Goal: Task Accomplishment & Management: Use online tool/utility

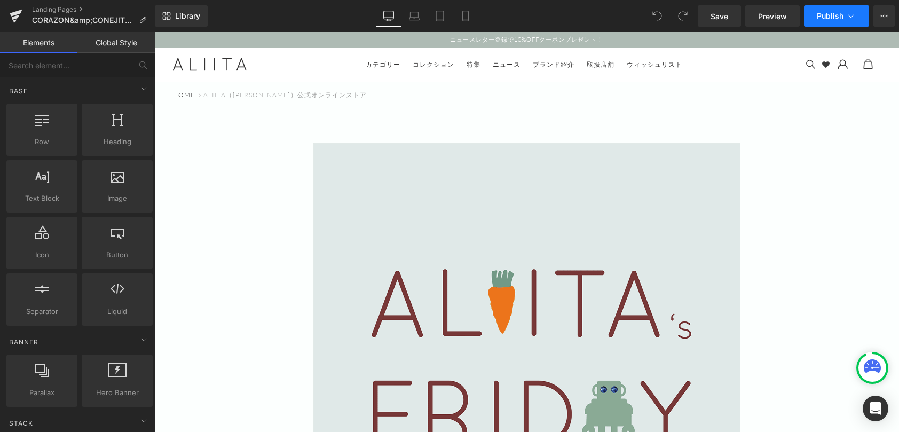
click at [851, 16] on icon at bounding box center [851, 16] width 11 height 11
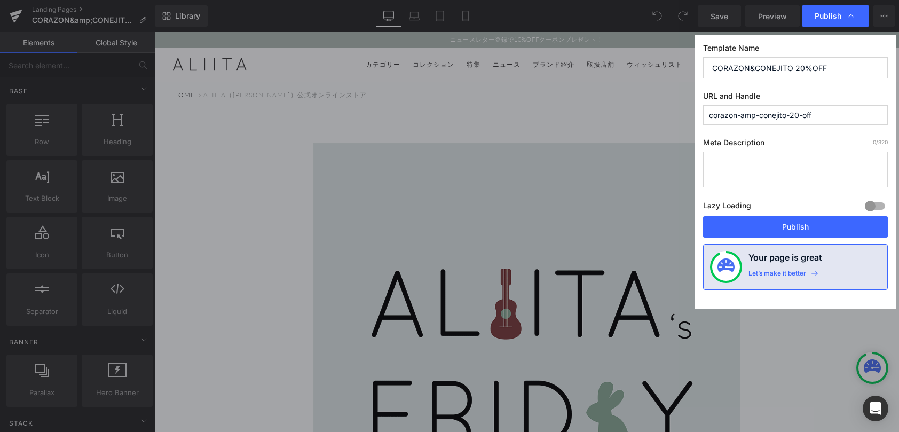
click at [768, 112] on input "corazon-amp-conejito-20-off" at bounding box center [795, 115] width 185 height 20
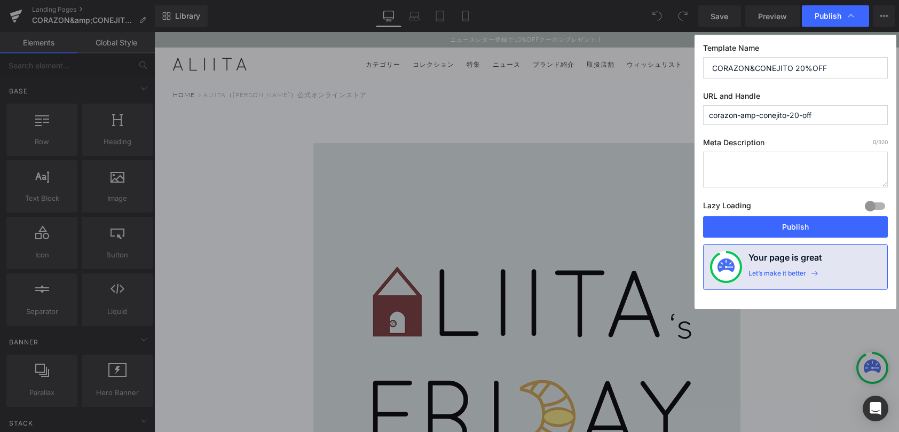
drag, startPoint x: 756, startPoint y: 116, endPoint x: 744, endPoint y: 117, distance: 11.8
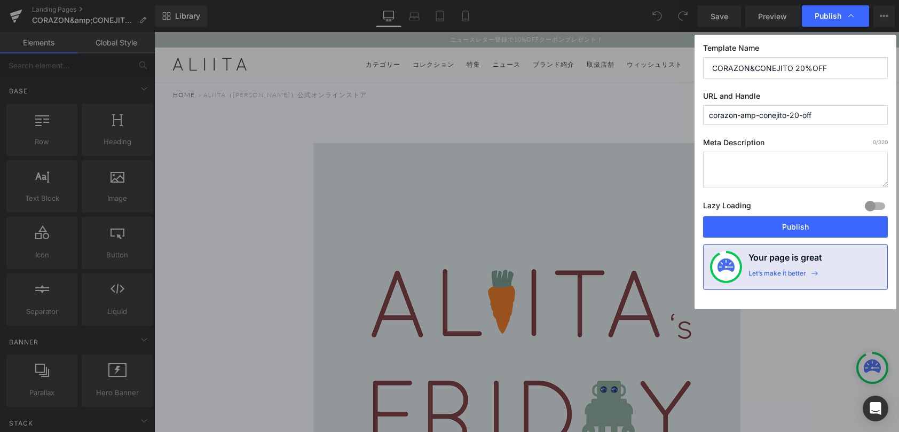
click at [744, 117] on input "corazon-amp-conejito-20-off" at bounding box center [795, 115] width 185 height 20
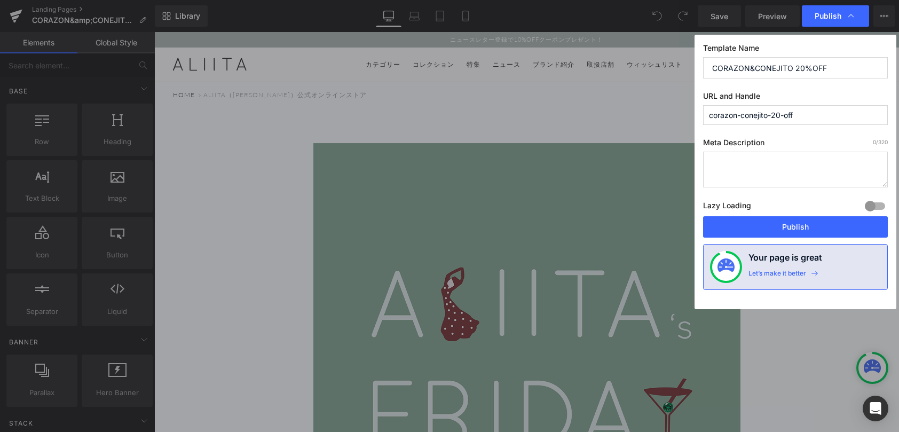
type input "corazon-conejito-20-off"
click at [755, 155] on textarea at bounding box center [795, 170] width 185 height 36
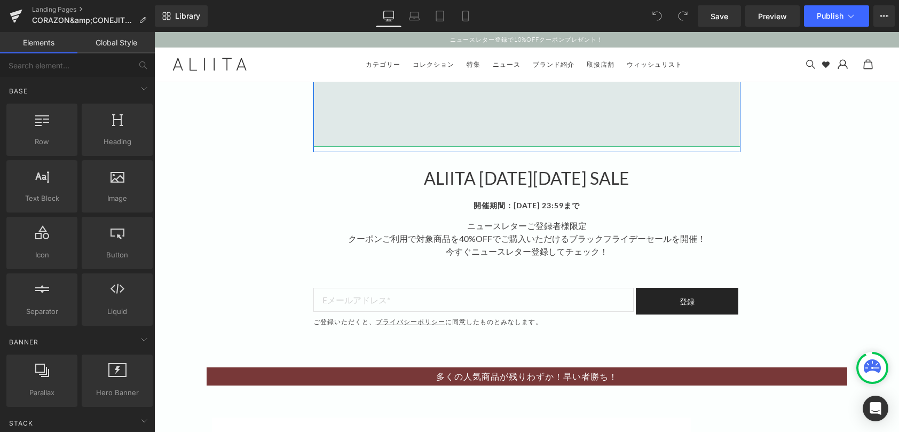
scroll to position [427, 0]
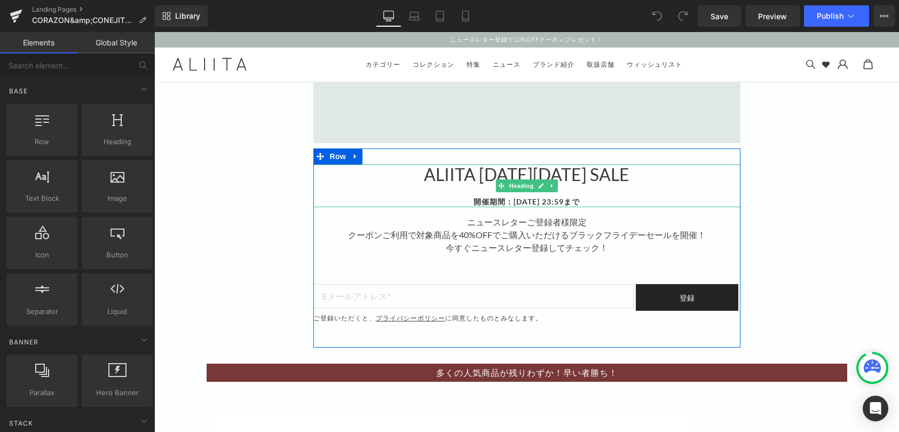
click at [493, 200] on strong "開催期間：[DATE] 23:59まで" at bounding box center [527, 201] width 106 height 9
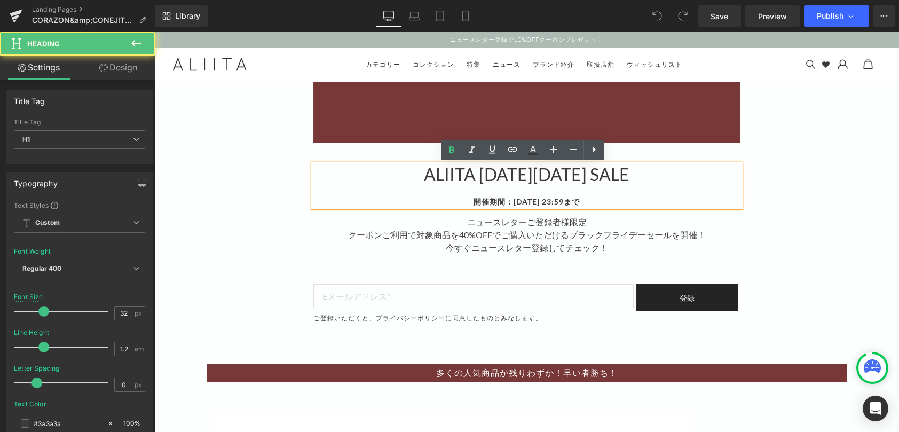
click at [511, 200] on strong "開催期間：[DATE] 23:59まで" at bounding box center [527, 201] width 106 height 9
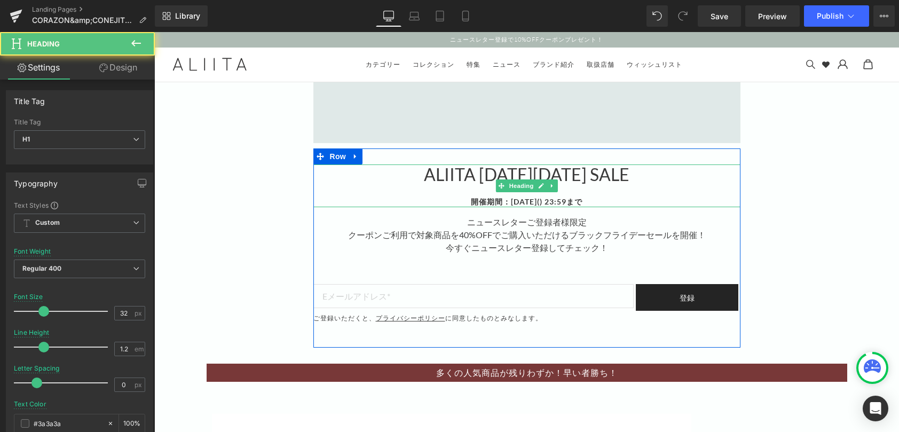
click at [538, 202] on strong "開催期間：[DATE]() 23:59まで" at bounding box center [527, 201] width 112 height 9
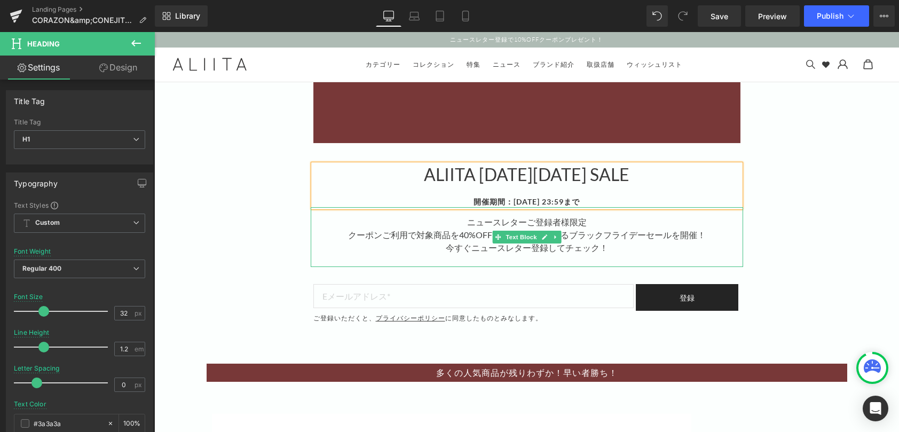
click at [411, 233] on div "クーポンご利用で対象商品を40%OFFでご購入いただけるブラックフライデーセールを開催！" at bounding box center [527, 235] width 432 height 13
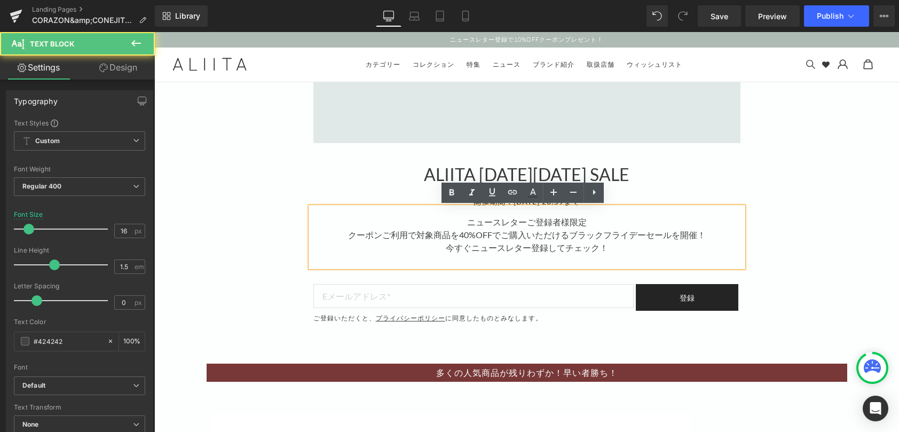
drag, startPoint x: 347, startPoint y: 232, endPoint x: 414, endPoint y: 234, distance: 67.3
click at [348, 232] on div "クーポンご利用で対象商品を40%OFFでご購入いただけるブラックフライデーセールを開催！" at bounding box center [527, 235] width 432 height 13
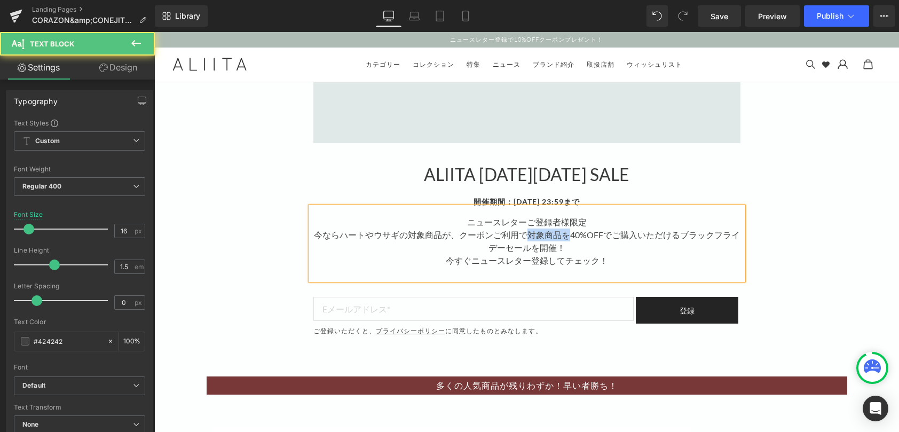
drag, startPoint x: 523, startPoint y: 233, endPoint x: 566, endPoint y: 233, distance: 42.7
click at [566, 233] on div "今ならハートやウサギの対象商品が、クーポンご利用で対象商品を40%OFFでご購入いただけるブラックフライデーセールを開催！" at bounding box center [527, 242] width 432 height 26
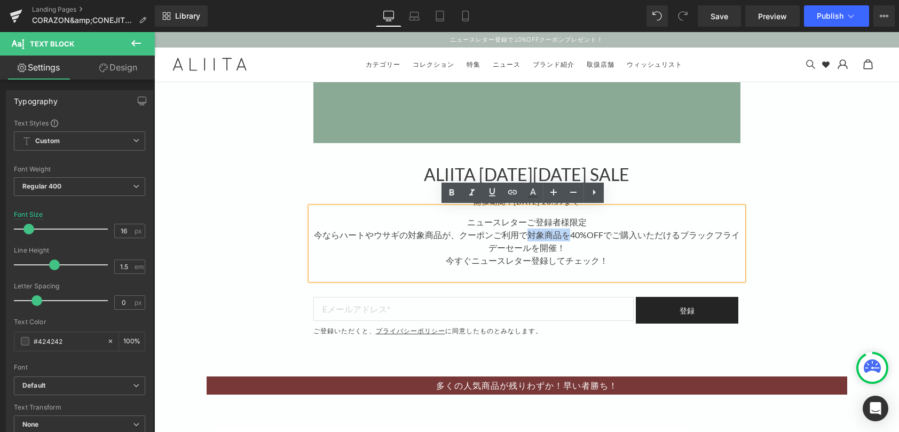
click at [525, 233] on div "今ならハートやウサギの対象商品が、クーポンご利用で対象商品を40%OFFでご購入いただけるブラックフライデーセールを開催！" at bounding box center [527, 242] width 432 height 26
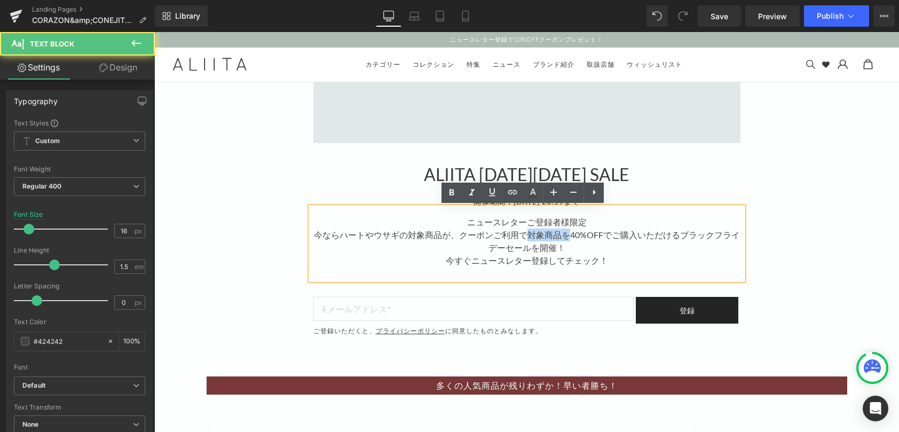
drag, startPoint x: 525, startPoint y: 232, endPoint x: 566, endPoint y: 233, distance: 41.1
click at [566, 233] on div "今ならハートやウサギの対象商品が、クーポンご利用で対象商品を40%OFFでご購入いただけるブラックフライデーセールを開催！" at bounding box center [527, 242] width 432 height 26
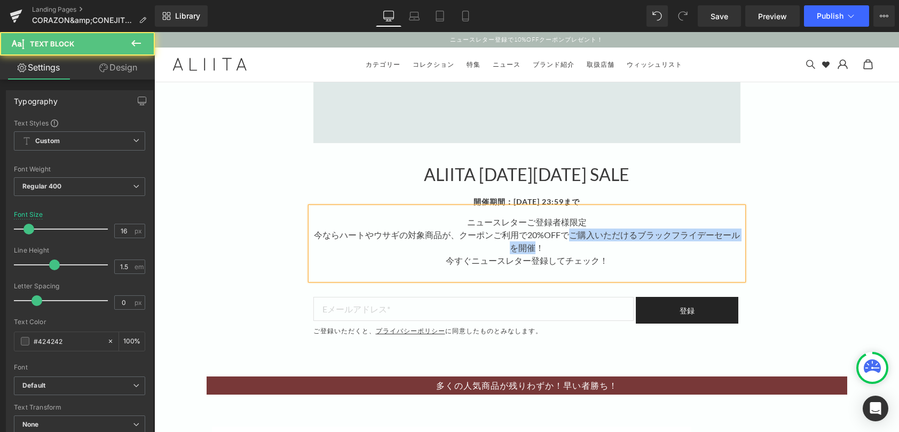
drag, startPoint x: 562, startPoint y: 235, endPoint x: 531, endPoint y: 250, distance: 34.4
click at [531, 250] on div "今ならハートやウサギの対象商品が、クーポンご利用で20%OFFでご購入いただけるブラックフライデーセールを開催！" at bounding box center [527, 242] width 432 height 26
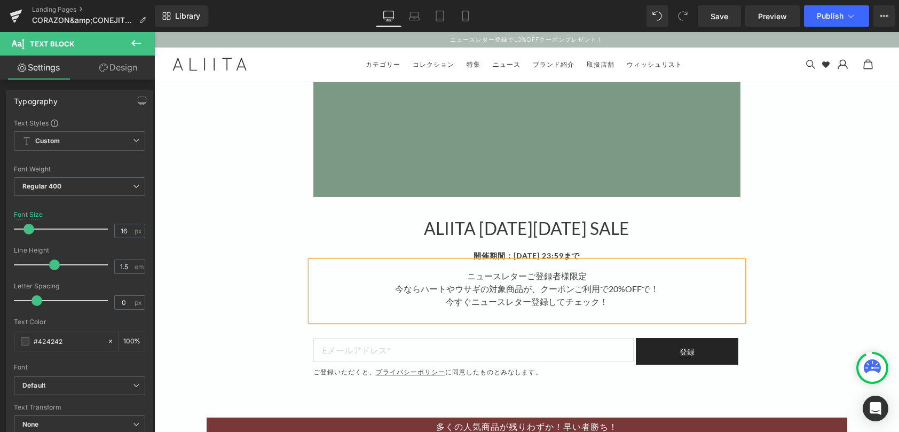
scroll to position [267, 0]
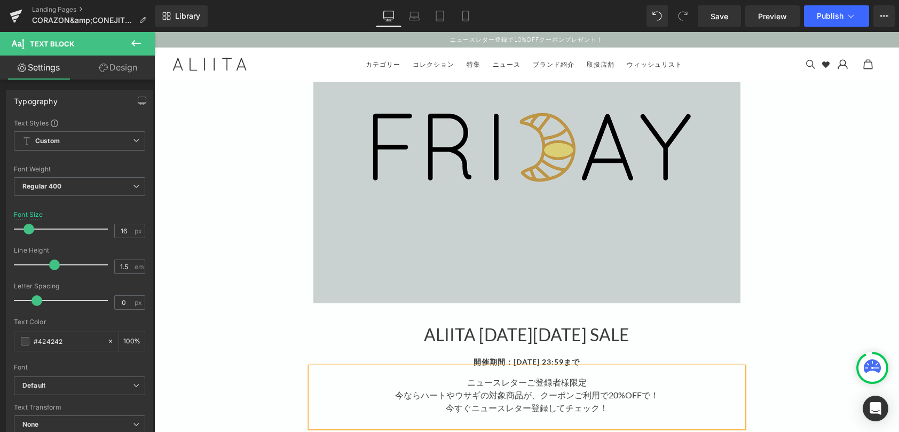
click at [668, 172] on img at bounding box center [526, 89] width 427 height 427
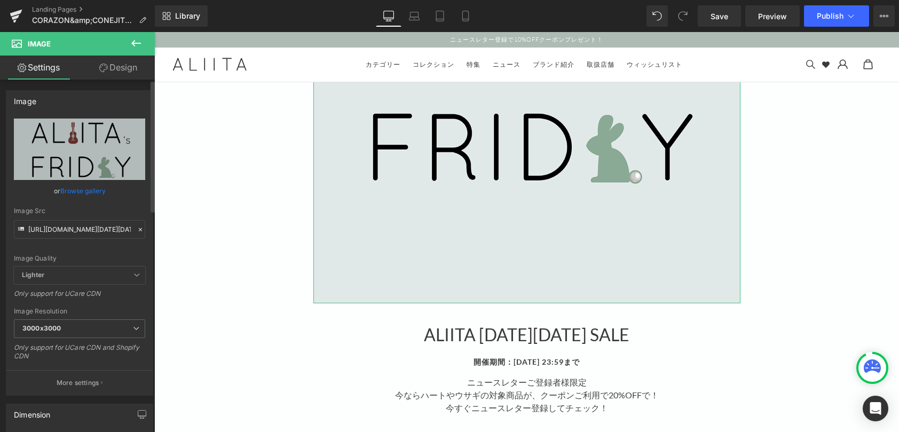
click at [91, 190] on link "Browse gallery" at bounding box center [82, 191] width 45 height 19
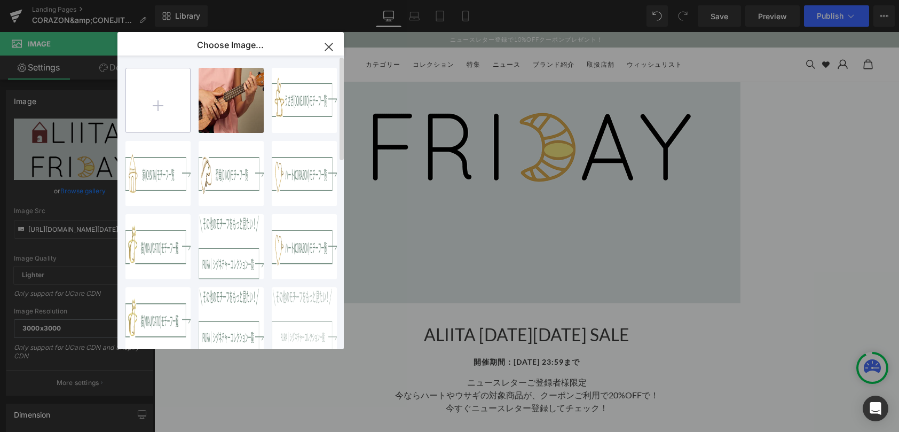
click at [161, 103] on input "file" at bounding box center [158, 100] width 64 height 64
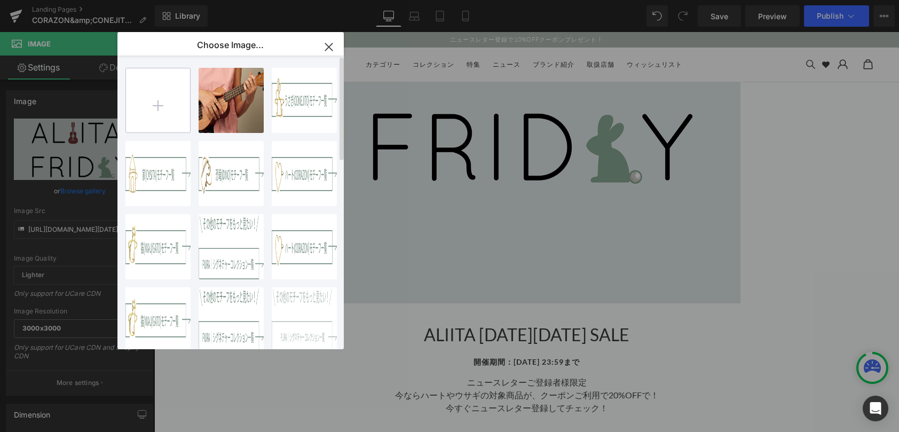
type input "C:\fakepath\Aliita_1011237306_2_1920.jpg"
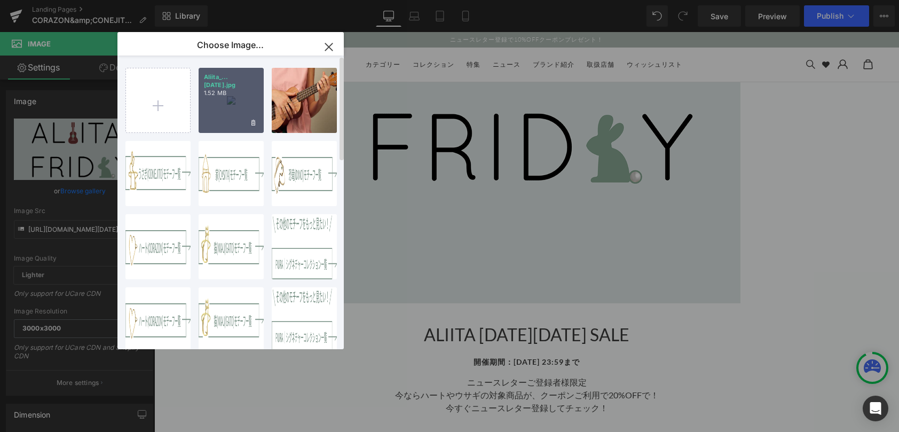
click at [227, 103] on div "Aliita_...[DATE].jpg 1.52 MB" at bounding box center [231, 100] width 65 height 65
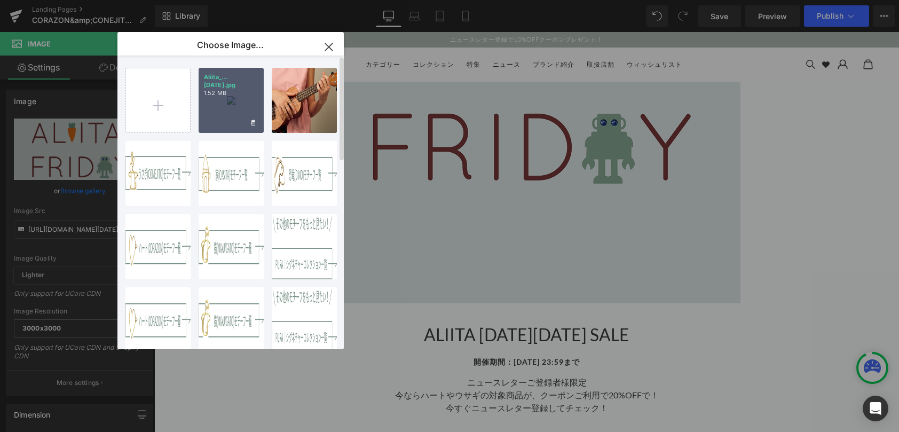
type input "[URL][DOMAIN_NAME]"
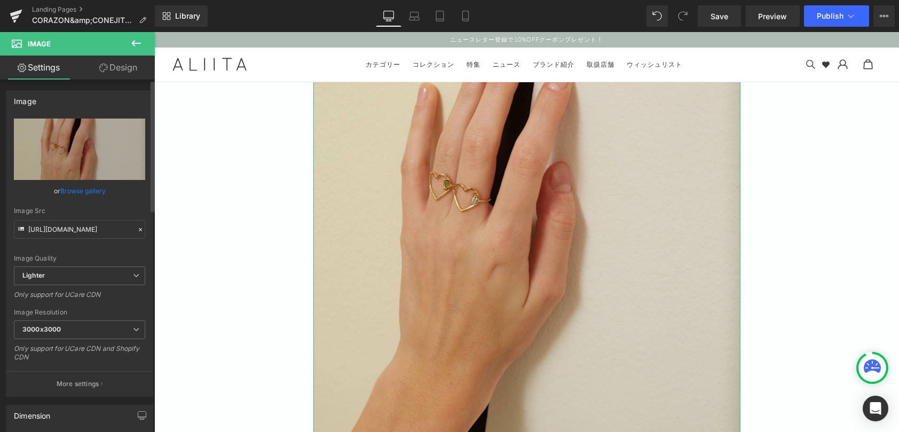
click at [92, 193] on link "Browse gallery" at bounding box center [82, 191] width 45 height 19
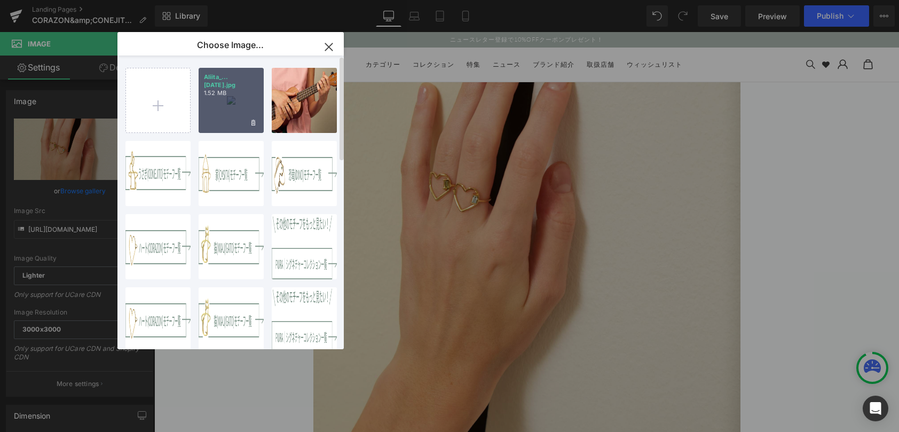
click at [232, 102] on div "Aliita_...[DATE].jpg 1.52 MB" at bounding box center [231, 100] width 65 height 65
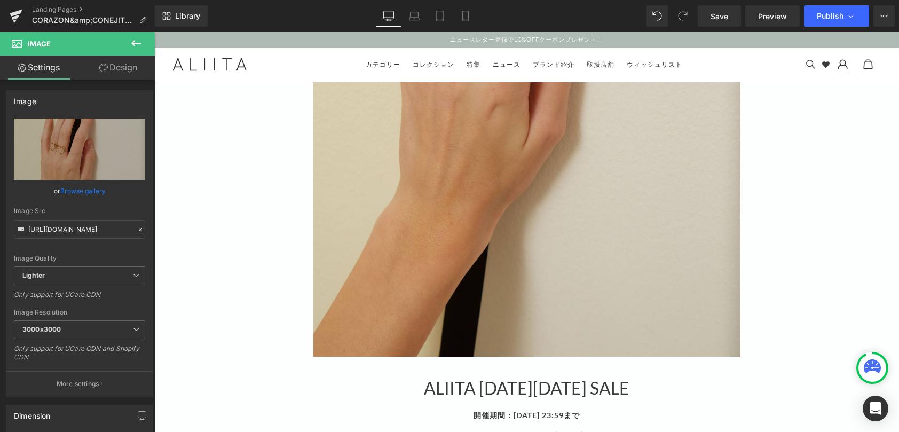
scroll to position [481, 0]
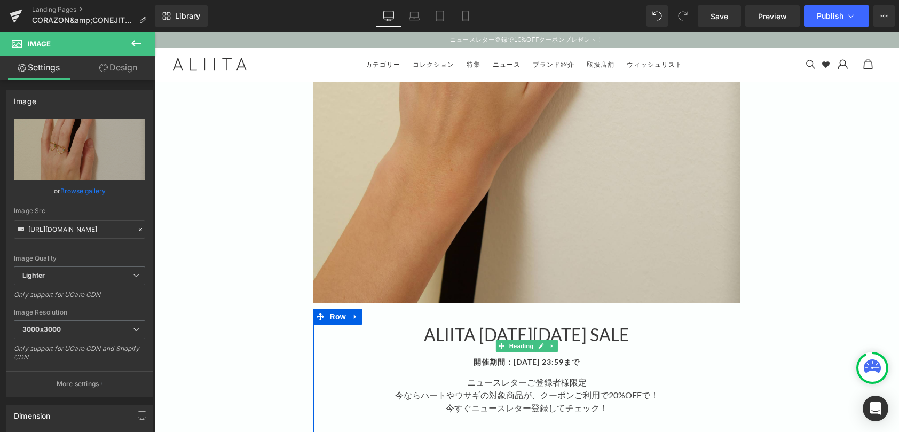
click at [532, 333] on h1 "ALIITA [DATE][DATE] SALE" at bounding box center [526, 335] width 427 height 20
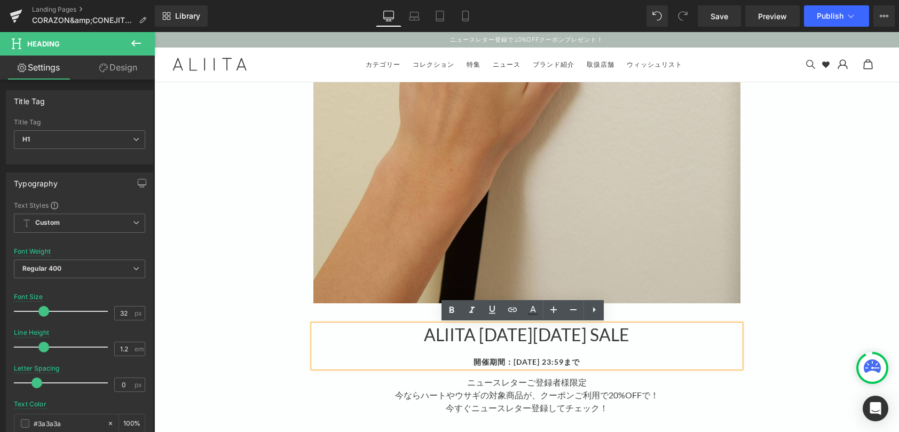
click at [480, 364] on strong "開催期間：[DATE] 23:59まで" at bounding box center [527, 361] width 106 height 9
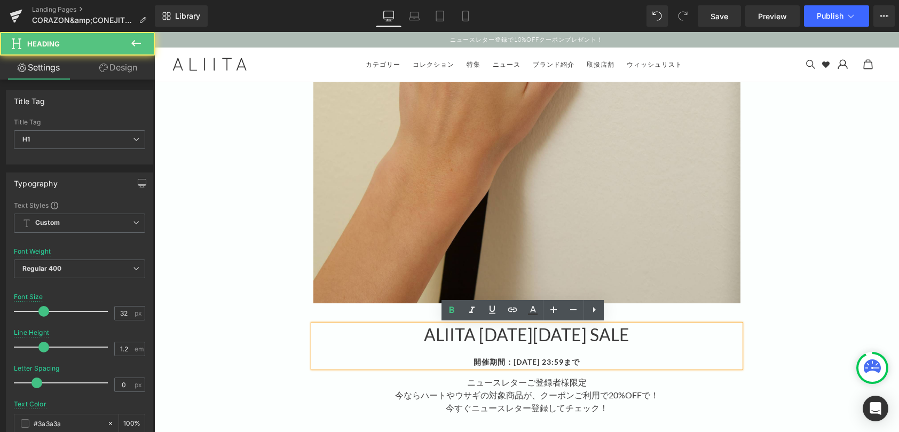
click at [482, 346] on div at bounding box center [526, 350] width 427 height 11
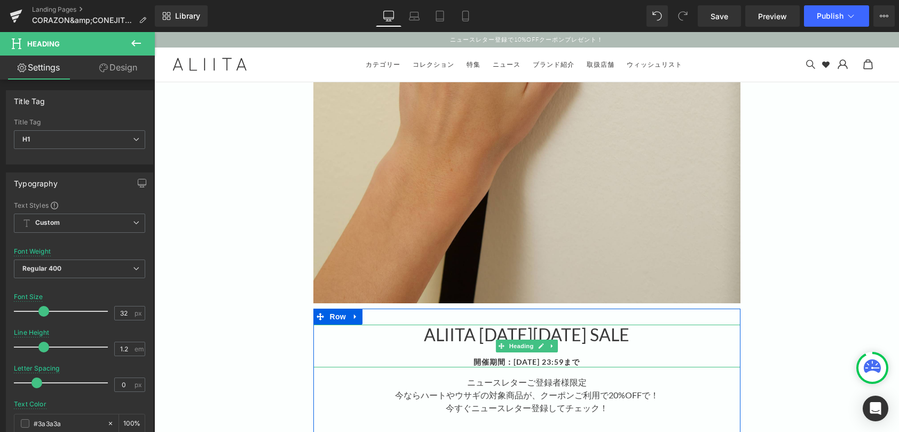
click at [432, 336] on h1 "ALIITA [DATE][DATE] SALE" at bounding box center [526, 335] width 427 height 20
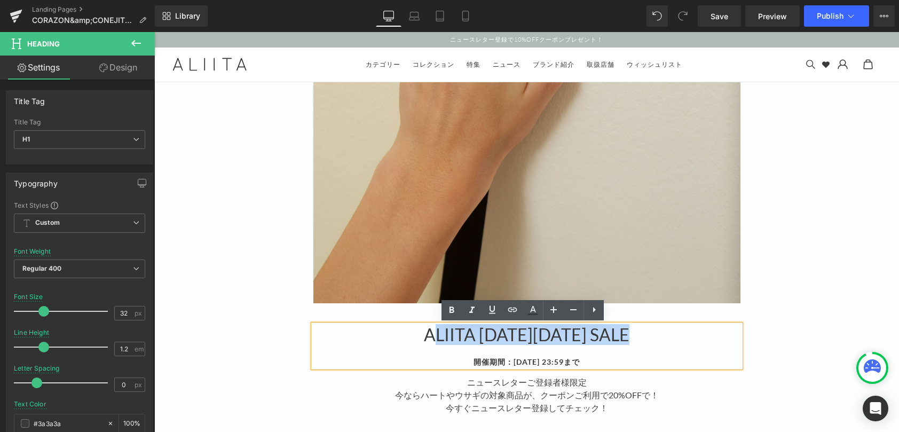
drag, startPoint x: 636, startPoint y: 336, endPoint x: 424, endPoint y: 335, distance: 211.4
click at [421, 335] on h1 "ALIITA [DATE][DATE] SALE" at bounding box center [526, 335] width 427 height 20
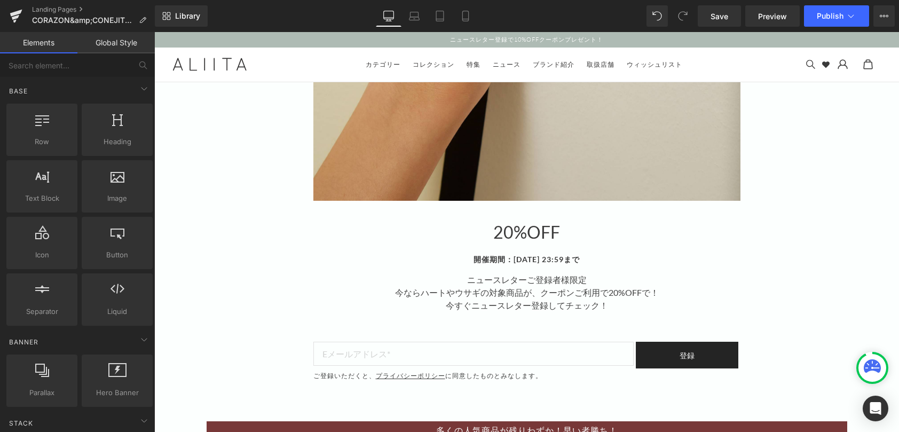
scroll to position [587, 0]
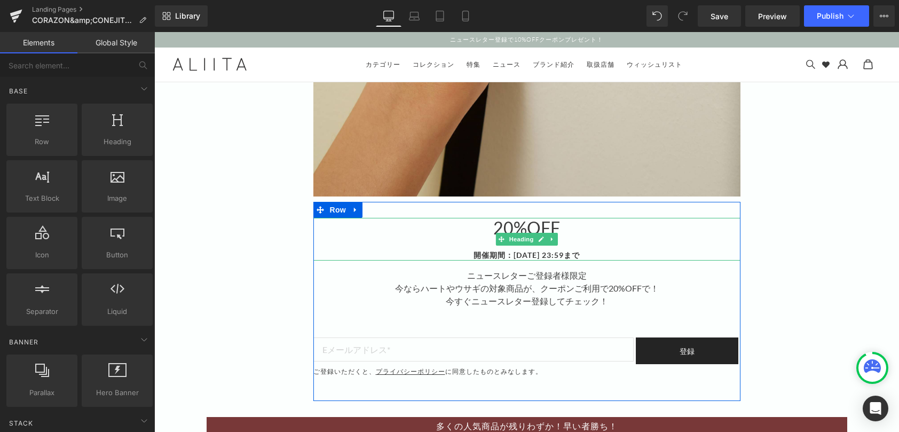
click at [491, 227] on h1 "20%OFF" at bounding box center [526, 228] width 427 height 20
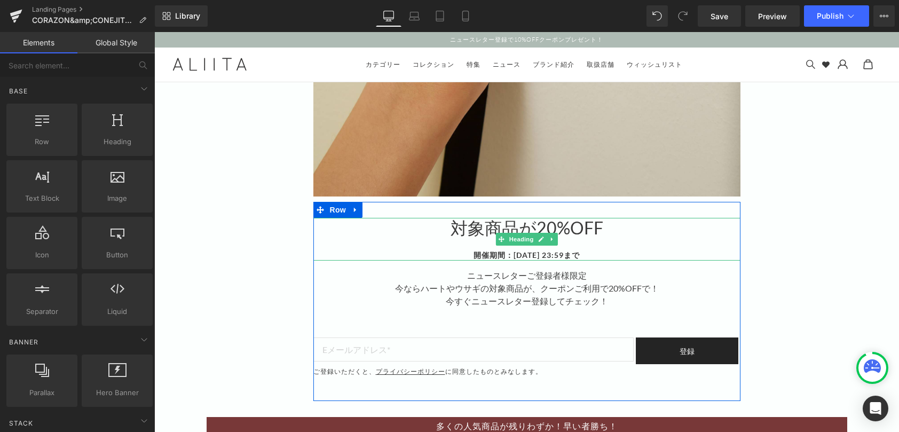
click at [656, 233] on h1 "対象商品が20%OFF" at bounding box center [526, 228] width 427 height 20
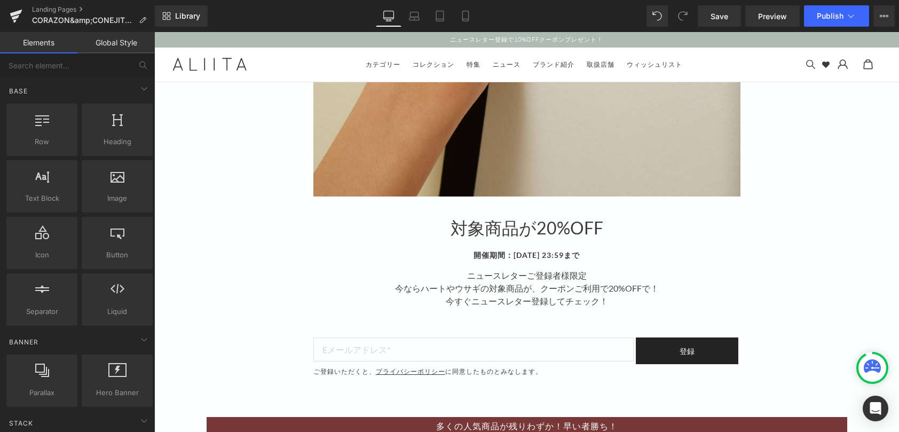
click at [715, 225] on h1 "対象商品が20%OFF" at bounding box center [526, 228] width 427 height 20
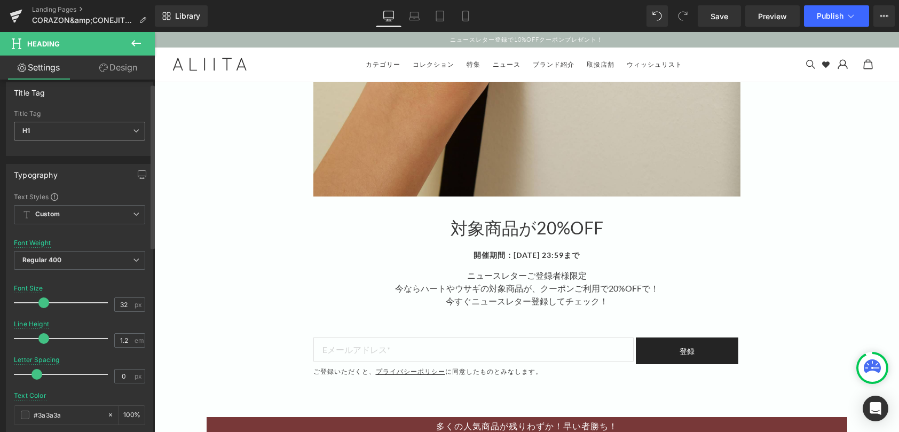
scroll to position [0, 0]
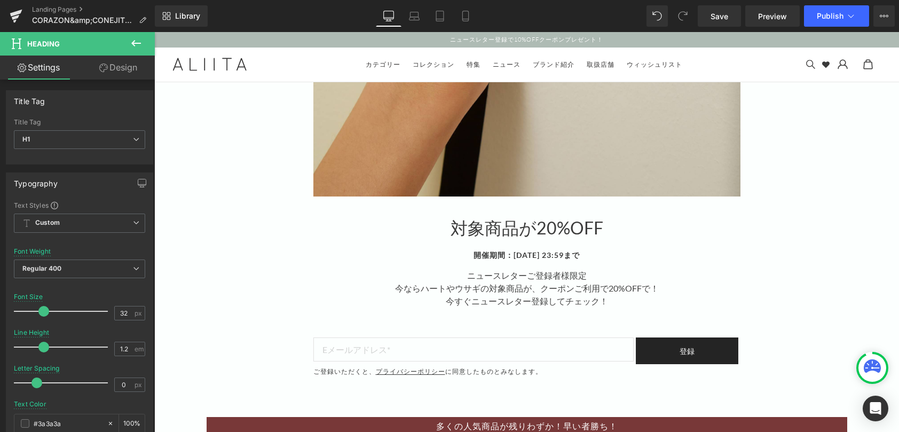
click at [118, 68] on link "Design" at bounding box center [118, 68] width 77 height 24
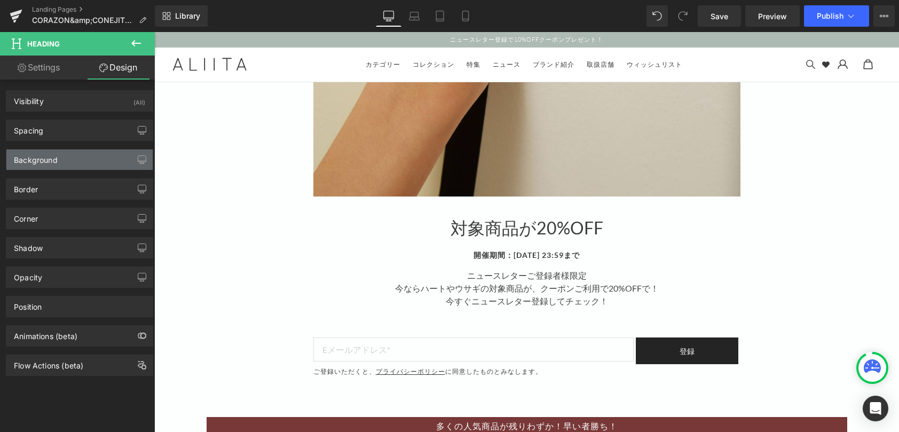
click at [56, 166] on div "Background" at bounding box center [79, 159] width 146 height 20
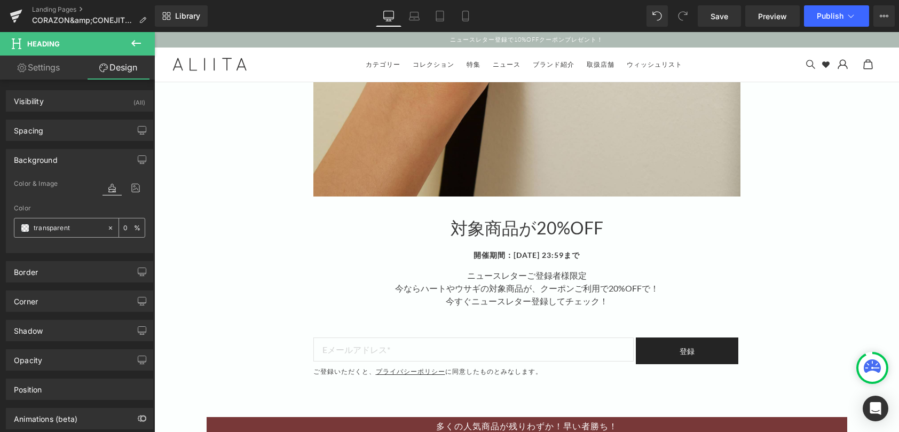
click at [21, 230] on span at bounding box center [25, 228] width 9 height 9
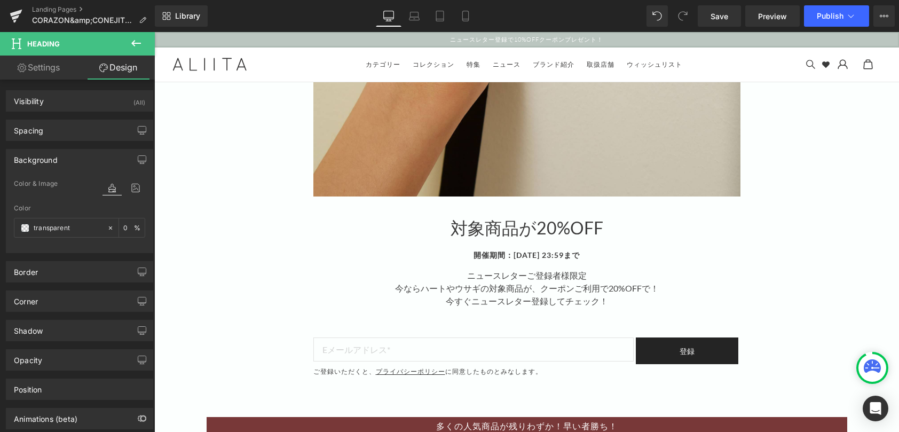
drag, startPoint x: 297, startPoint y: 44, endPoint x: 627, endPoint y: 227, distance: 377.1
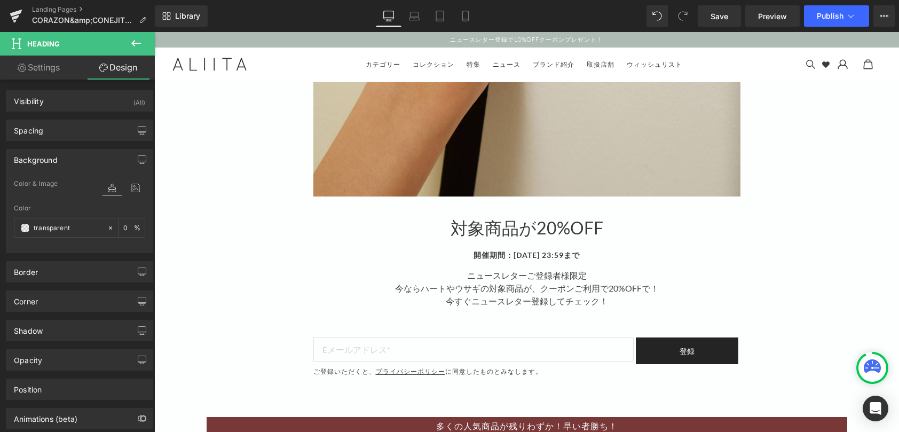
click at [627, 227] on h1 "対象商品が20%OFF" at bounding box center [526, 228] width 427 height 20
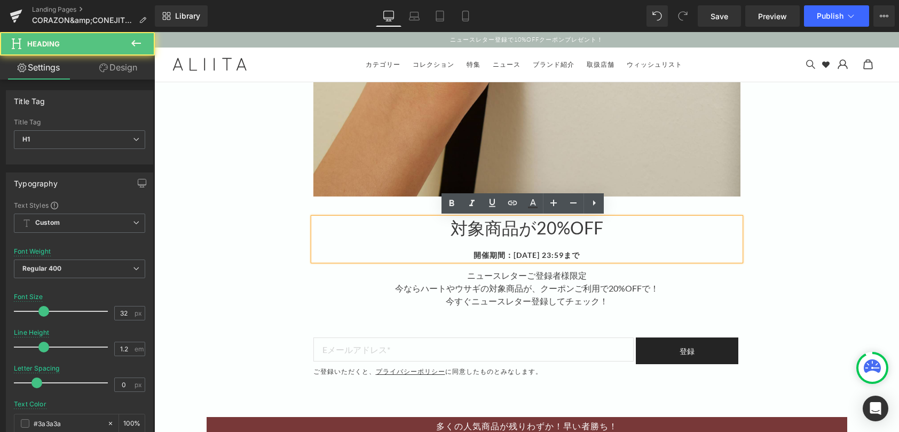
click at [652, 222] on h1 "対象商品が20%OFF" at bounding box center [526, 228] width 427 height 20
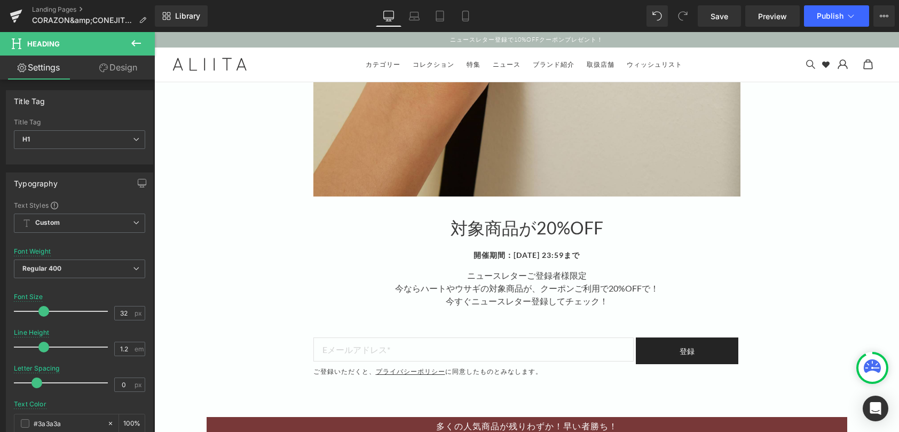
click at [127, 67] on link "Design" at bounding box center [118, 68] width 77 height 24
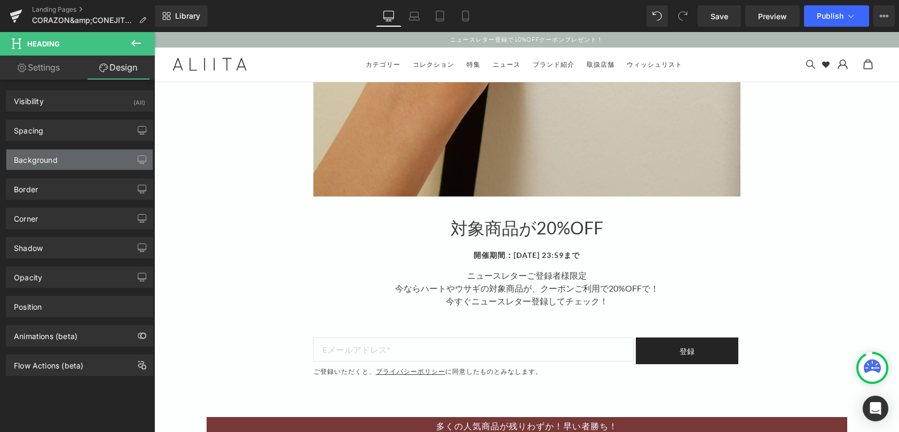
click at [71, 159] on div "Background" at bounding box center [79, 159] width 146 height 20
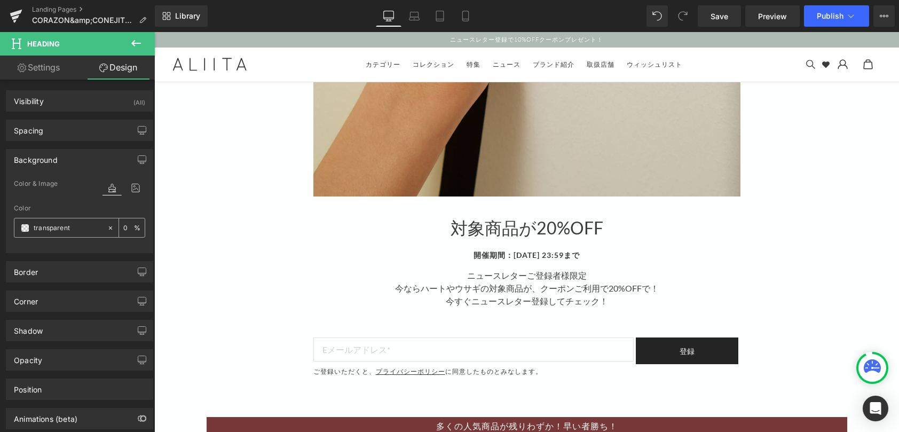
click at [48, 228] on input "transparent" at bounding box center [68, 228] width 68 height 12
click at [23, 226] on span at bounding box center [25, 228] width 9 height 9
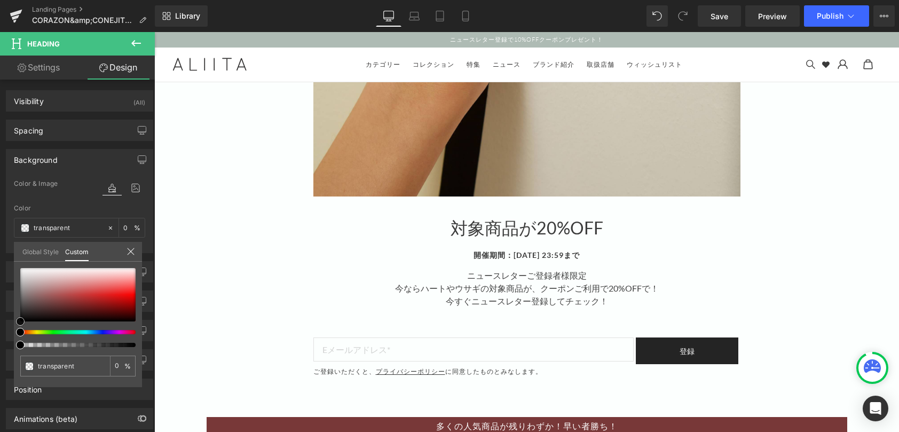
type input "#212020"
type input "100"
type input "#212020"
type input "100"
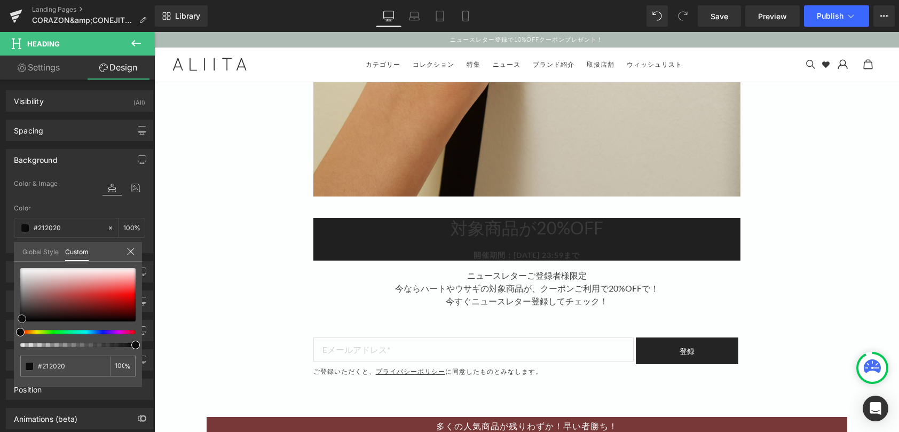
type input "#1c1b1b"
type input "#0c0c0c"
type input "#050404"
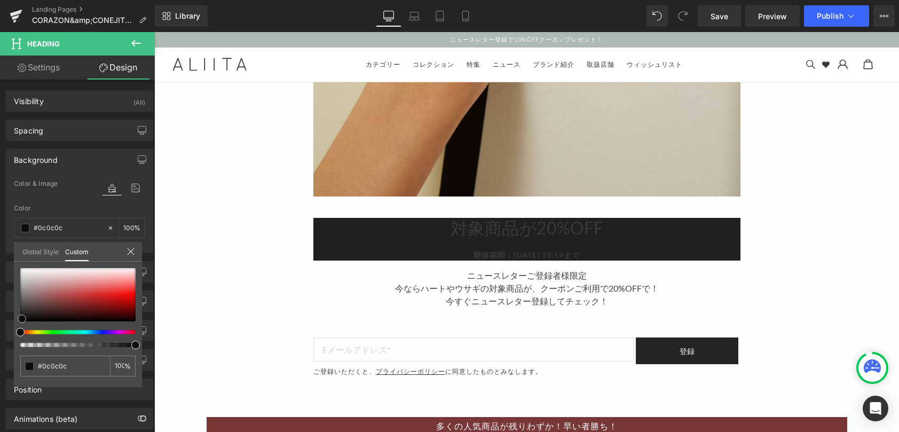
type input "#050404"
type input "#020202"
type input "#000000"
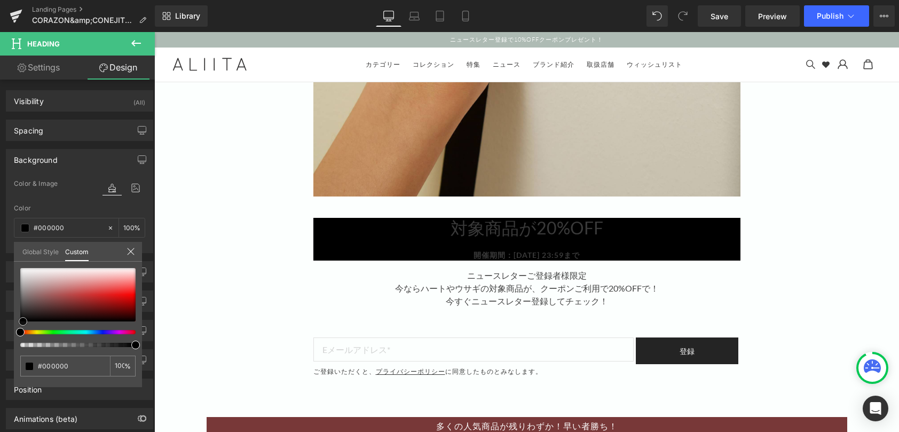
drag, startPoint x: 22, startPoint y: 314, endPoint x: 20, endPoint y: 328, distance: 14.0
click at [21, 327] on div at bounding box center [77, 307] width 115 height 79
click at [56, 66] on link "Settings" at bounding box center [38, 68] width 77 height 24
type input "100"
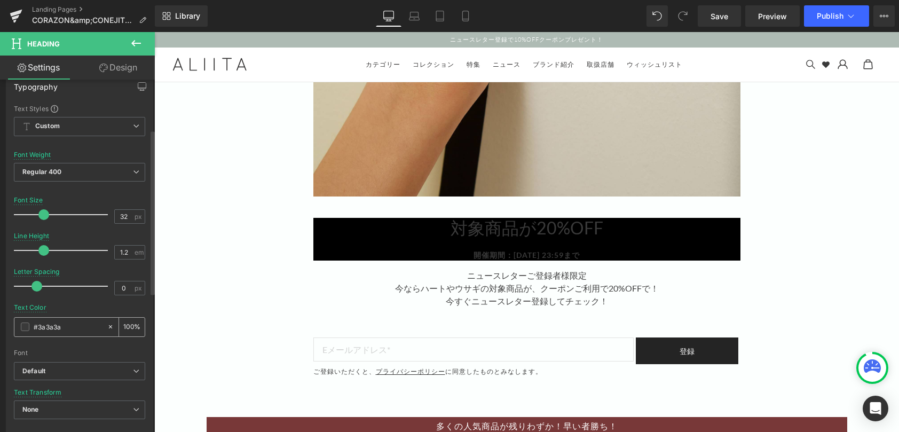
scroll to position [107, 0]
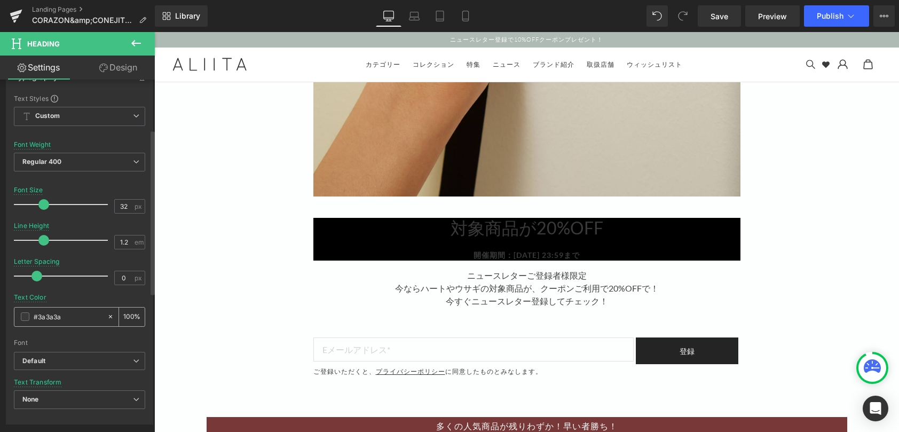
click at [45, 318] on input "#3a3a3a" at bounding box center [68, 317] width 68 height 12
click at [27, 318] on span at bounding box center [25, 316] width 9 height 9
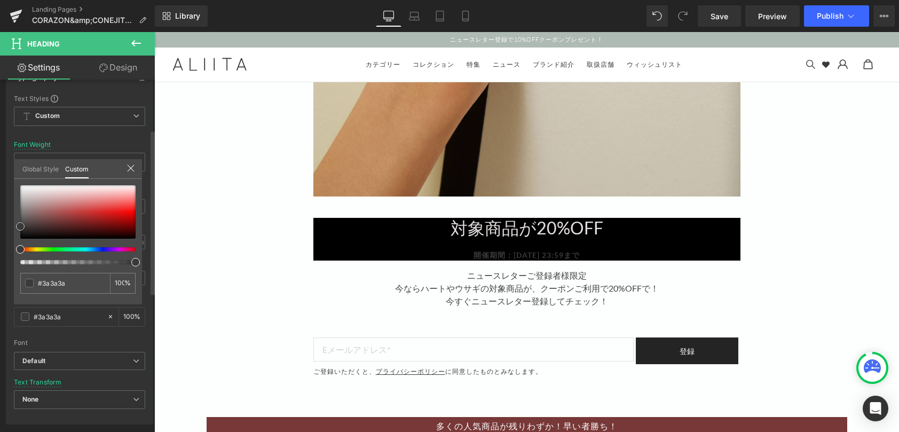
type input "#e5e0e0"
type input "#eae5e5"
type input "#f0eeee"
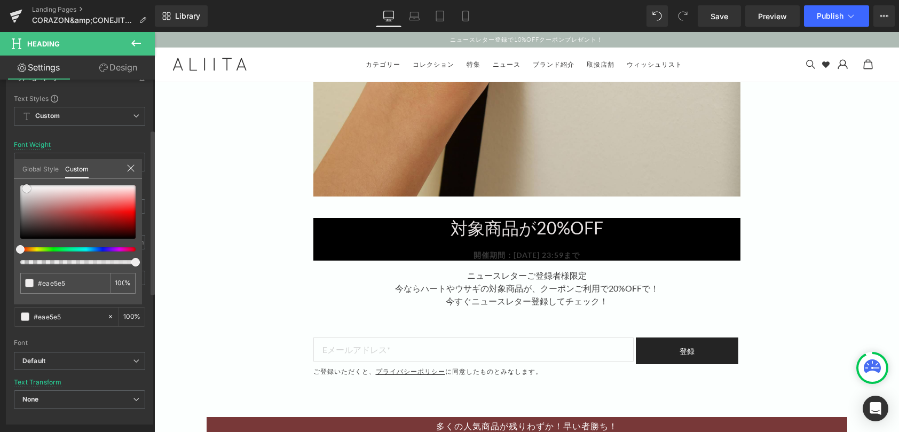
type input "#f0eeee"
type input "#f3f1f1"
type input "#f7f6f6"
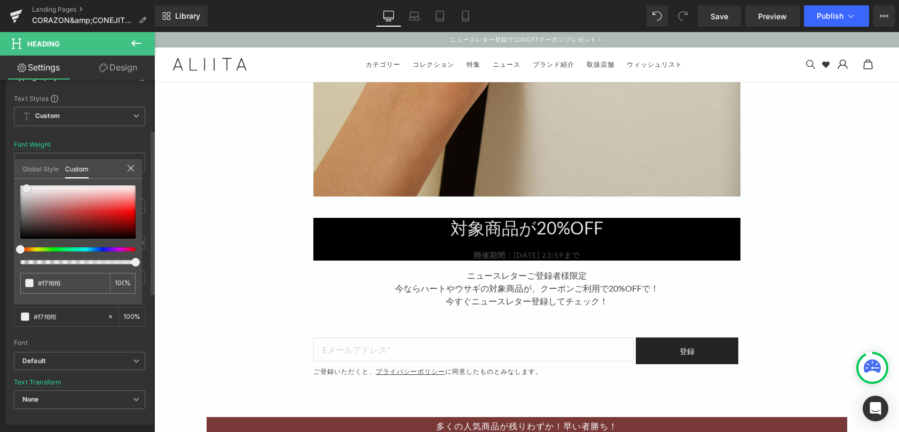
type input "#ffffff"
drag, startPoint x: 27, startPoint y: 188, endPoint x: 8, endPoint y: 180, distance: 20.5
click at [8, 180] on div "Typography Text Styles Custom Custom Setup Global Style Custom Setup Global Sty…" at bounding box center [80, 241] width 160 height 367
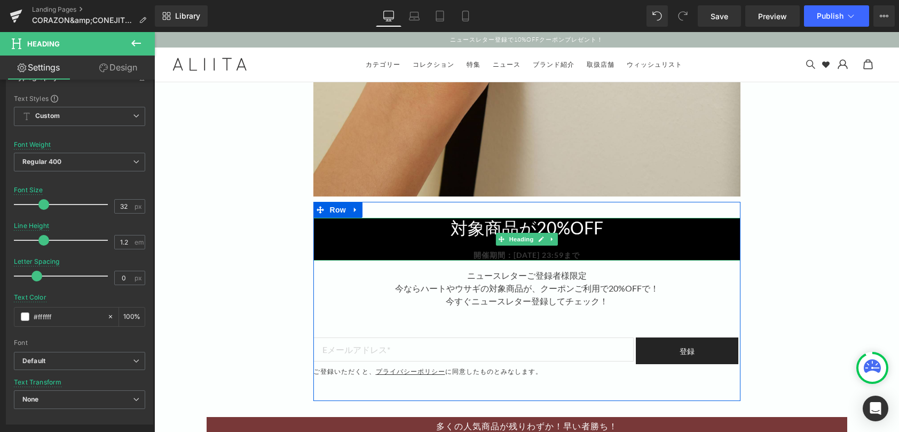
click at [580, 254] on strong "開催期間：[DATE] 23:59まで" at bounding box center [527, 254] width 106 height 9
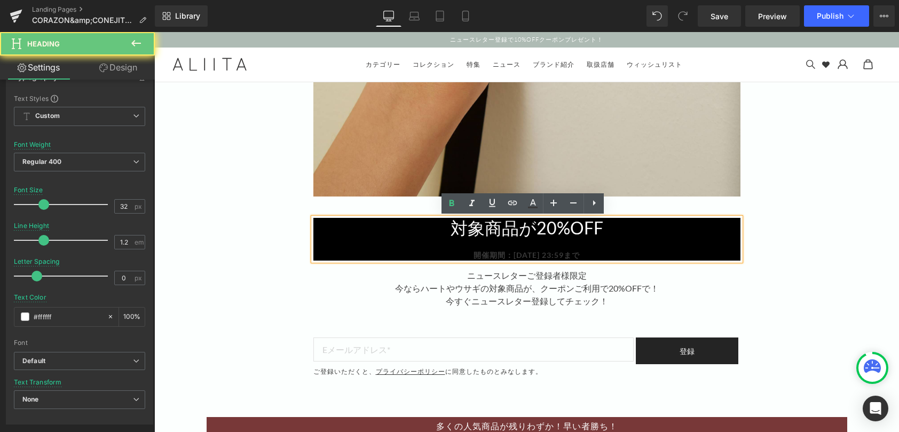
click at [580, 254] on strong "開催期間：[DATE] 23:59まで" at bounding box center [527, 254] width 106 height 9
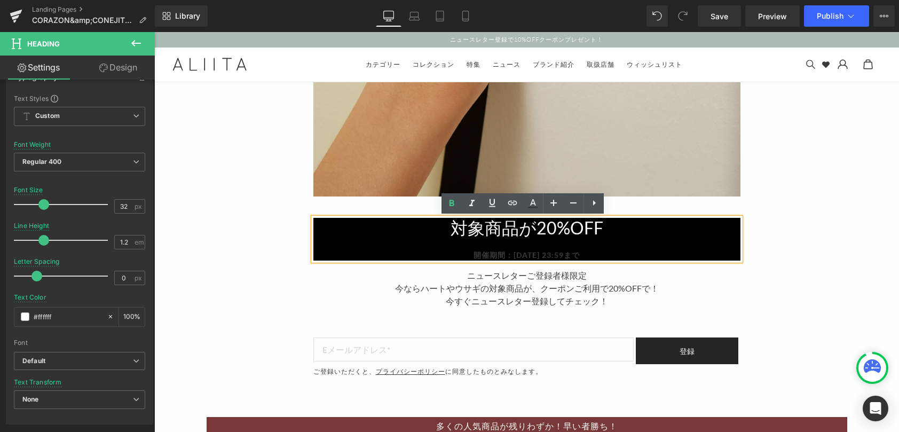
click at [614, 257] on div "開催期間：[DATE] 23:59まで" at bounding box center [526, 254] width 427 height 11
drag, startPoint x: 564, startPoint y: 255, endPoint x: 374, endPoint y: 255, distance: 190.6
click at [422, 255] on div "開催期間：[DATE] 23:59まで" at bounding box center [526, 254] width 427 height 11
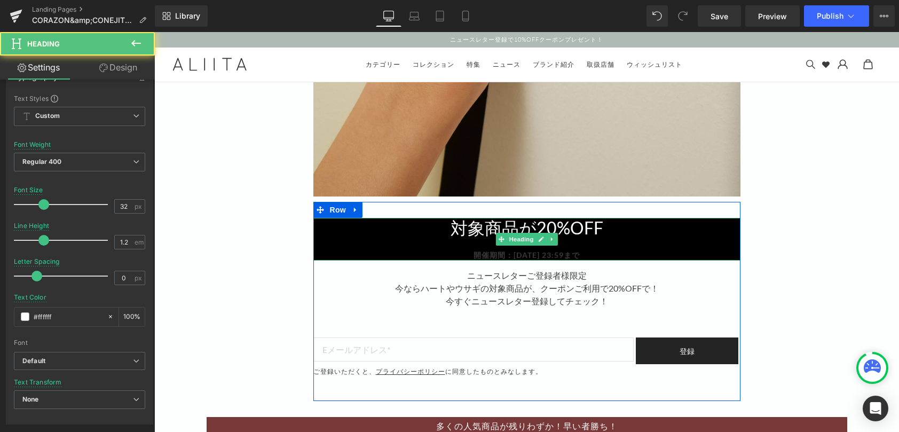
click at [446, 254] on div "開催期間：[DATE] 23:59まで" at bounding box center [526, 254] width 427 height 11
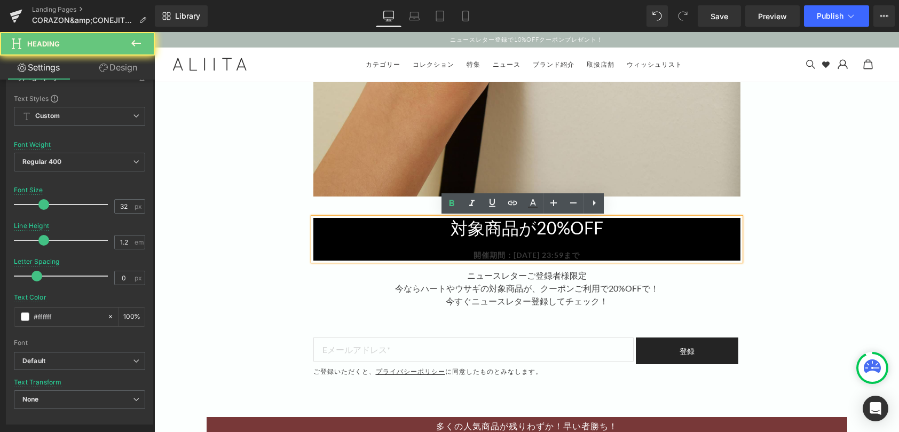
click at [509, 253] on strong "開催期間：[DATE] 23:59まで" at bounding box center [527, 254] width 106 height 9
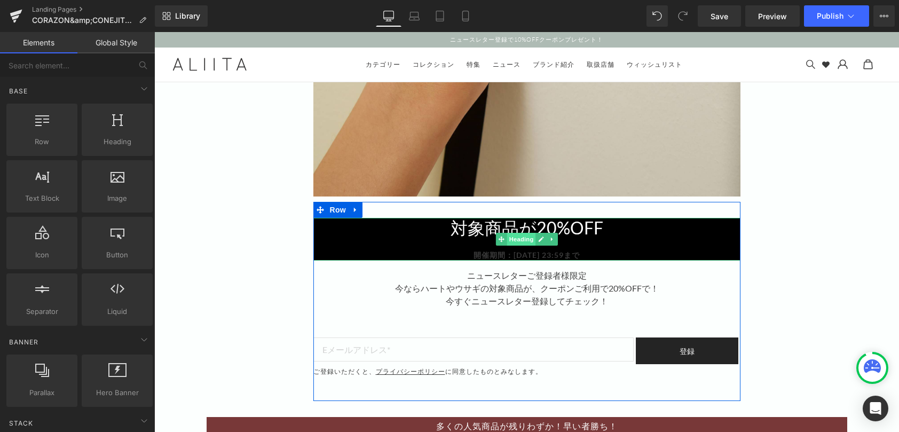
click at [508, 238] on span "Heading" at bounding box center [521, 239] width 29 height 13
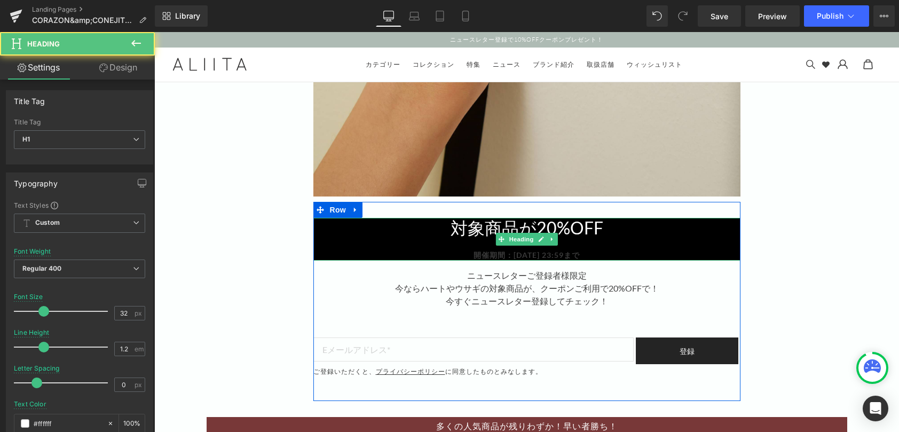
click at [505, 254] on strong "開催期間：[DATE] 23:59まで" at bounding box center [527, 254] width 106 height 9
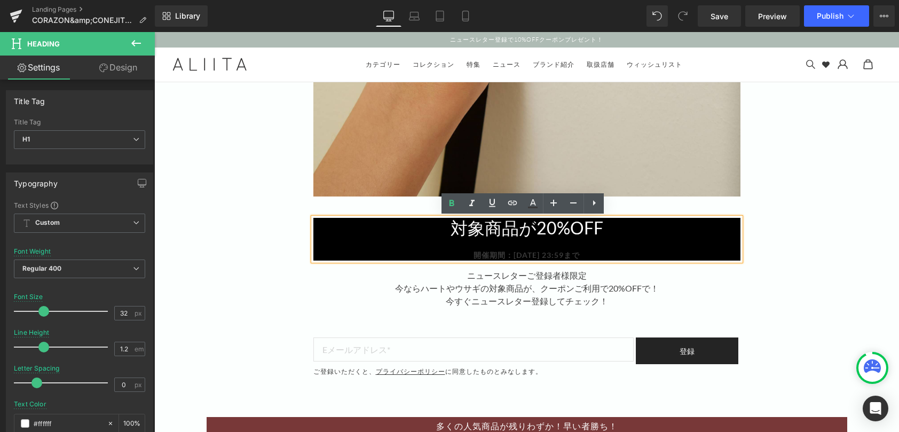
click at [527, 259] on strong "開催期間：[DATE] 23:59まで" at bounding box center [527, 254] width 106 height 9
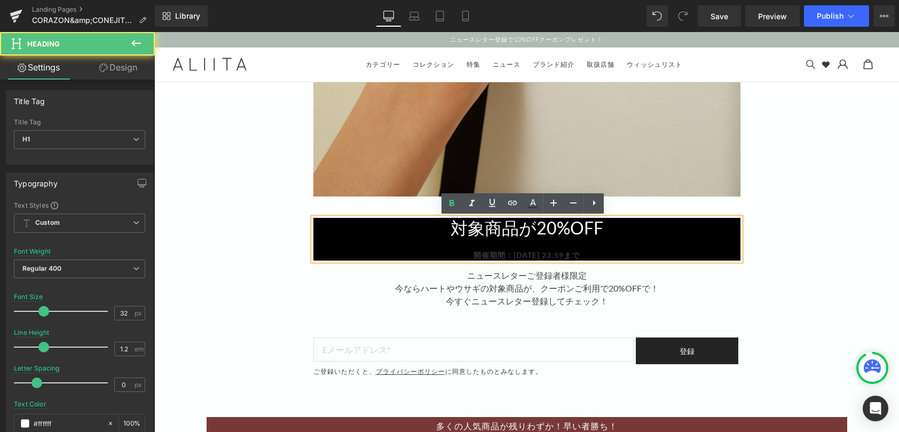
drag, startPoint x: 602, startPoint y: 253, endPoint x: 450, endPoint y: 258, distance: 152.2
click at [451, 258] on div "開催期間：[DATE] 23:59まで" at bounding box center [526, 254] width 427 height 11
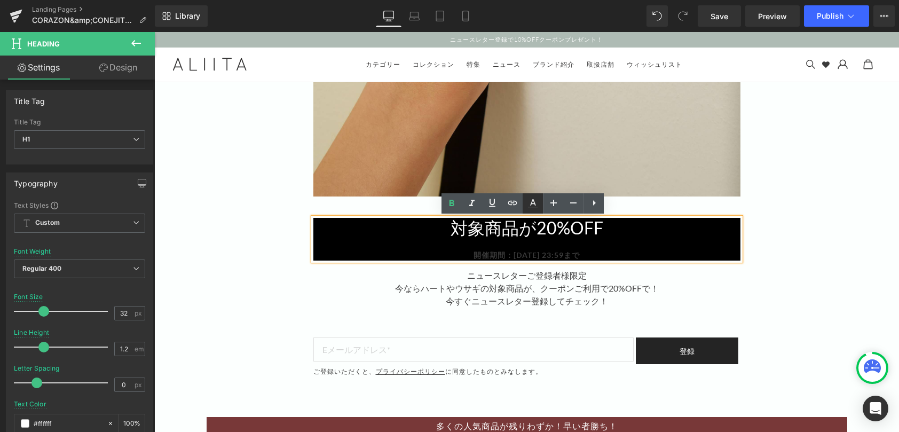
click at [539, 206] on link at bounding box center [533, 203] width 20 height 20
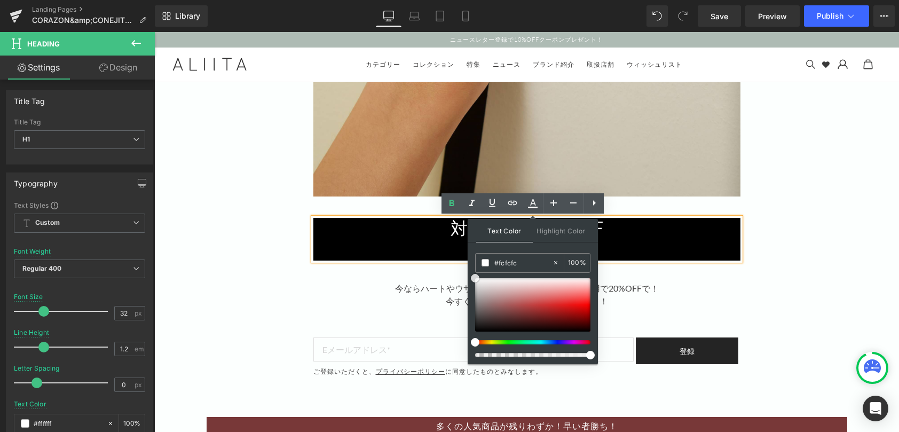
type input "#ffffff"
drag, startPoint x: 631, startPoint y: 316, endPoint x: 333, endPoint y: 230, distance: 309.6
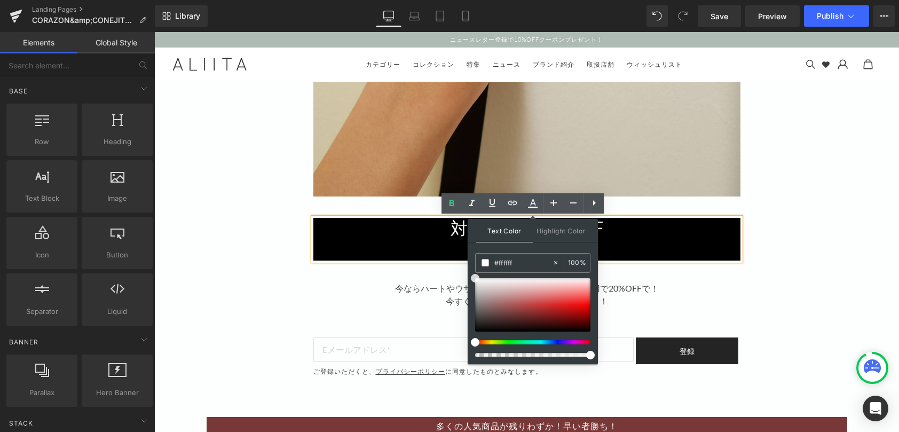
drag, startPoint x: 238, startPoint y: 218, endPoint x: 308, endPoint y: 207, distance: 71.3
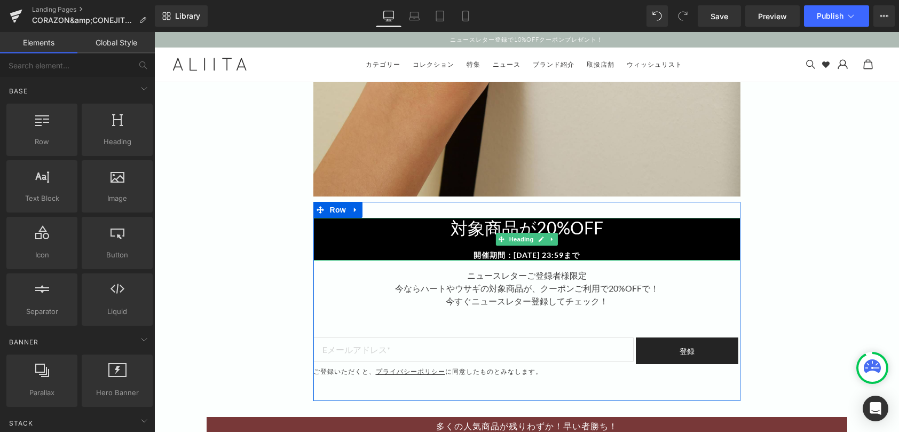
click at [607, 246] on div at bounding box center [526, 243] width 427 height 11
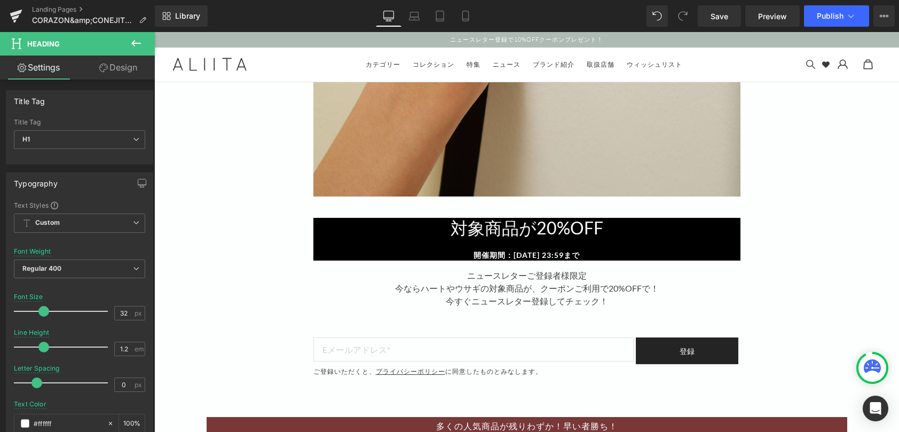
click at [124, 72] on link "Design" at bounding box center [118, 68] width 77 height 24
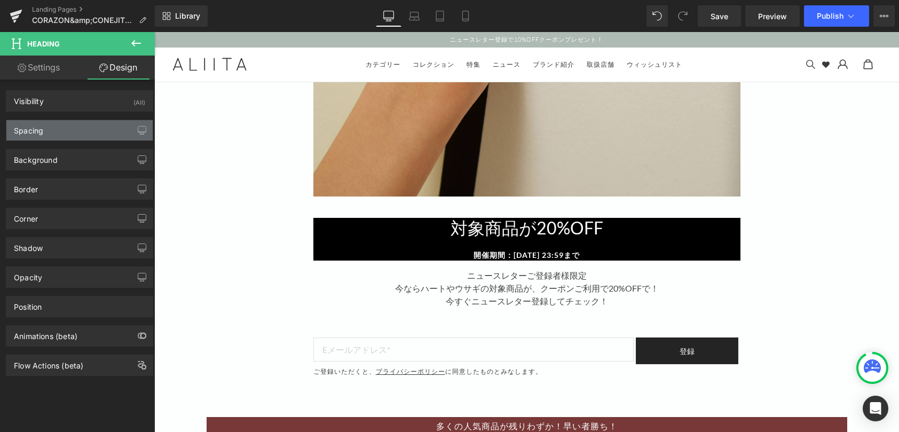
click at [82, 137] on div "Spacing" at bounding box center [79, 130] width 146 height 20
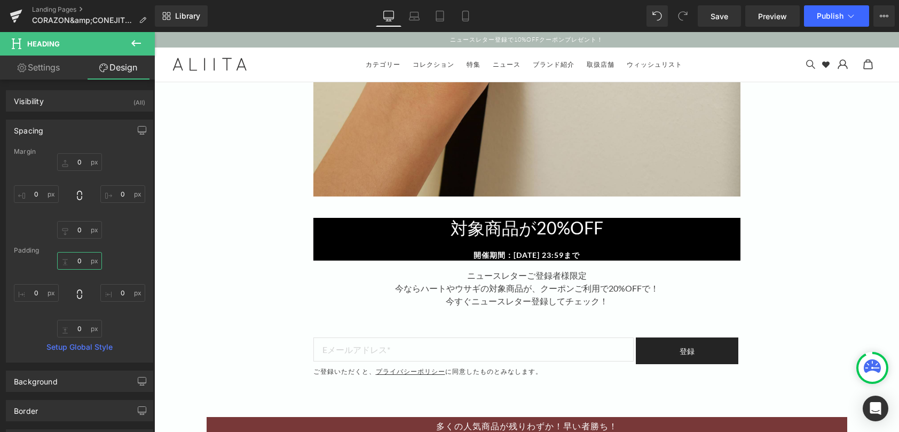
click at [80, 263] on input "0" at bounding box center [79, 261] width 45 height 18
type input "２０"
type input "２"
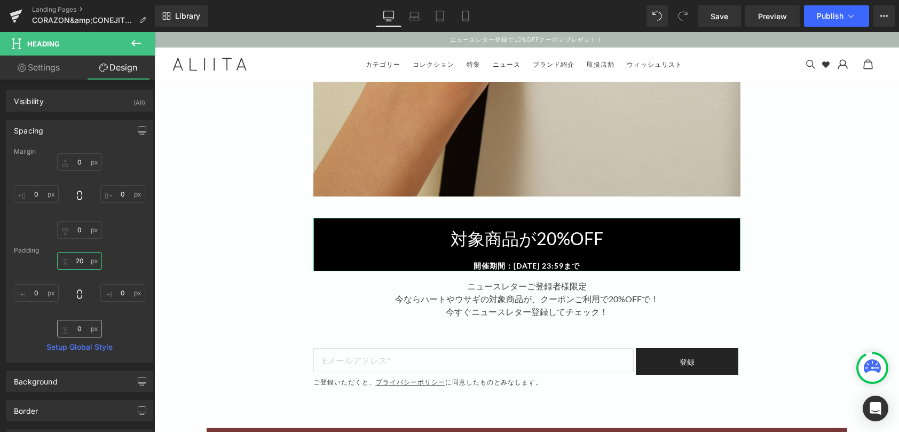
type input "20"
click at [85, 331] on input "0" at bounding box center [79, 329] width 45 height 18
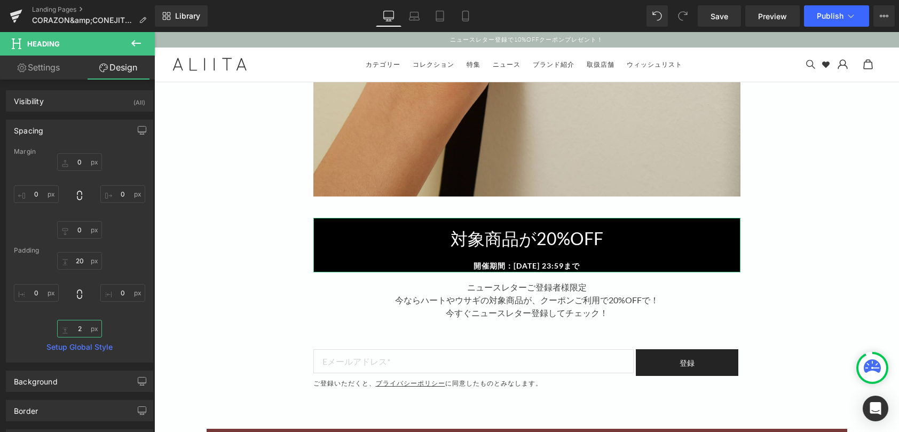
type input "2-"
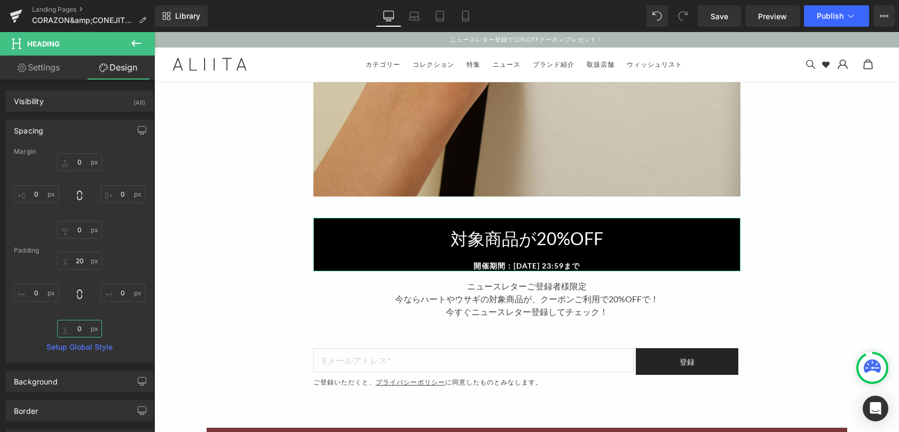
click at [89, 331] on input "text" at bounding box center [79, 329] width 45 height 18
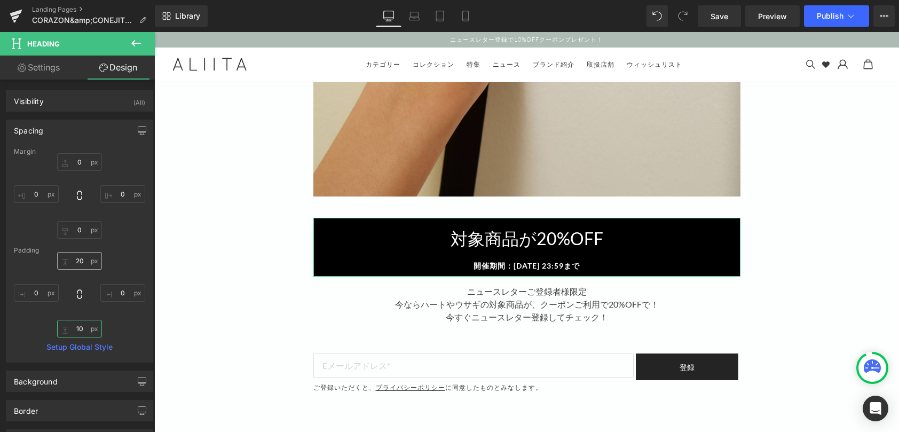
type input "10"
click at [77, 261] on input "20" at bounding box center [79, 261] width 45 height 18
type input "10"
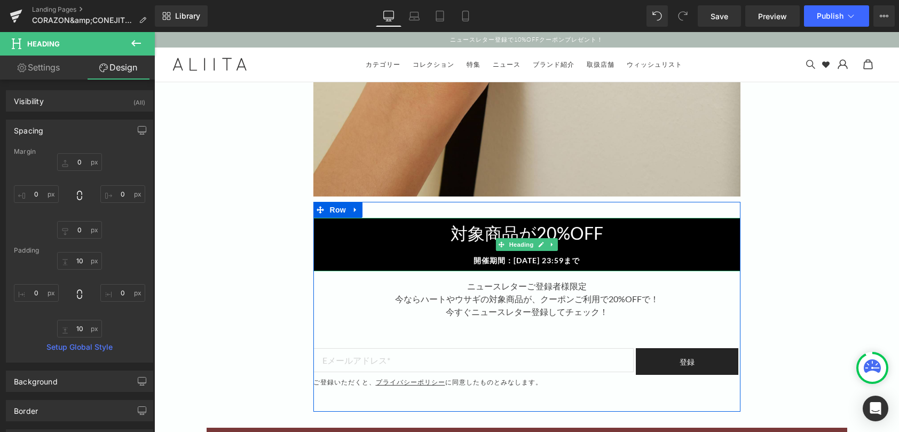
click at [479, 253] on div at bounding box center [526, 248] width 427 height 11
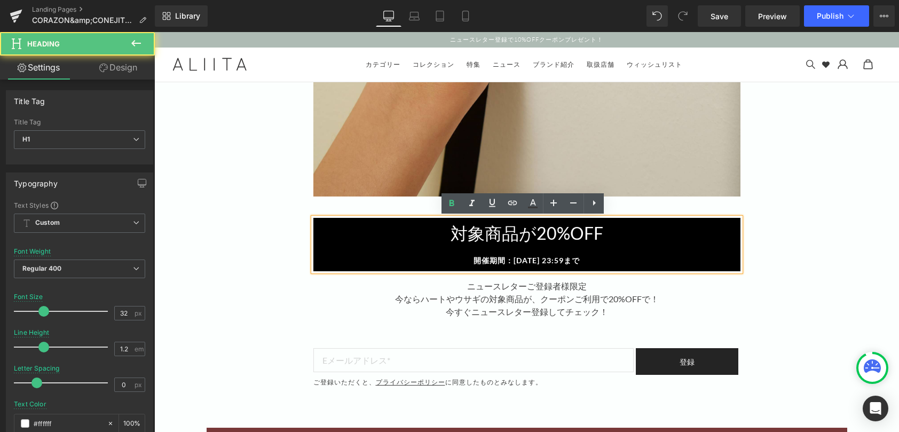
click at [483, 248] on div at bounding box center [526, 248] width 427 height 11
click at [474, 261] on strong "開催期間：[DATE] 23:59まで" at bounding box center [527, 260] width 106 height 9
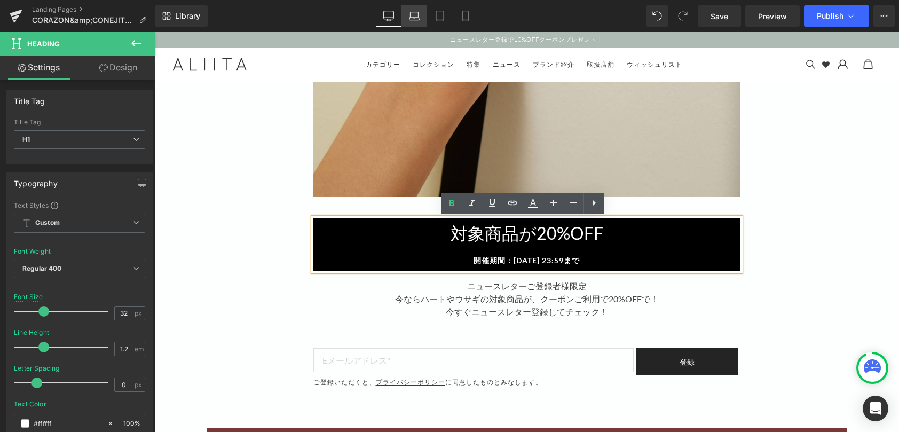
click at [413, 15] on icon at bounding box center [414, 16] width 11 height 11
type input "#3a3a3a"
type input "100"
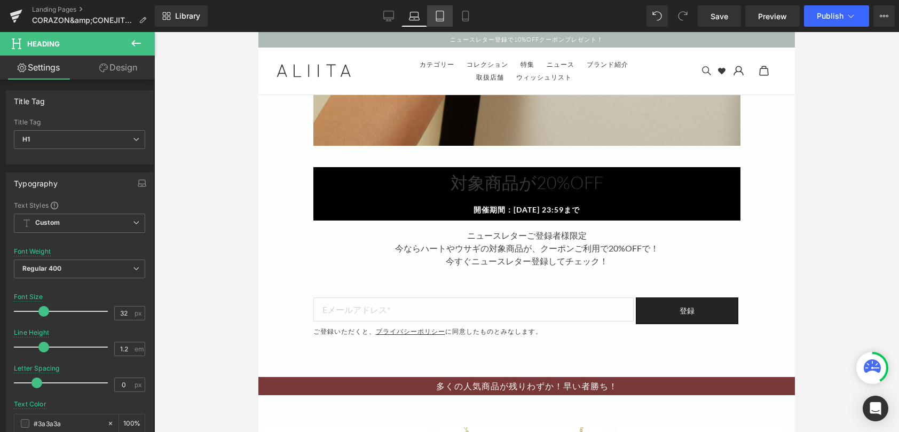
click at [436, 16] on icon at bounding box center [440, 16] width 11 height 11
type input "30"
type input "100"
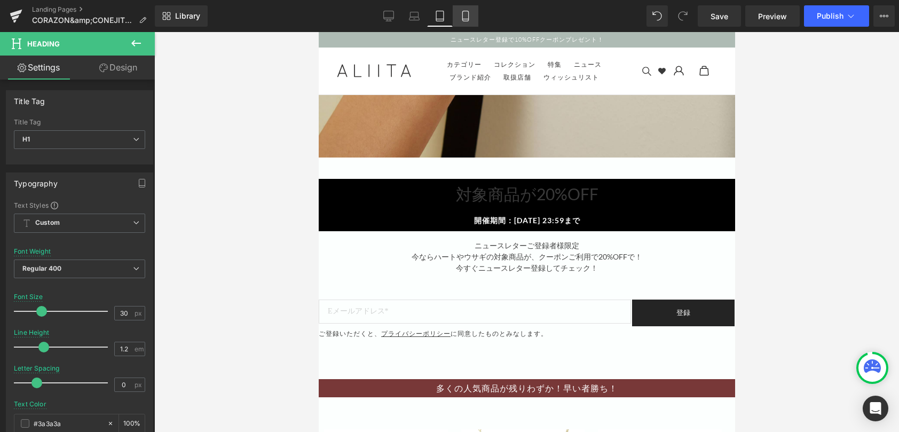
click at [463, 18] on icon at bounding box center [465, 16] width 11 height 11
type input "26"
type input "100"
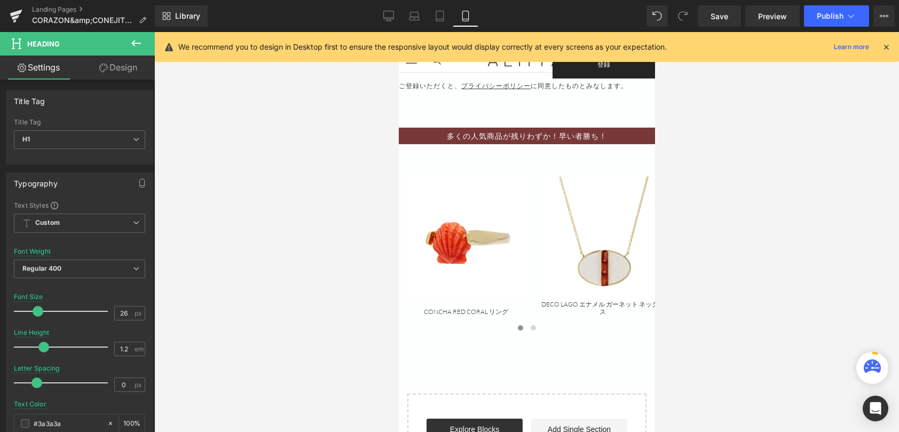
scroll to position [351, 0]
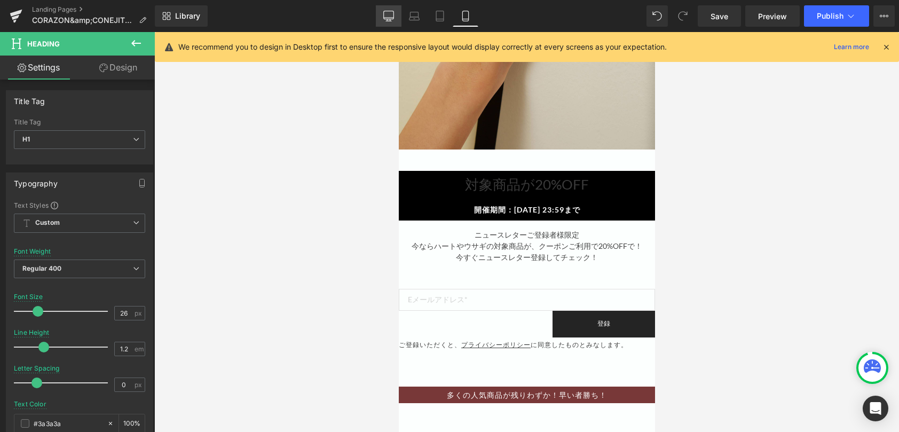
click at [386, 18] on icon at bounding box center [389, 18] width 10 height 0
type input "32"
type input "#ffffff"
type input "100"
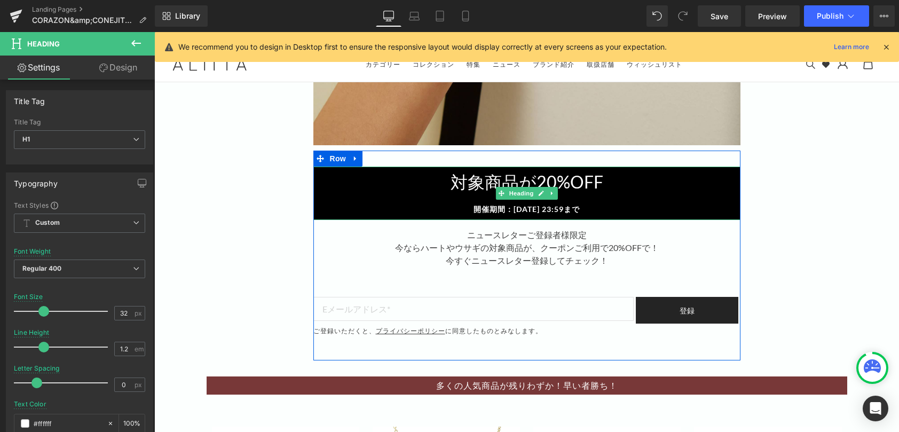
click at [603, 176] on h1 "対象商品が20%OFF" at bounding box center [526, 182] width 427 height 20
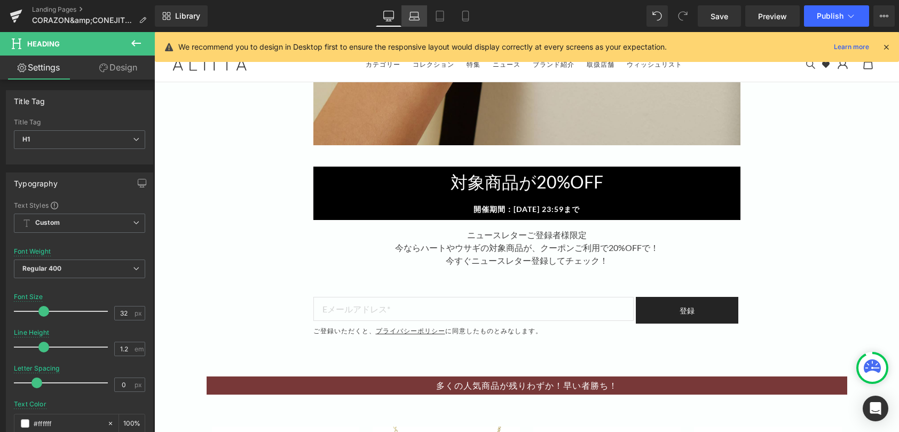
click at [420, 18] on icon at bounding box center [414, 16] width 11 height 11
type input "#3a3a3a"
type input "100"
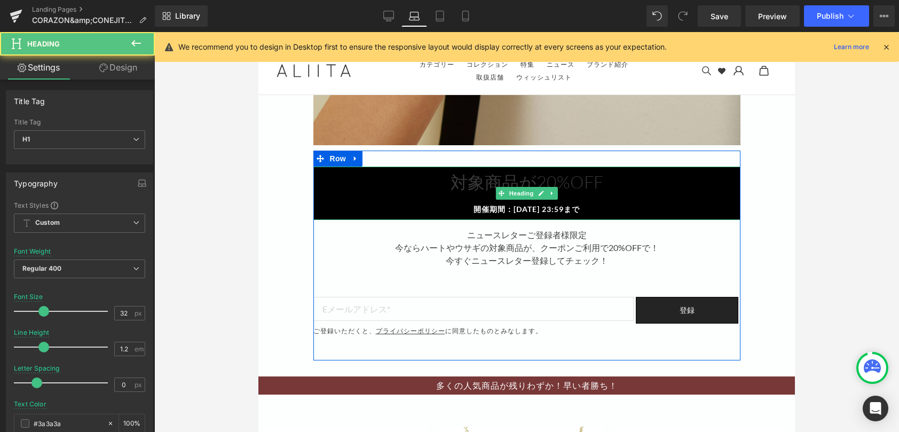
click at [646, 176] on h1 "対象商品が20%OFF" at bounding box center [526, 182] width 427 height 20
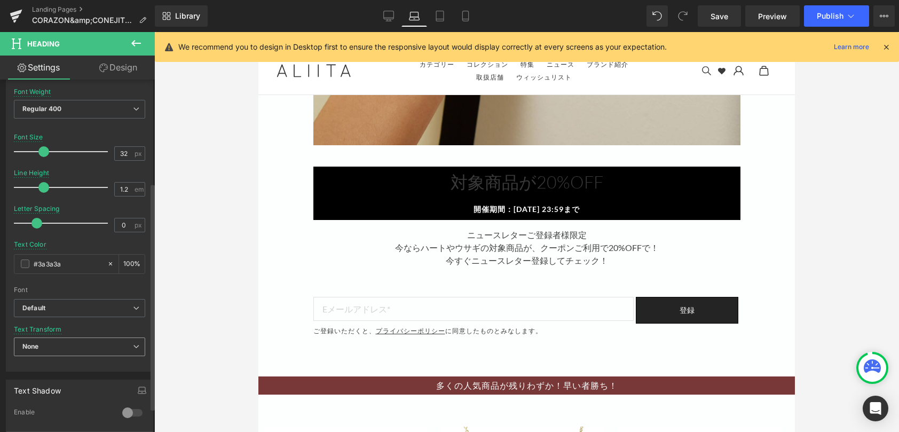
scroll to position [160, 0]
click at [23, 263] on span at bounding box center [25, 263] width 9 height 9
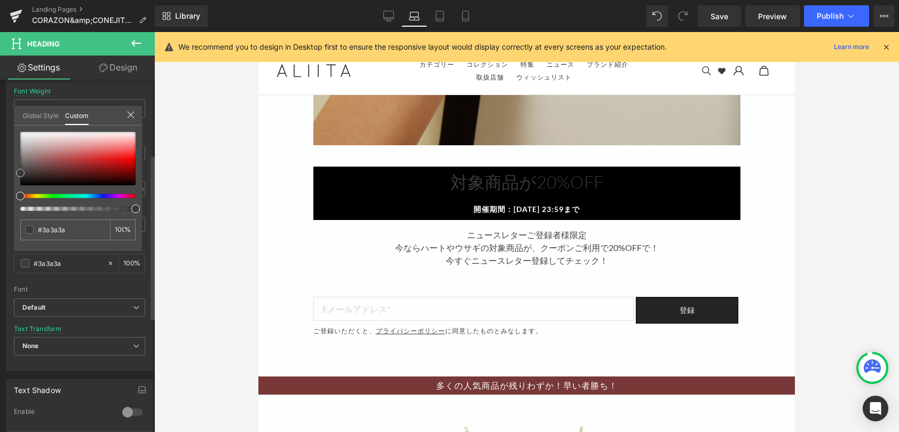
type input "#faf9f9"
type input "#fcfcfc"
type input "#ffffff"
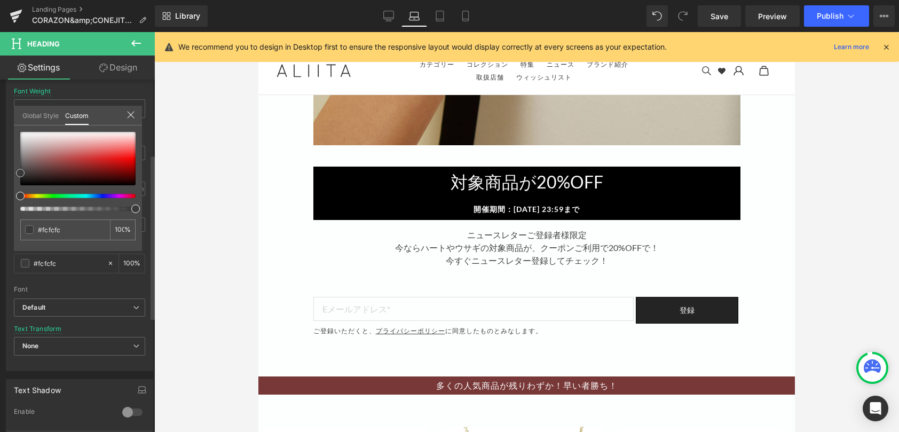
type input "#ffffff"
drag, startPoint x: 23, startPoint y: 131, endPoint x: 113, endPoint y: 75, distance: 105.8
click at [4, 116] on div "Typography Text Styles Custom Custom Setup Global Style Custom Setup Global Sty…" at bounding box center [80, 187] width 160 height 367
click at [439, 14] on icon at bounding box center [440, 16] width 11 height 11
type input "30"
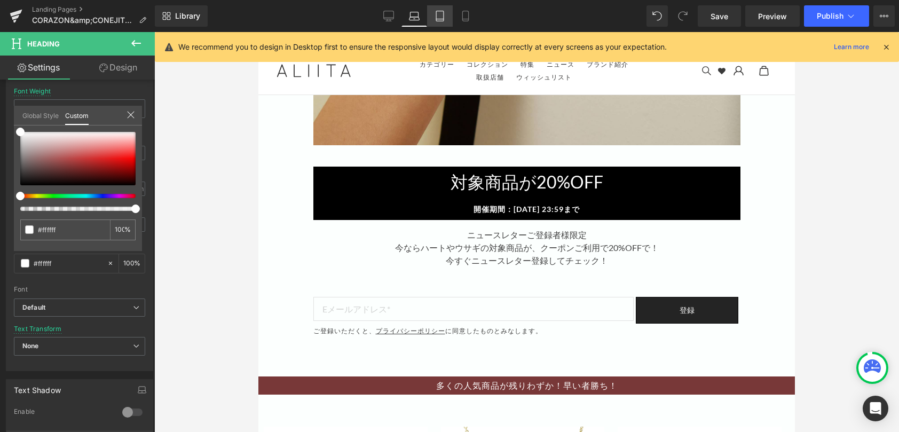
type input "#3a3a3a"
type input "100"
type input "#3a3a3a"
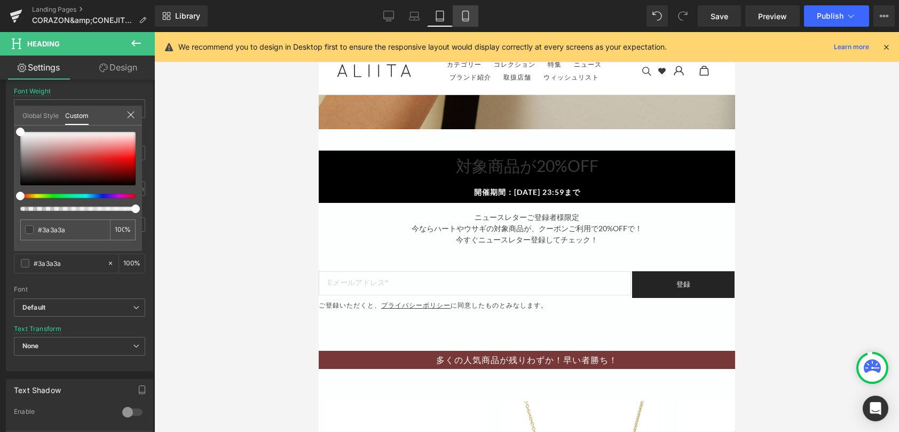
scroll to position [611, 0]
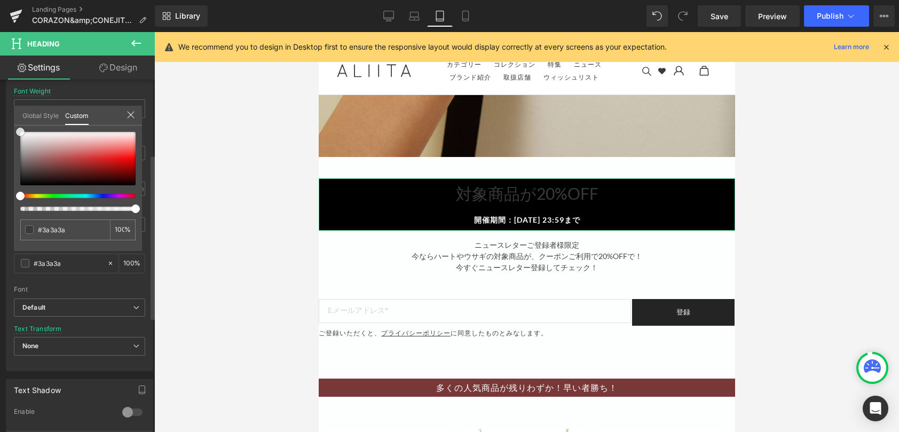
type input "#ffffff"
drag, startPoint x: 19, startPoint y: 132, endPoint x: 16, endPoint y: 119, distance: 13.1
click at [16, 123] on div "Global Style Custom Setup Global Style #ffffff 100 %" at bounding box center [78, 122] width 128 height 33
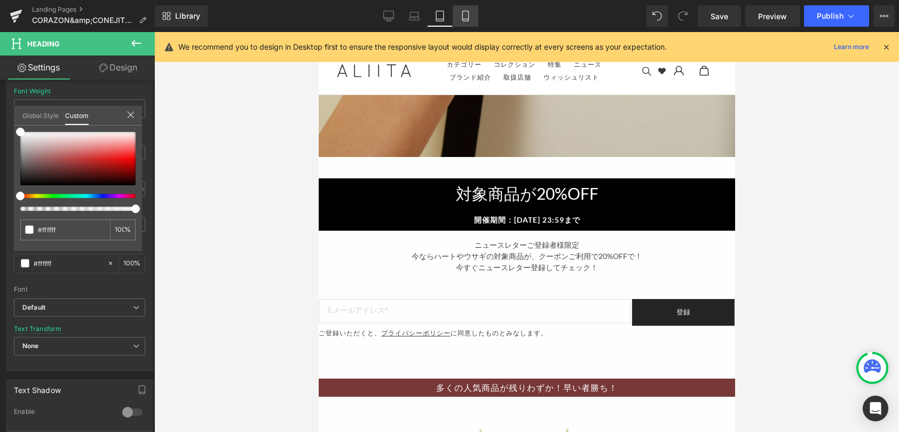
click at [467, 16] on icon at bounding box center [465, 16] width 11 height 11
type input "26"
type input "#3a3a3a"
type input "100"
type input "#3a3a3a"
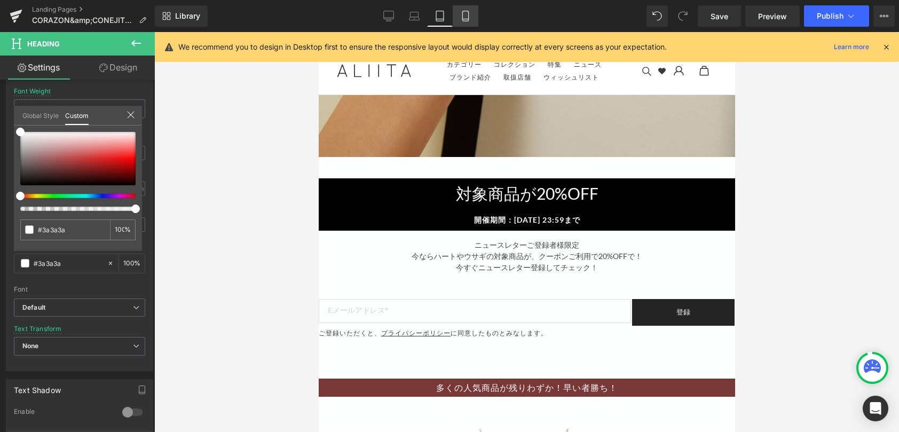
scroll to position [352, 0]
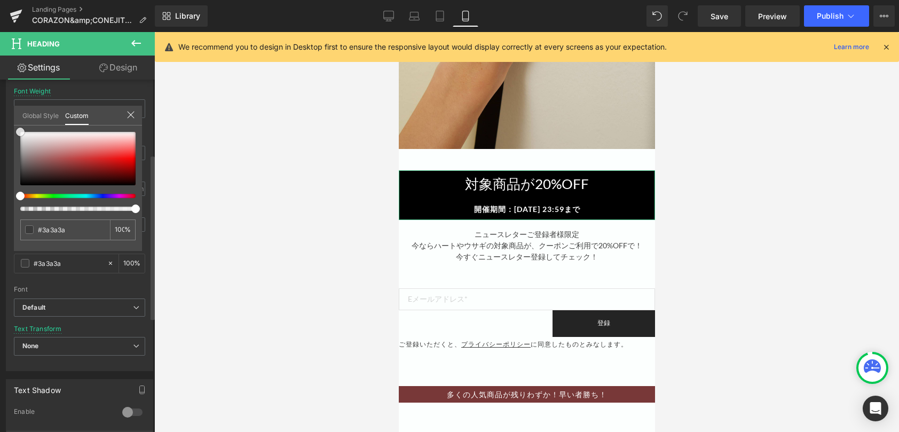
type input "#ffffff"
drag, startPoint x: 16, startPoint y: 128, endPoint x: 7, endPoint y: 117, distance: 14.0
click at [7, 117] on div "Typography Text Styles Custom Custom Setup Global Style Custom Setup Global Sty…" at bounding box center [80, 187] width 160 height 367
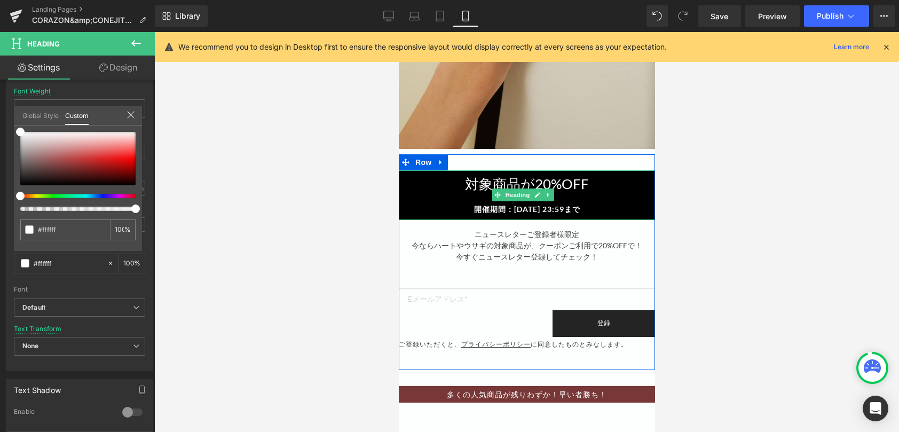
click at [515, 191] on body "スキップする カートに追加済み 数量: カートを見る ( ) 買い物を続ける 商品を検索する 送信 検索を閉じる ニュースレター登録で10%OFFクーポンプレ…" at bounding box center [526, 359] width 256 height 1359
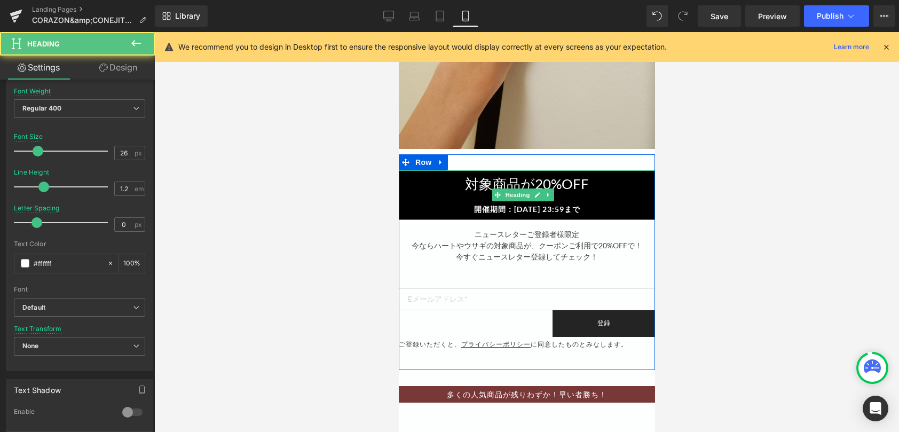
click at [456, 210] on div "開催期間：[DATE] 23:59まで" at bounding box center [526, 208] width 256 height 11
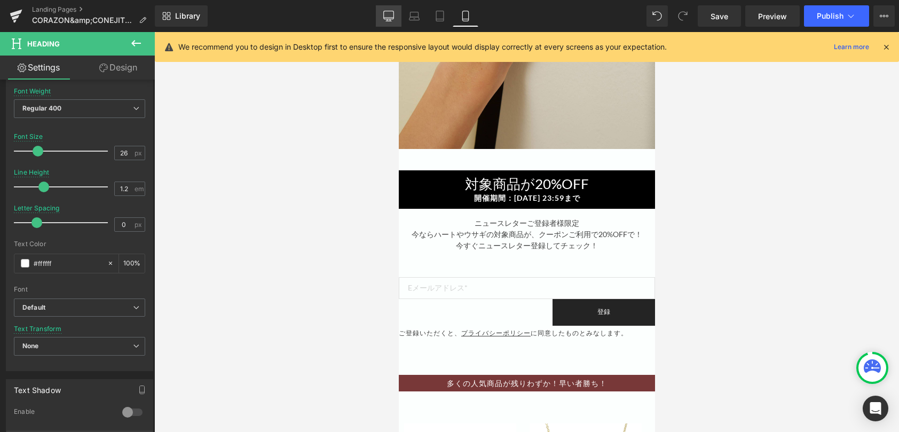
click at [384, 13] on icon at bounding box center [389, 15] width 10 height 8
type input "32"
type input "100"
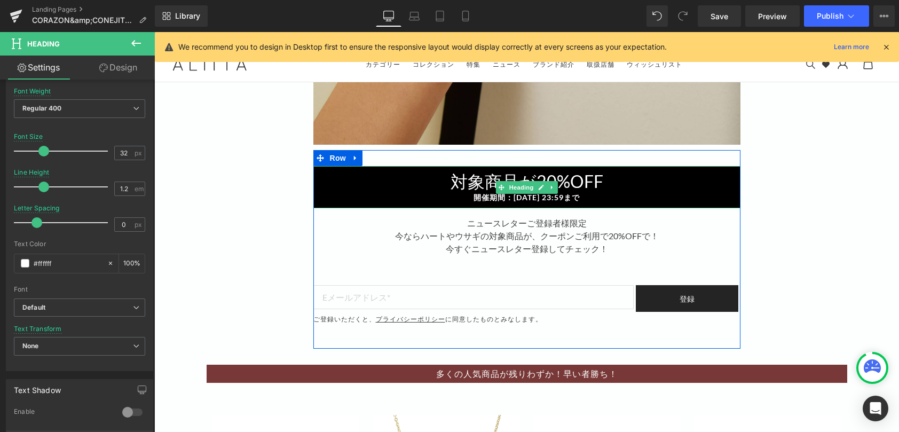
drag, startPoint x: 591, startPoint y: 200, endPoint x: 461, endPoint y: 201, distance: 129.7
click at [461, 201] on div "開催期間：[DATE] 23:59まで" at bounding box center [526, 197] width 427 height 11
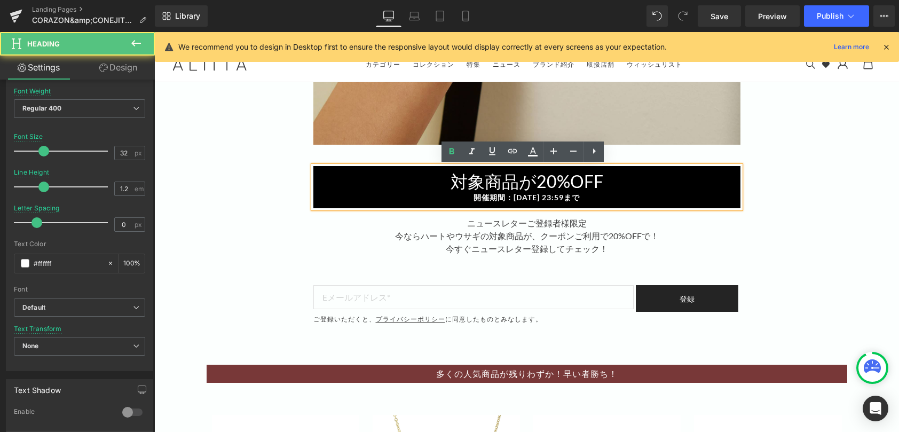
click at [541, 181] on h1 "対象商品が20%OFF" at bounding box center [526, 181] width 427 height 20
drag, startPoint x: 538, startPoint y: 179, endPoint x: 548, endPoint y: 176, distance: 10.1
click at [538, 179] on h1 "対象商品が20%OFF" at bounding box center [526, 181] width 427 height 20
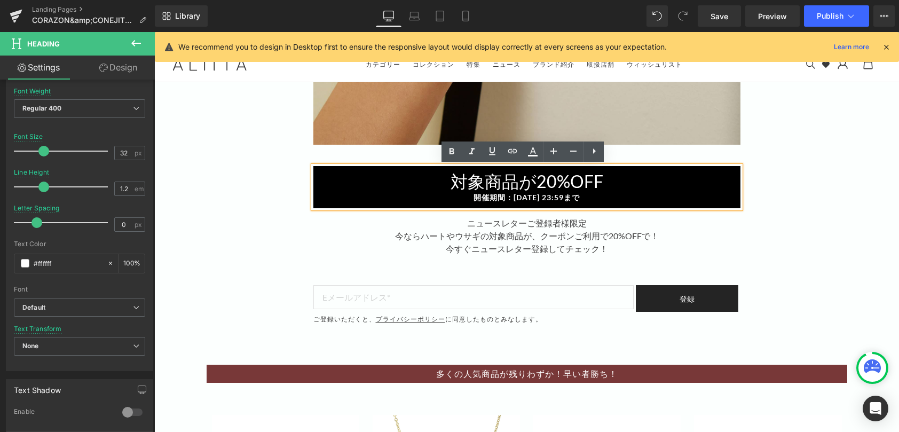
click at [255, 293] on div "Image Row 対象商品が20%OFF 開催期間：[DATE] 23:59まで Heading ニュースレターご登録者様 限定 今ならハートやウサギの対象…" at bounding box center [526, 128] width 745 height 1258
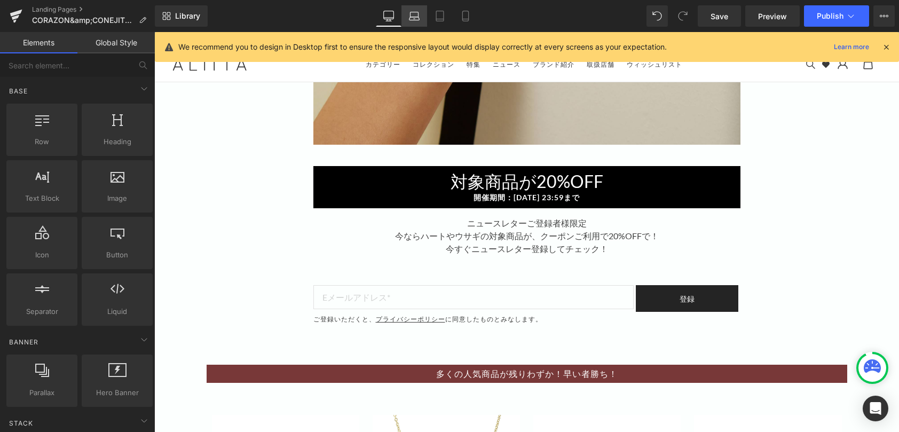
click at [406, 26] on link "Laptop" at bounding box center [414, 15] width 26 height 21
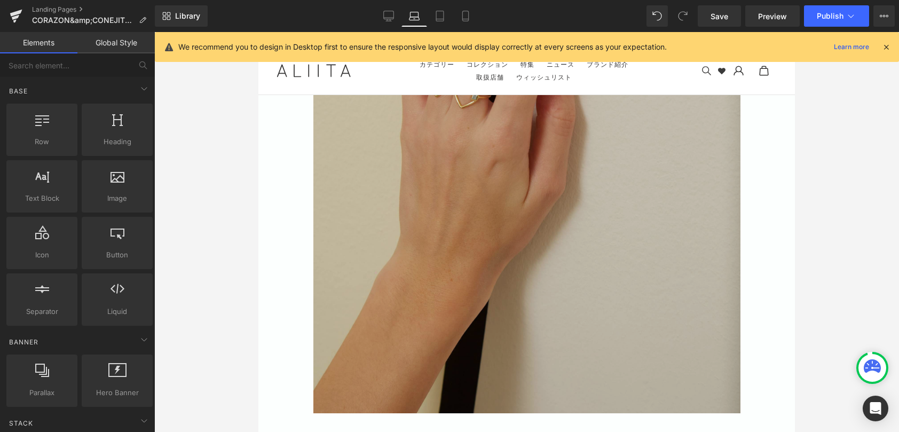
scroll to position [481, 0]
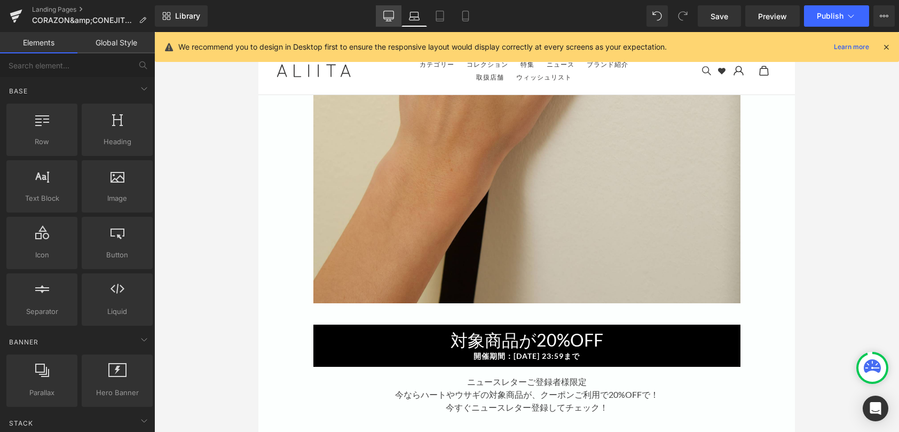
click at [391, 16] on icon at bounding box center [388, 16] width 11 height 11
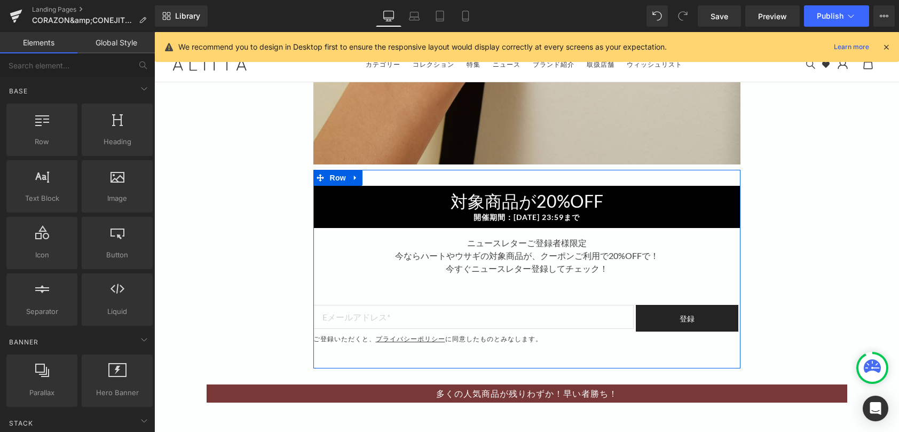
scroll to position [597, 0]
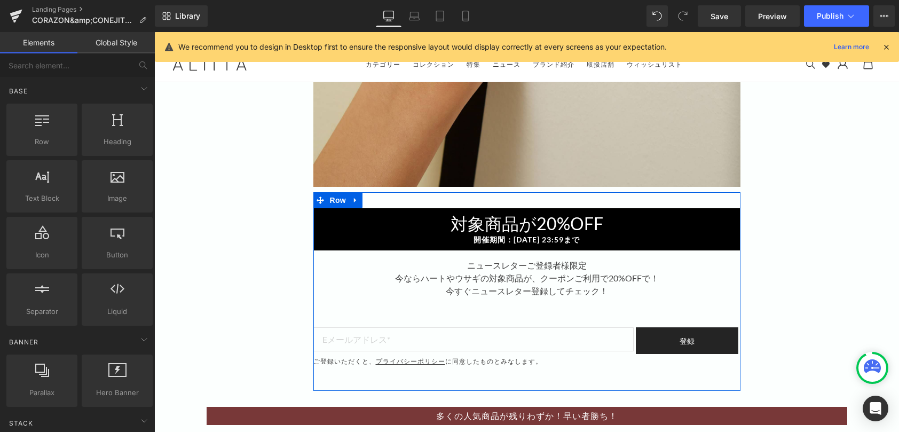
click at [522, 223] on h1 "対象商品が20%OFF" at bounding box center [526, 224] width 427 height 20
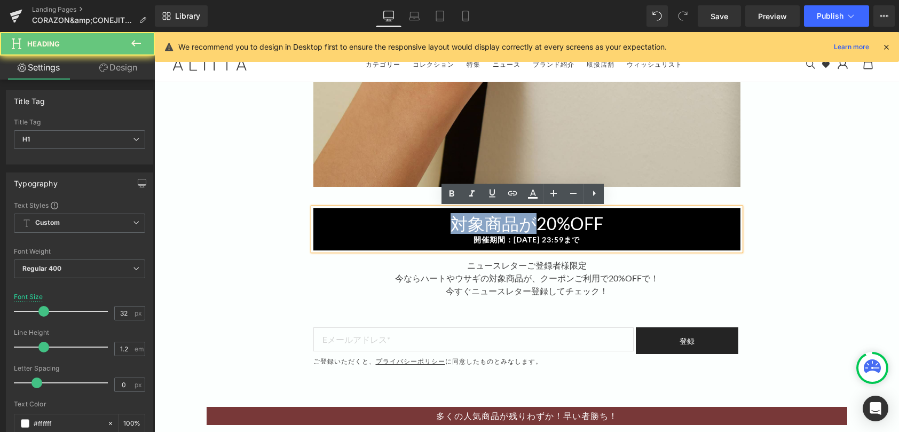
drag, startPoint x: 531, startPoint y: 221, endPoint x: 432, endPoint y: 220, distance: 98.2
click at [432, 220] on h1 "対象商品が20%OFF" at bounding box center [526, 224] width 427 height 20
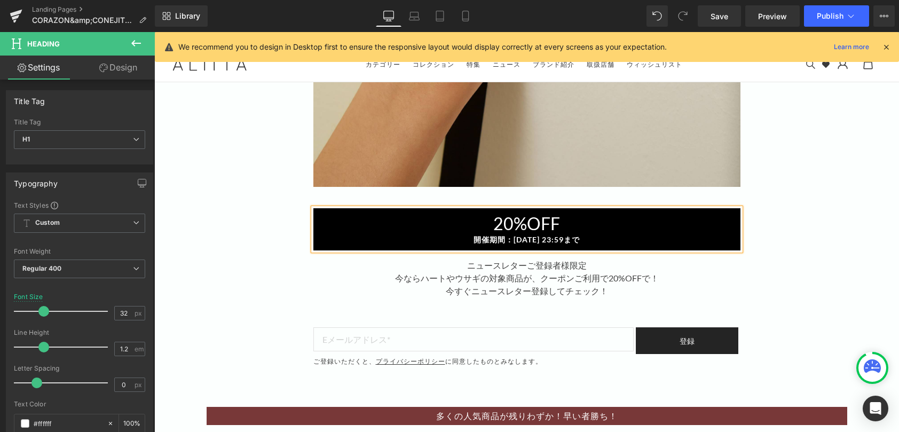
click at [233, 200] on div "Image Row 20%OFF 開催期間：[DATE] 23:59まで Heading ニュースレターご登録者様 限定 今ならハートやウサギの対象商品が、ク…" at bounding box center [526, 170] width 745 height 1258
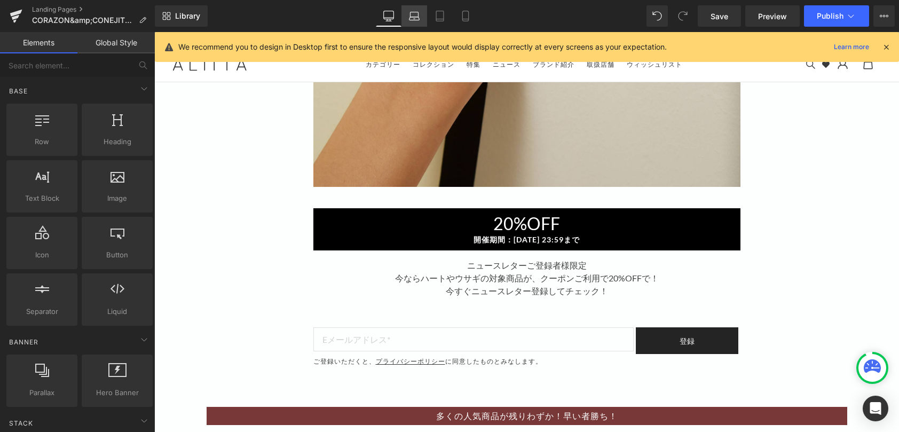
click at [414, 18] on icon at bounding box center [414, 16] width 11 height 11
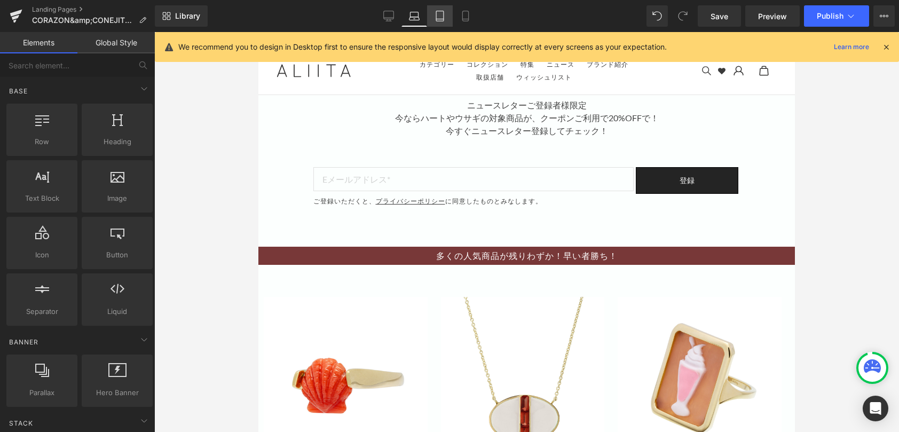
click at [437, 17] on icon at bounding box center [440, 16] width 11 height 11
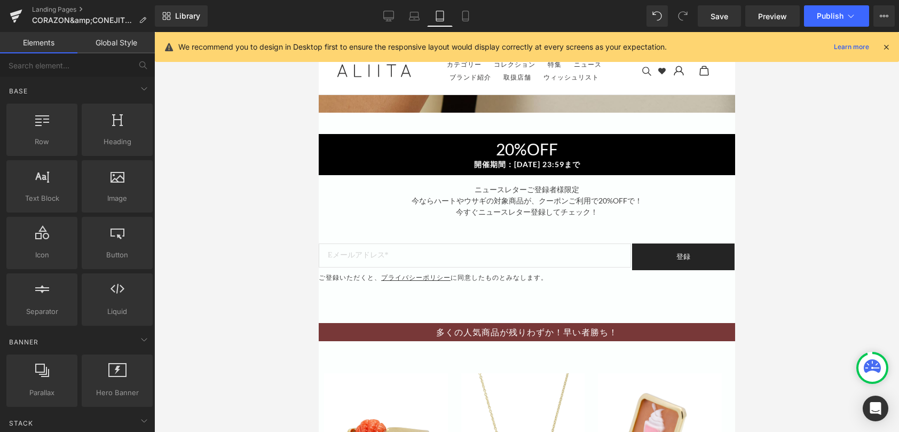
scroll to position [651, 0]
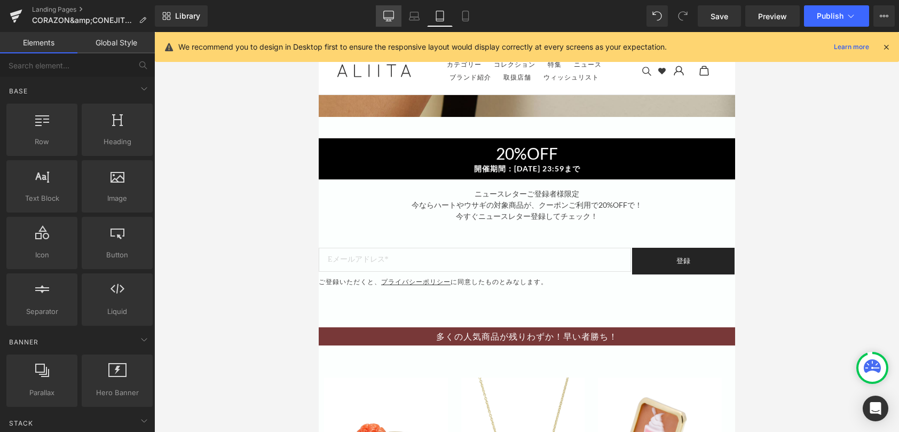
click at [384, 17] on icon at bounding box center [389, 15] width 10 height 8
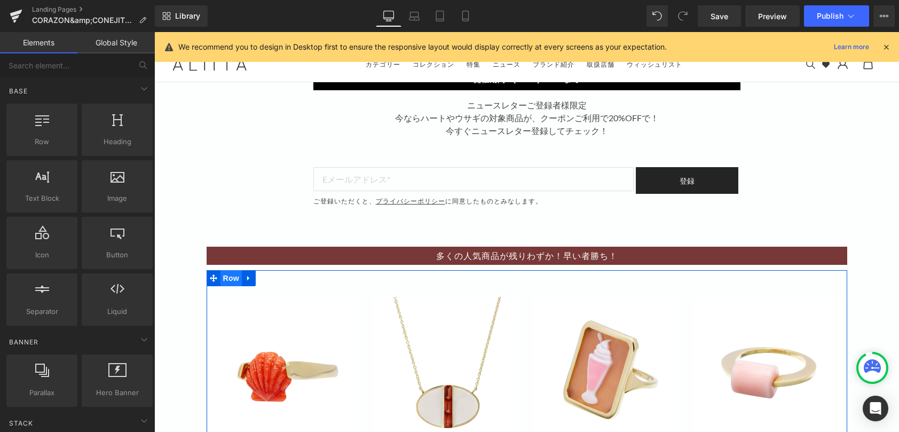
click at [225, 283] on span "Row" at bounding box center [230, 278] width 21 height 16
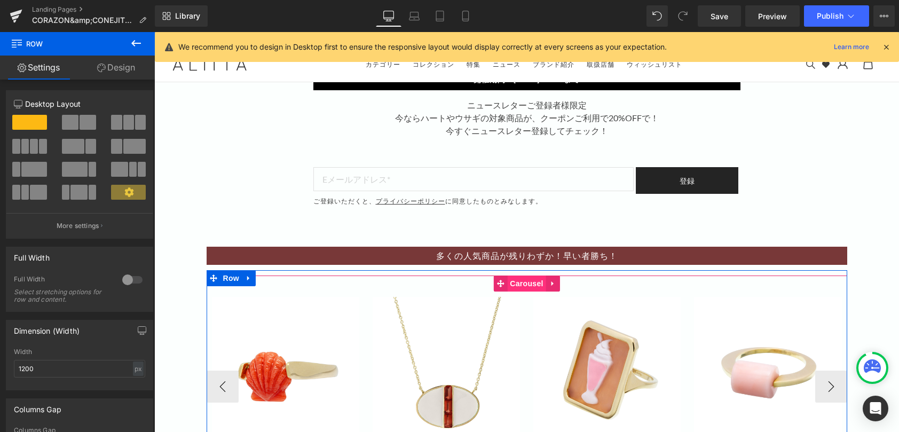
click at [511, 285] on span "Carousel" at bounding box center [526, 283] width 38 height 16
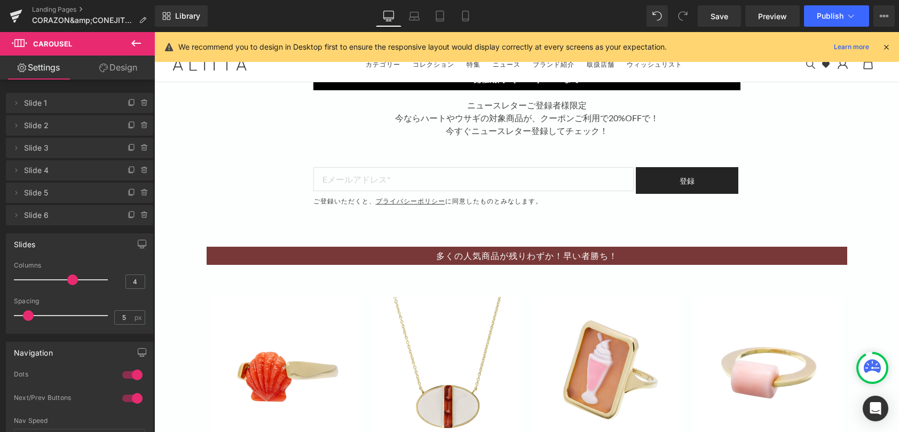
click at [130, 42] on icon at bounding box center [136, 43] width 13 height 13
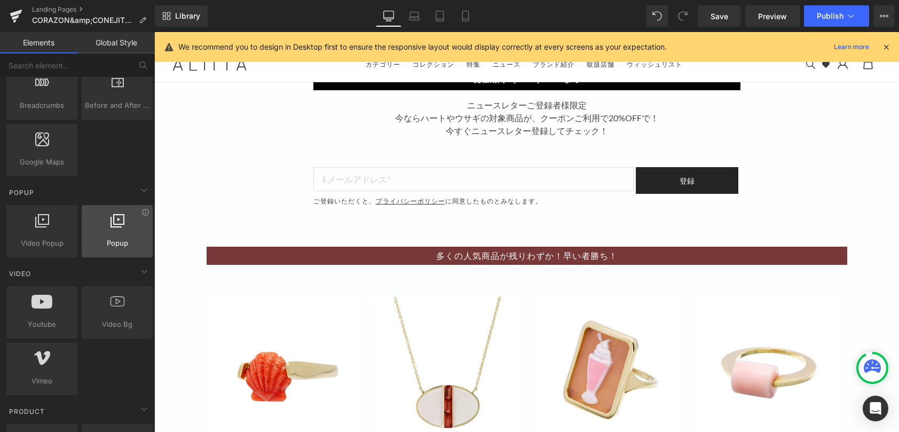
scroll to position [641, 0]
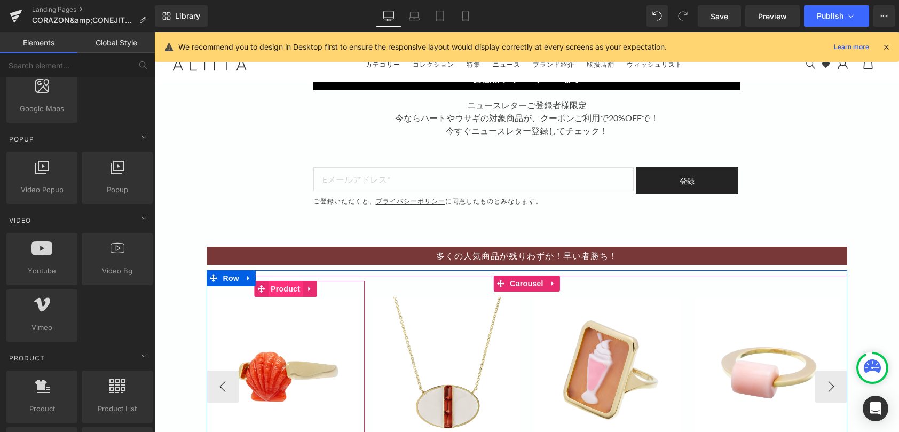
click at [290, 292] on span "Product" at bounding box center [285, 289] width 35 height 16
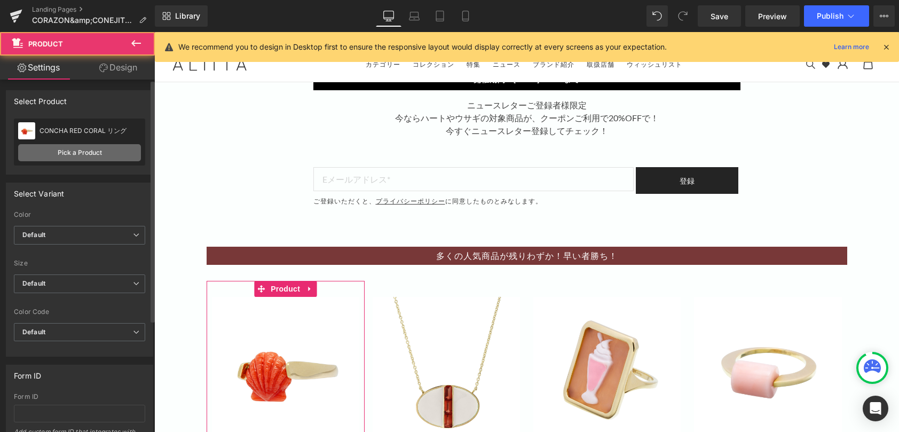
click at [96, 149] on link "Pick a Product" at bounding box center [79, 152] width 123 height 17
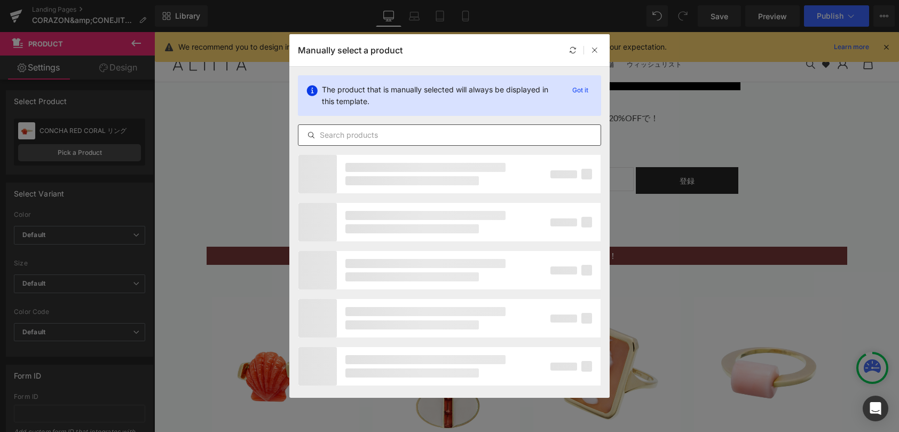
click at [348, 133] on input "text" at bounding box center [449, 135] width 302 height 13
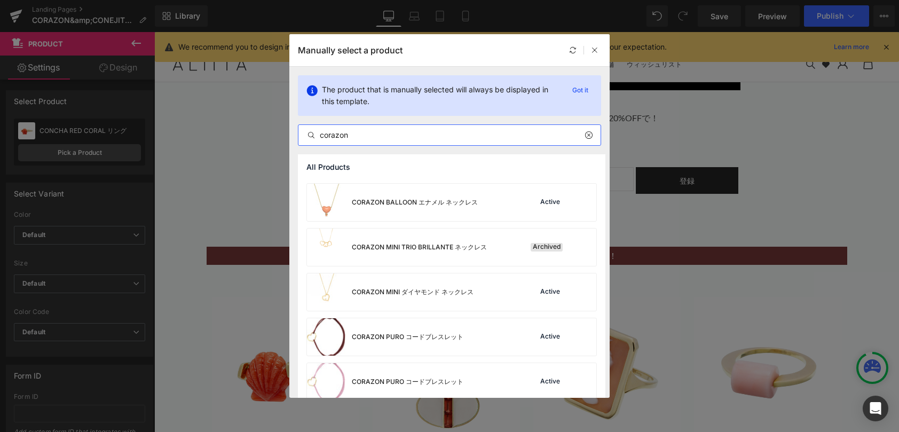
scroll to position [267, 0]
type input "corazon"
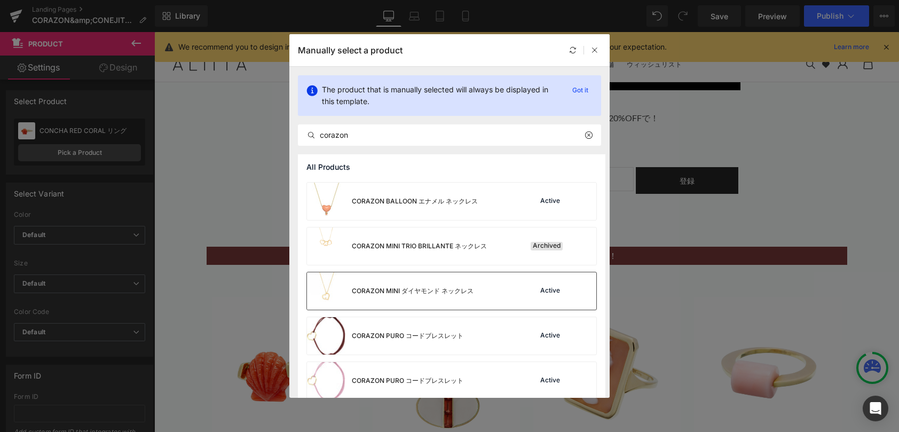
click at [462, 290] on div "CORAZON MINI ダイヤモンド ネックレス" at bounding box center [413, 291] width 122 height 10
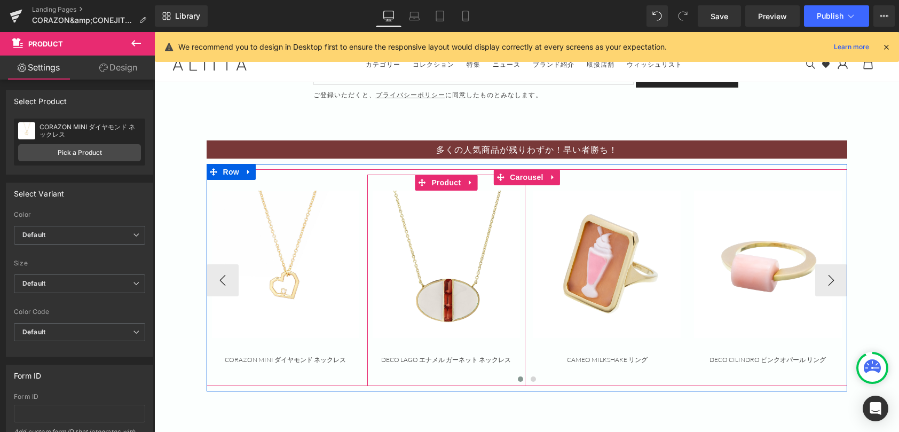
scroll to position [864, 0]
click at [443, 184] on span "Product" at bounding box center [446, 183] width 35 height 16
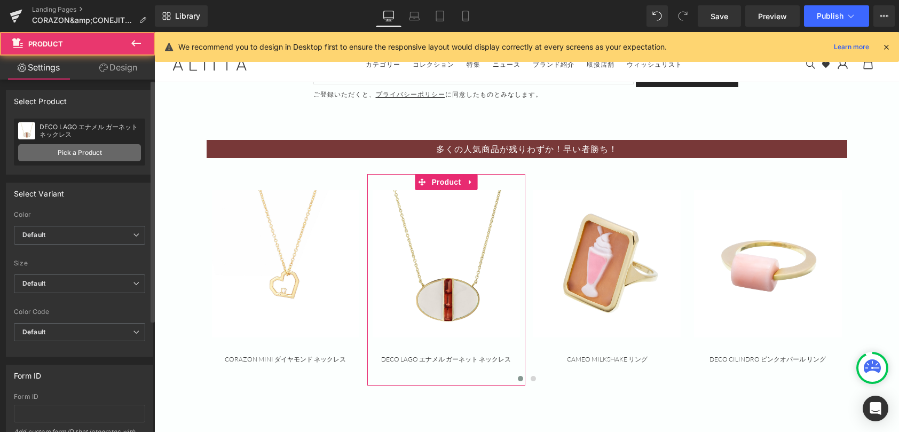
click at [106, 154] on link "Pick a Product" at bounding box center [79, 152] width 123 height 17
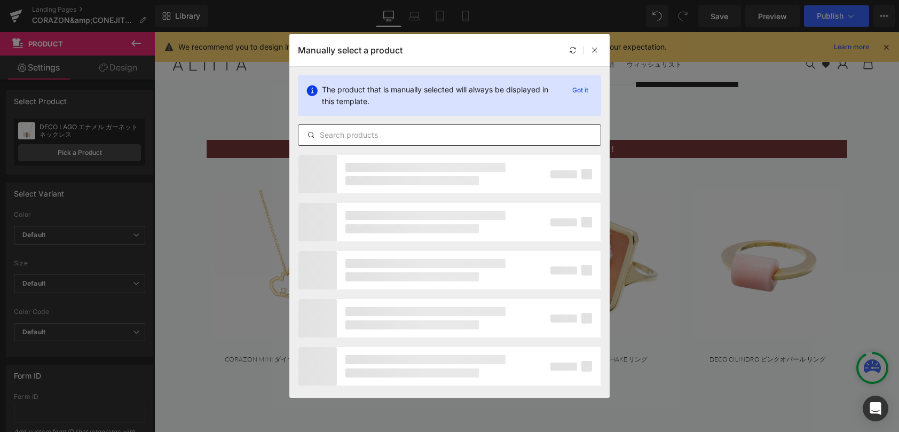
click at [382, 139] on input "text" at bounding box center [449, 135] width 302 height 13
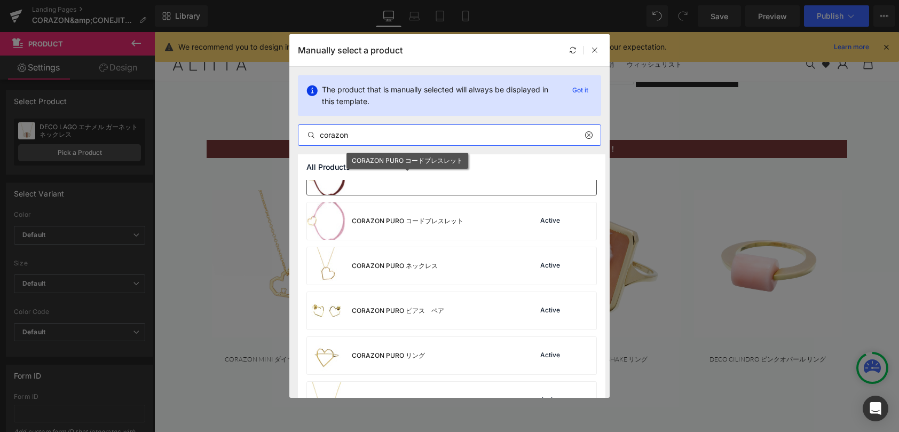
scroll to position [427, 0]
type input "corazon"
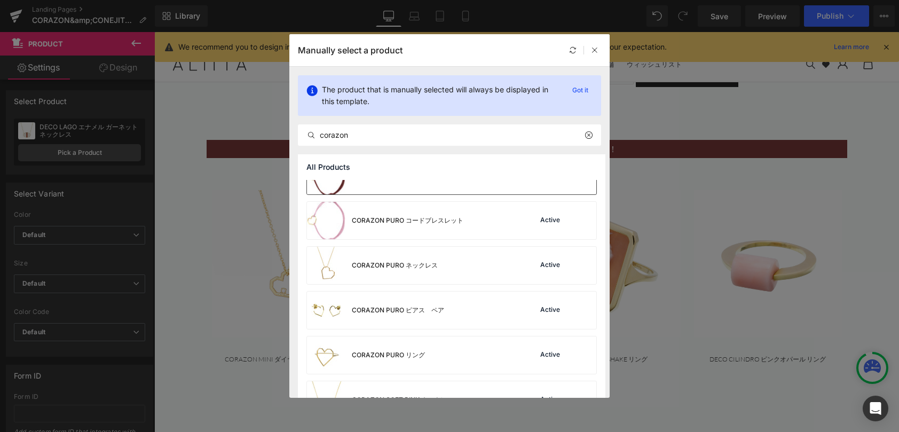
drag, startPoint x: 428, startPoint y: 278, endPoint x: 338, endPoint y: 211, distance: 111.7
click at [428, 278] on div "CORAZON PURO ネックレス" at bounding box center [372, 265] width 131 height 37
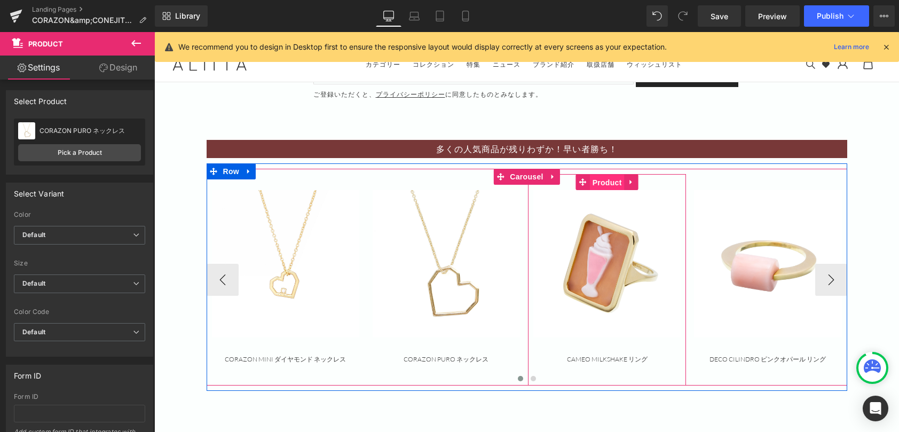
click at [611, 183] on span "Product" at bounding box center [607, 183] width 35 height 16
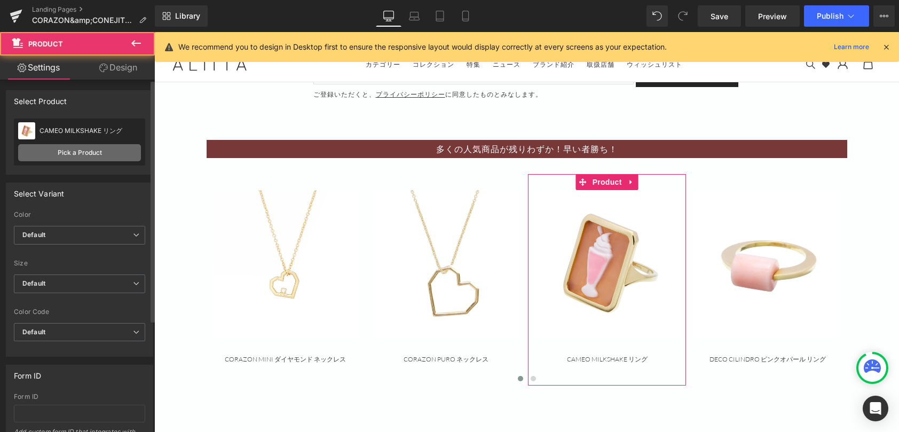
click at [86, 154] on link "Pick a Product" at bounding box center [79, 152] width 123 height 17
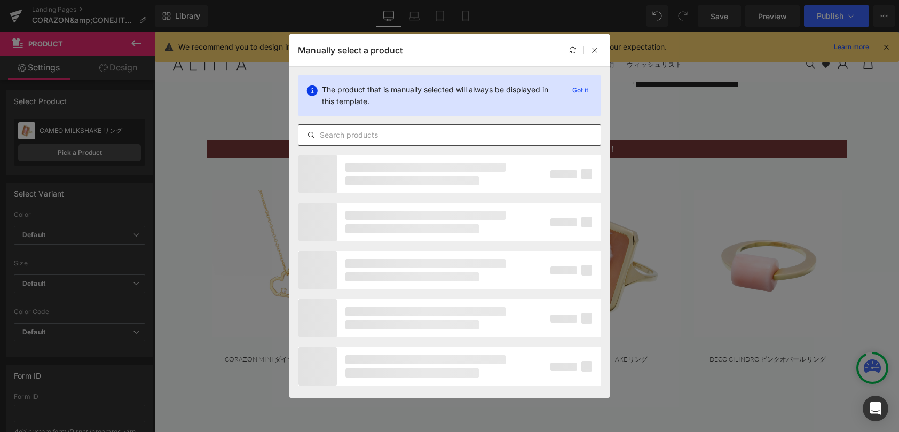
click at [420, 130] on input "text" at bounding box center [449, 135] width 302 height 13
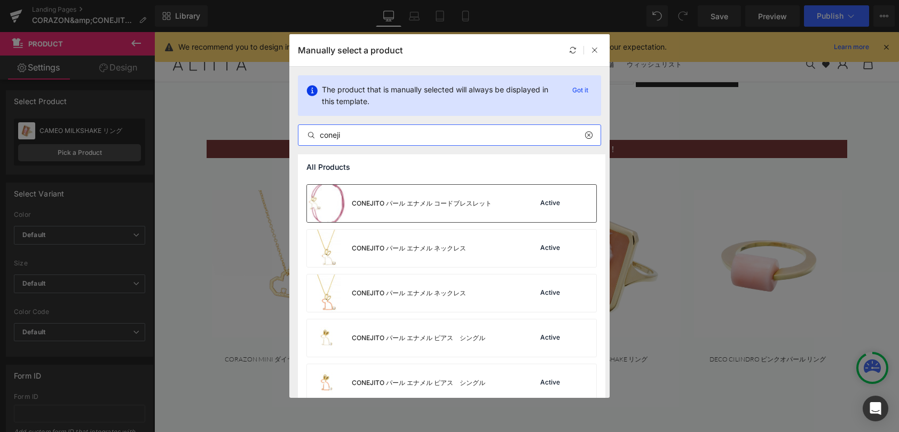
scroll to position [267, 0]
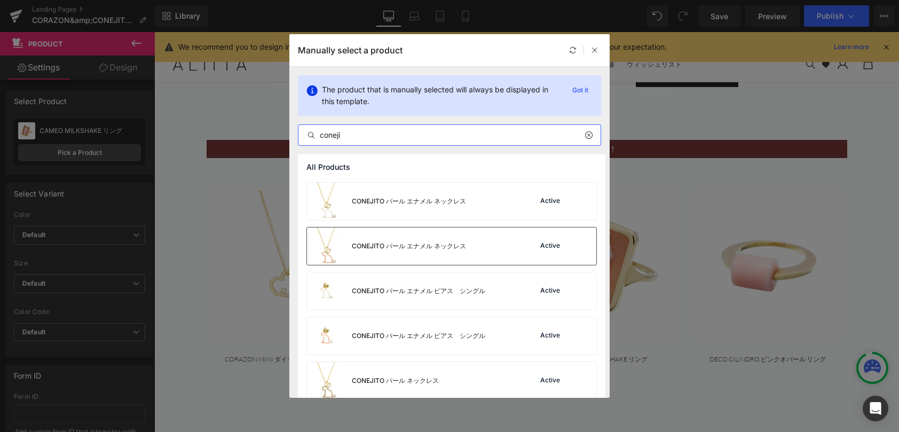
type input "coneji"
click at [453, 252] on div "CONEJITO パール エナメル ネックレス" at bounding box center [386, 245] width 159 height 37
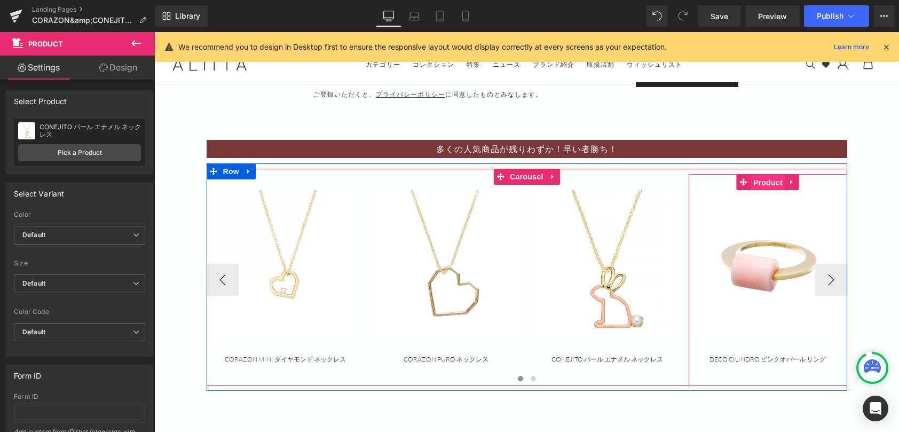
click at [758, 187] on span "Product" at bounding box center [768, 183] width 35 height 16
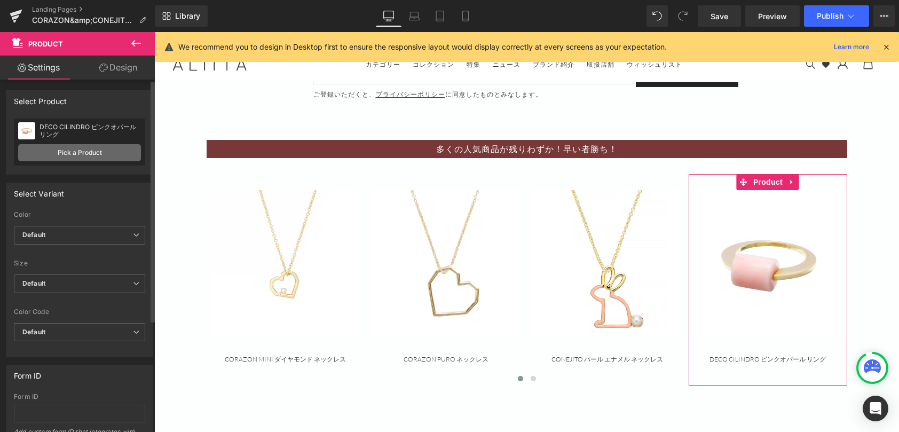
click at [83, 150] on link "Pick a Product" at bounding box center [79, 152] width 123 height 17
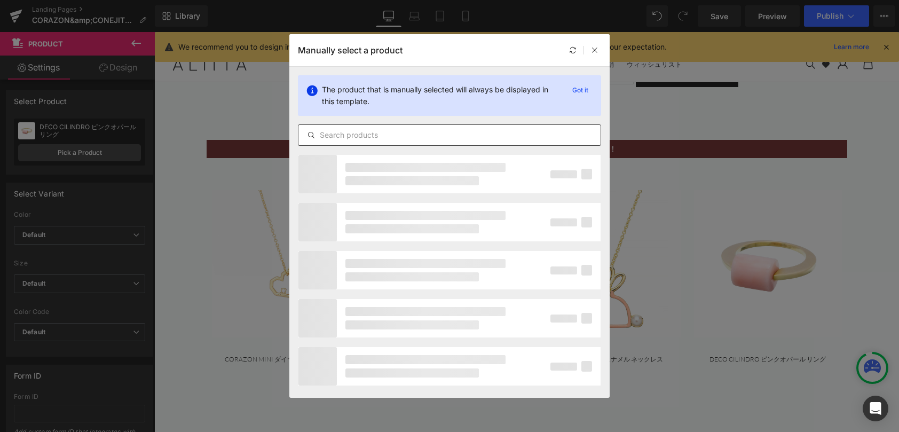
click at [431, 129] on input "text" at bounding box center [449, 135] width 302 height 13
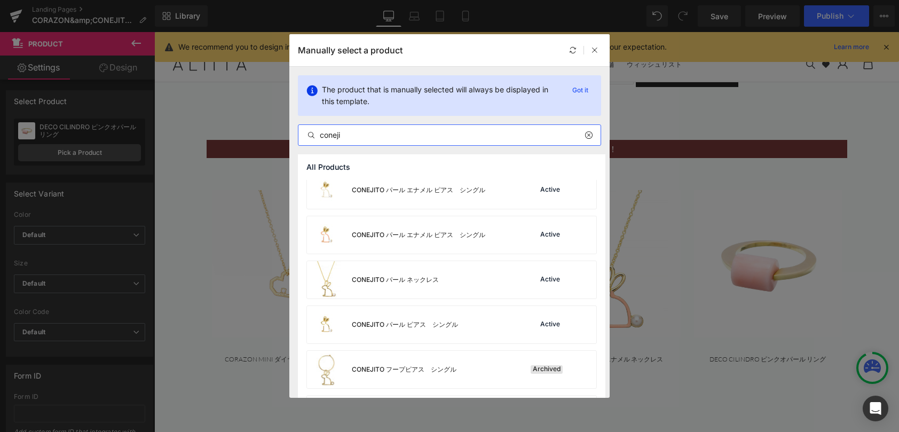
scroll to position [427, 0]
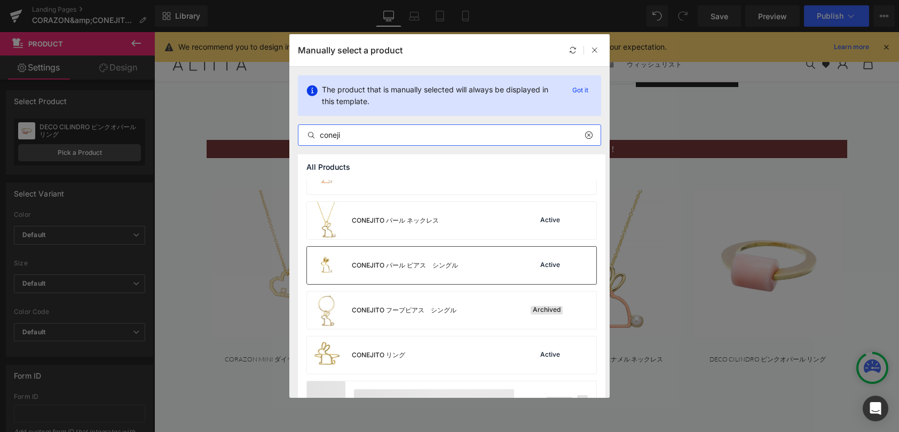
type input "coneji"
click at [461, 266] on div "CONEJITO パール ピアス　シングル Active" at bounding box center [451, 265] width 289 height 37
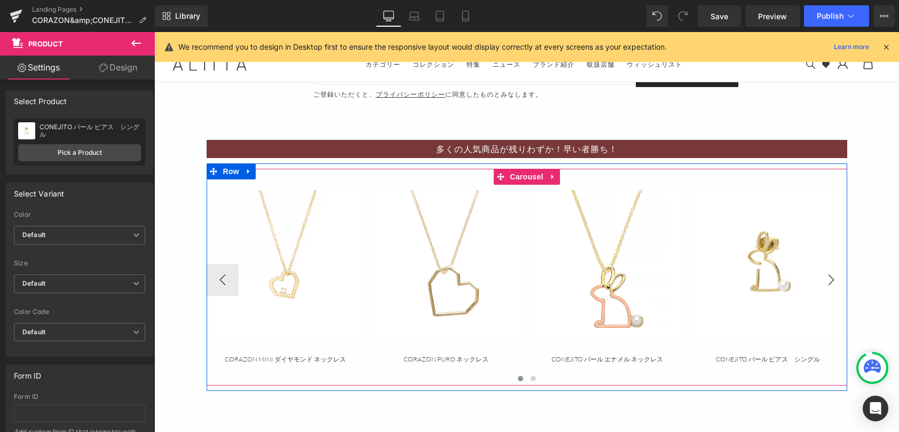
click at [834, 284] on button "›" at bounding box center [831, 280] width 32 height 32
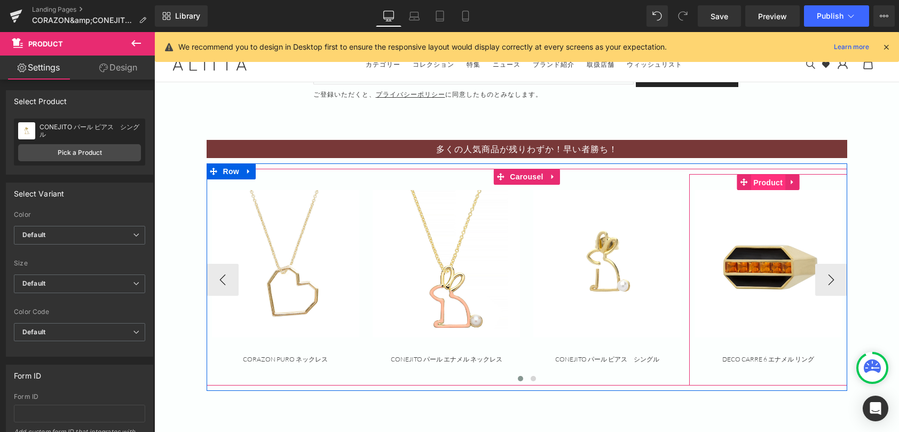
click at [761, 186] on span "Product" at bounding box center [768, 183] width 35 height 16
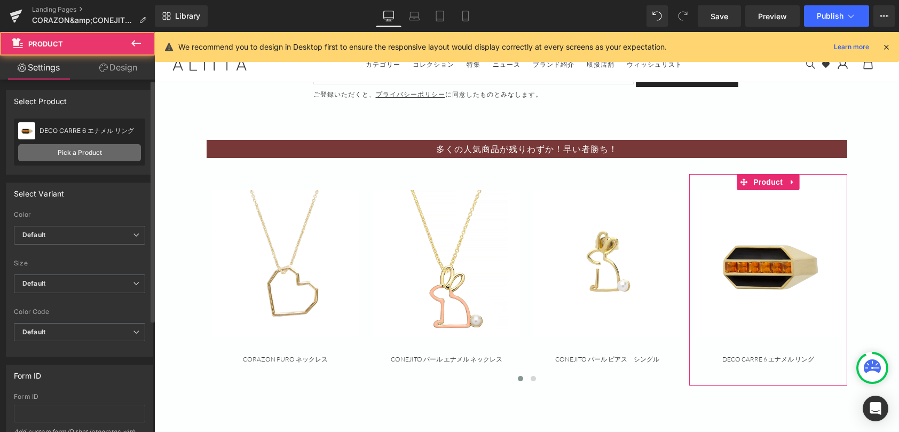
click at [78, 146] on link "Pick a Product" at bounding box center [79, 152] width 123 height 17
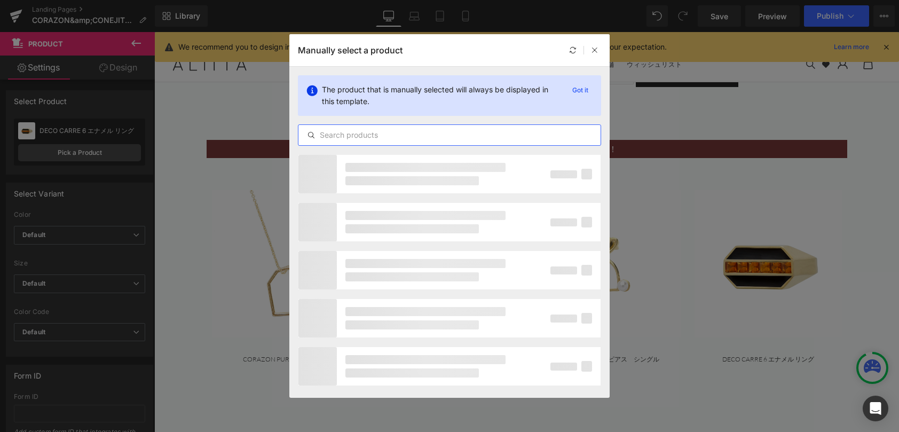
click at [365, 132] on input "text" at bounding box center [449, 135] width 302 height 13
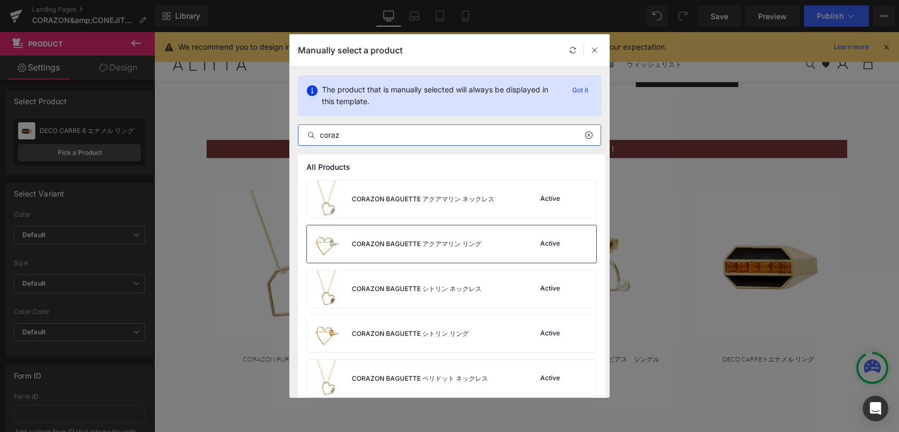
type input "coraz"
click at [422, 237] on div "CORAZON BAGUETTE アクアマリン リング" at bounding box center [394, 243] width 175 height 37
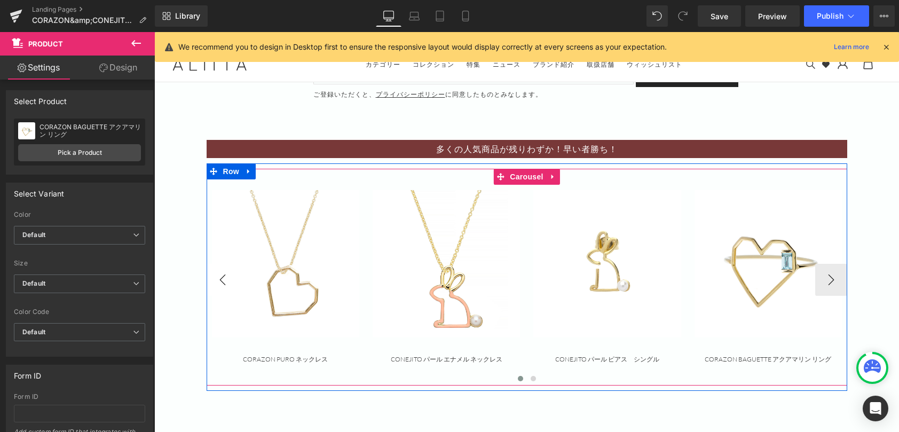
click at [227, 273] on button "‹" at bounding box center [223, 280] width 32 height 32
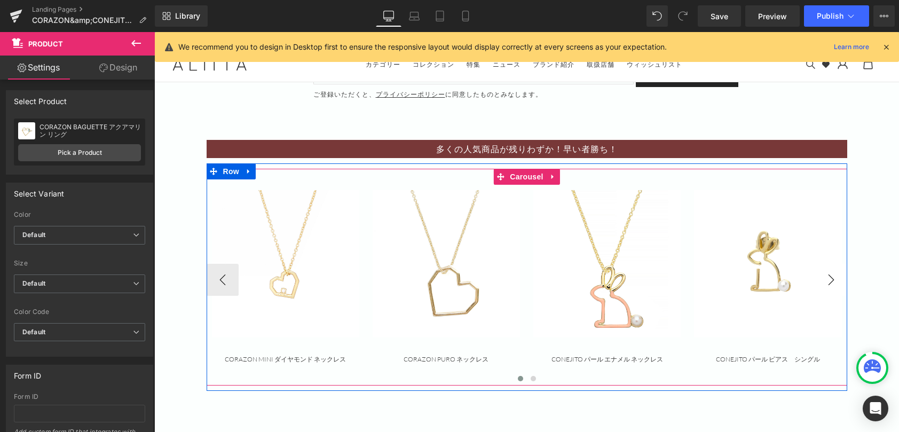
click at [824, 281] on button "›" at bounding box center [831, 280] width 32 height 32
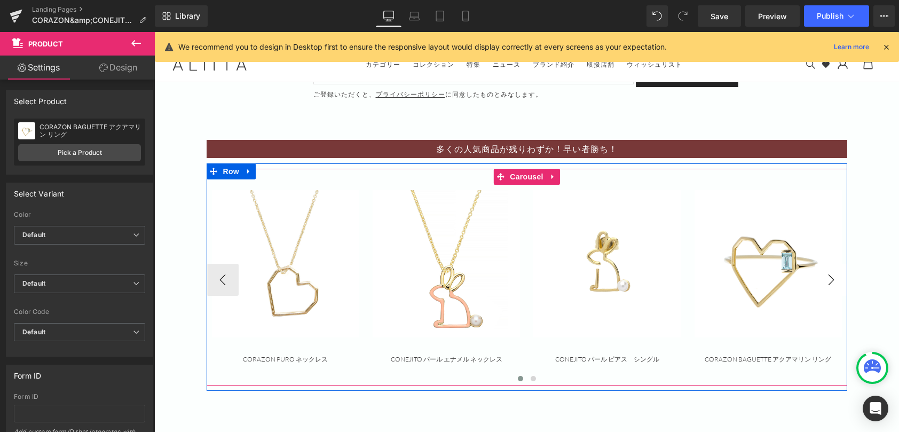
click at [824, 281] on button "›" at bounding box center [831, 280] width 32 height 32
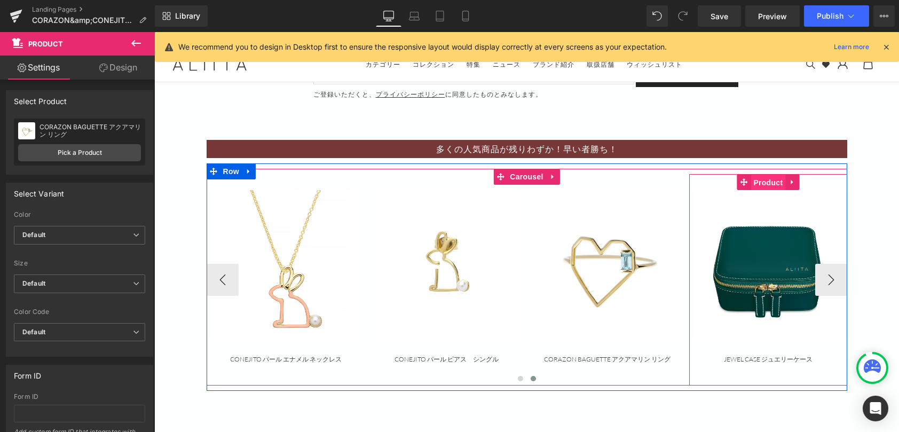
click at [758, 183] on span "Product" at bounding box center [768, 183] width 35 height 16
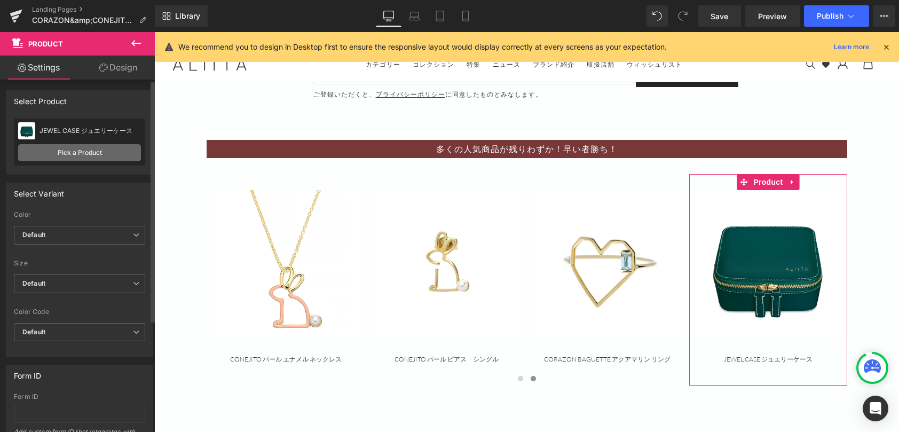
click at [90, 152] on link "Pick a Product" at bounding box center [79, 152] width 123 height 17
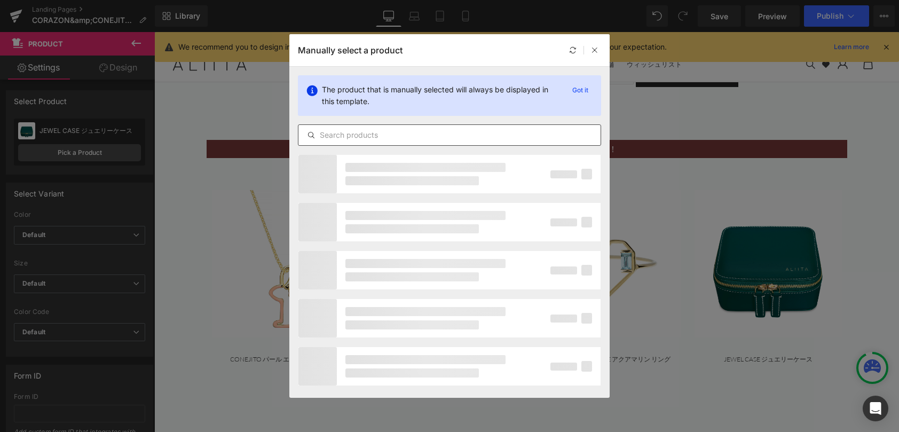
click at [349, 135] on input "text" at bounding box center [449, 135] width 302 height 13
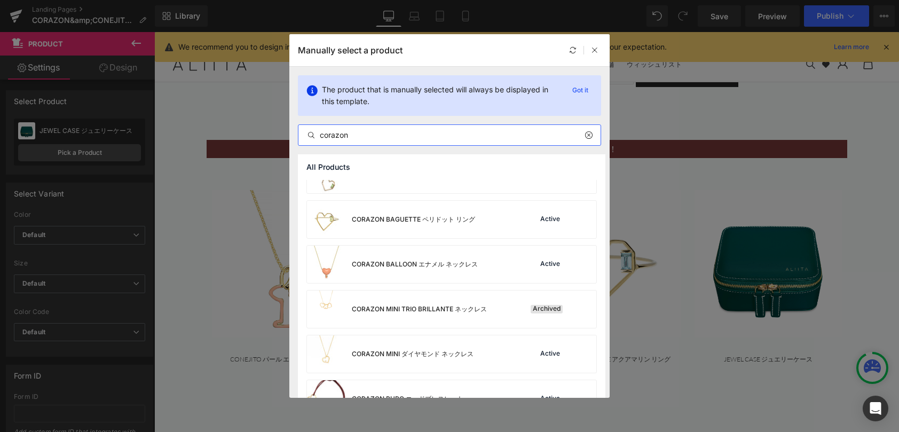
scroll to position [193, 0]
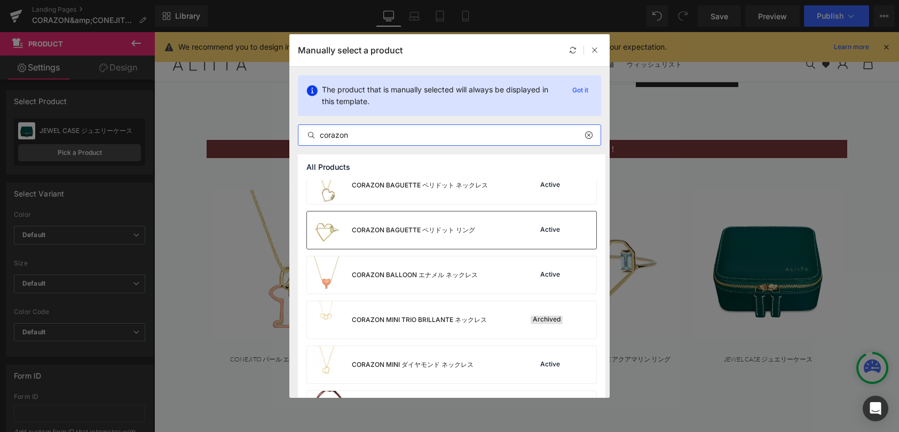
type input "corazon"
click at [457, 238] on div "CORAZON BAGUETTE ペリドット リング" at bounding box center [391, 229] width 168 height 37
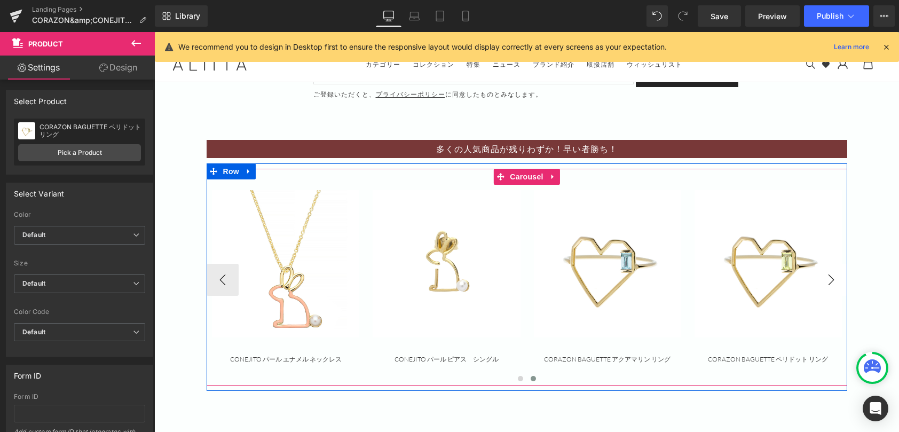
click at [830, 276] on button "›" at bounding box center [831, 280] width 32 height 32
click at [223, 285] on button "‹" at bounding box center [223, 280] width 32 height 32
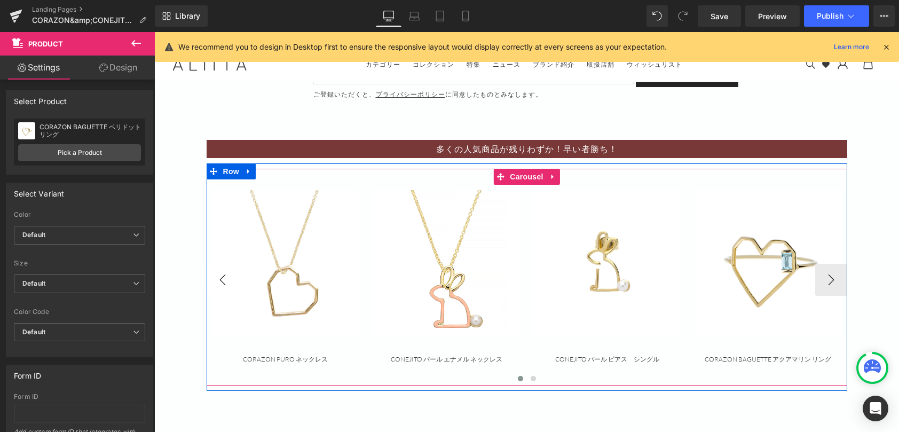
click at [223, 285] on button "‹" at bounding box center [223, 280] width 32 height 32
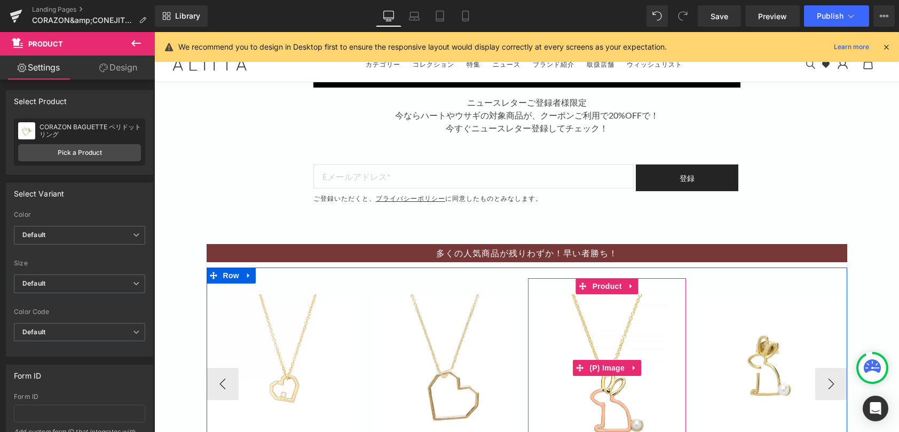
scroll to position [757, 0]
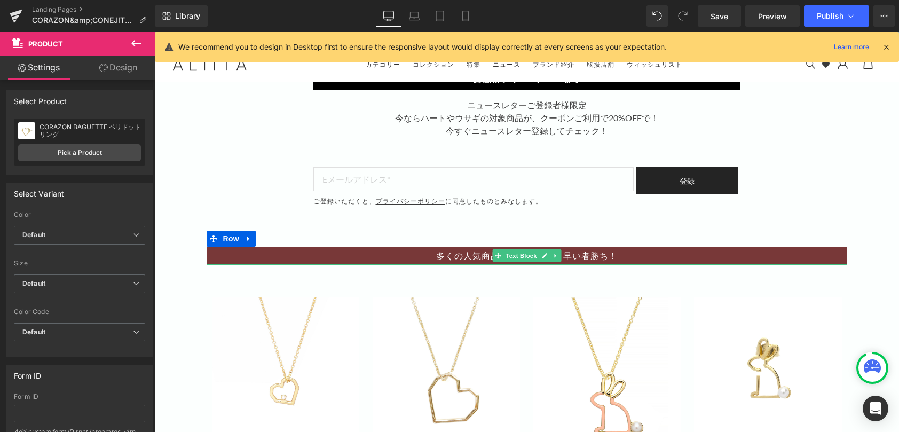
click at [426, 251] on p "多くの人気商品が残りわずか！早い者勝ち！" at bounding box center [527, 255] width 641 height 13
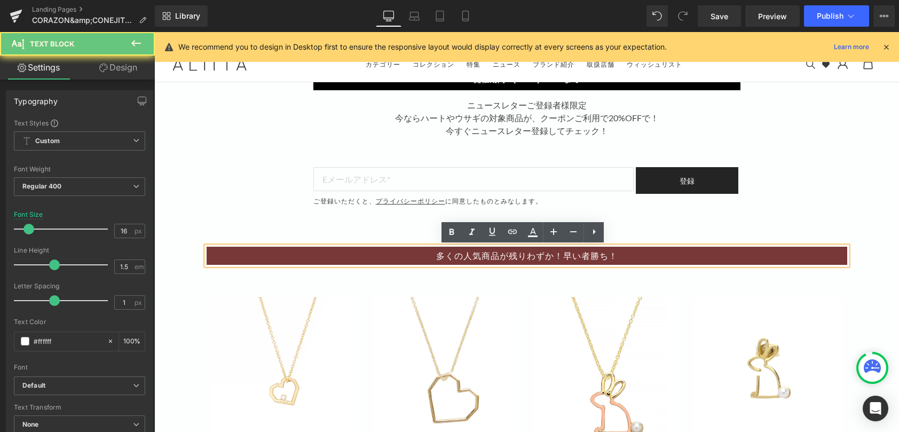
click at [468, 265] on div "多くの人気商品が残りわずか！早い者勝ち！" at bounding box center [527, 256] width 641 height 18
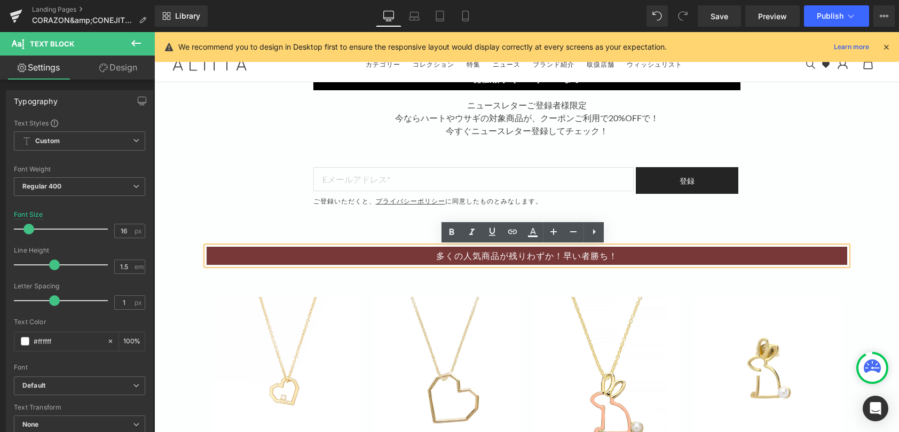
click at [486, 258] on p "多くの人気商品が残りわずか！早い者勝ち！" at bounding box center [527, 255] width 641 height 13
click at [499, 254] on p "多くの人気商品が残りわずか！早い者勝ち！" at bounding box center [527, 255] width 641 height 13
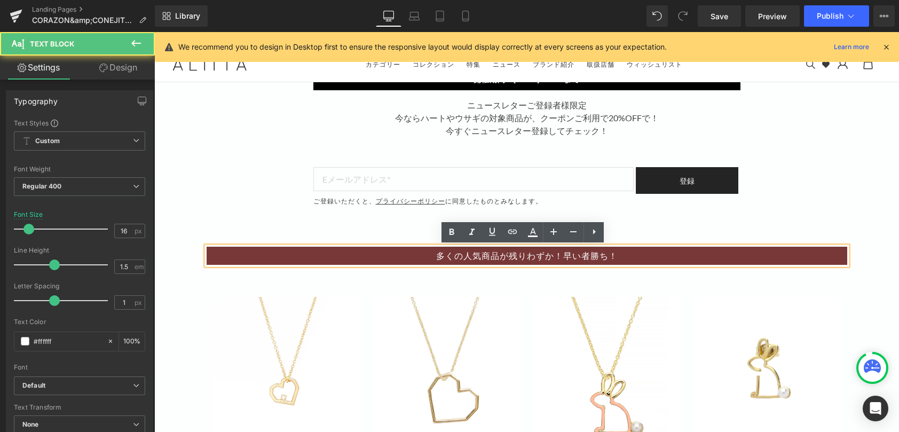
click at [557, 258] on p "多くの人気商品が残りわずか！早い者勝ち！" at bounding box center [527, 255] width 641 height 13
click at [316, 257] on p "多くの人気商品が残りわずか！早い者勝ち！" at bounding box center [527, 255] width 641 height 13
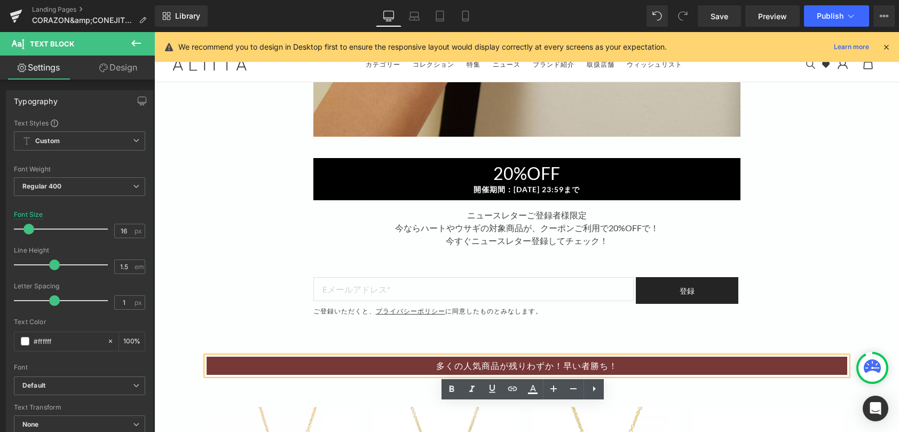
scroll to position [704, 0]
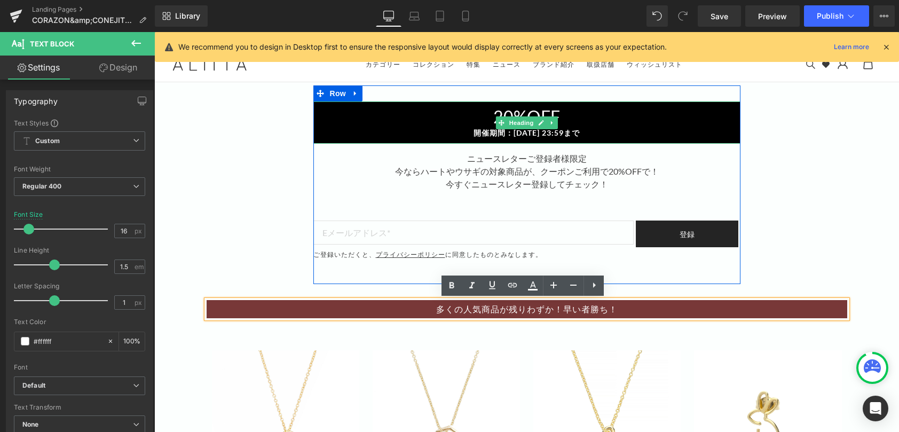
click at [413, 122] on h1 "20%OFF" at bounding box center [526, 117] width 427 height 20
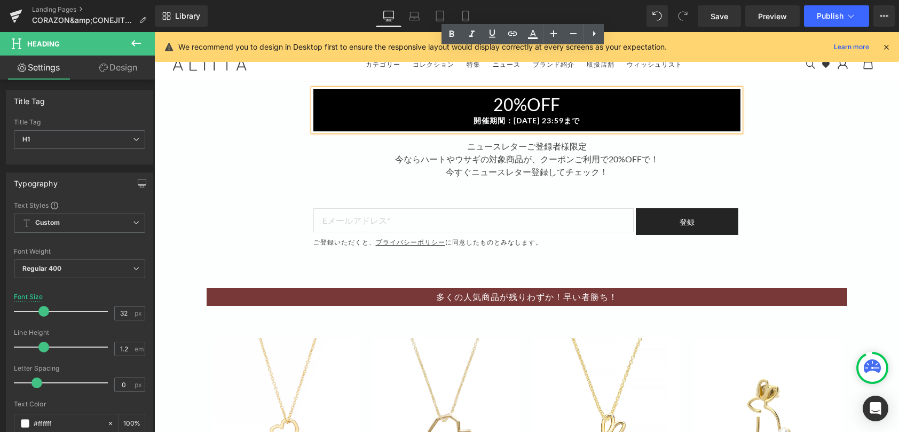
scroll to position [597, 0]
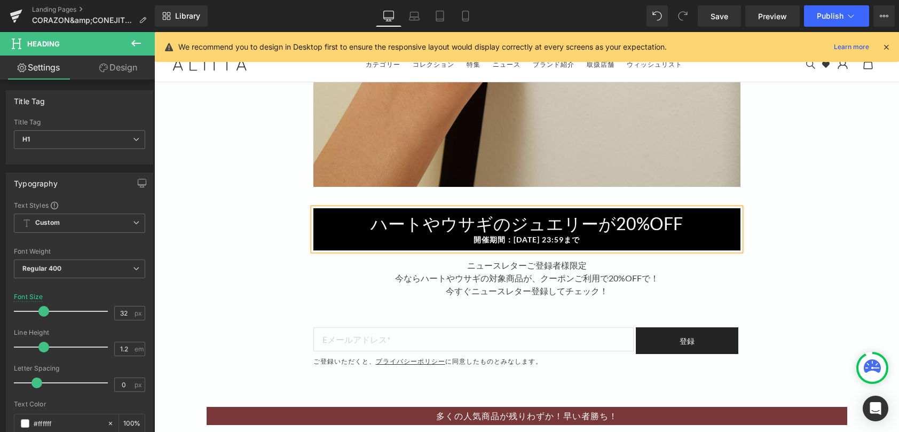
click at [459, 239] on div "開催期間：[DATE] 23:59まで" at bounding box center [526, 239] width 427 height 11
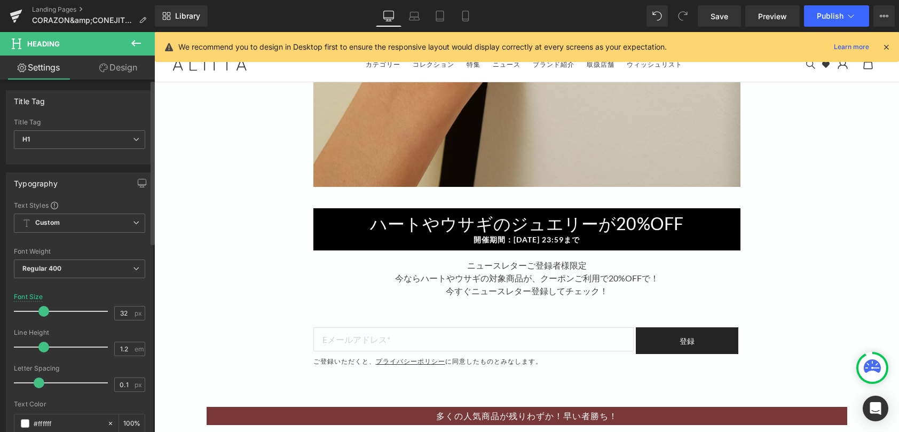
type input "0"
click at [37, 383] on span at bounding box center [36, 382] width 11 height 11
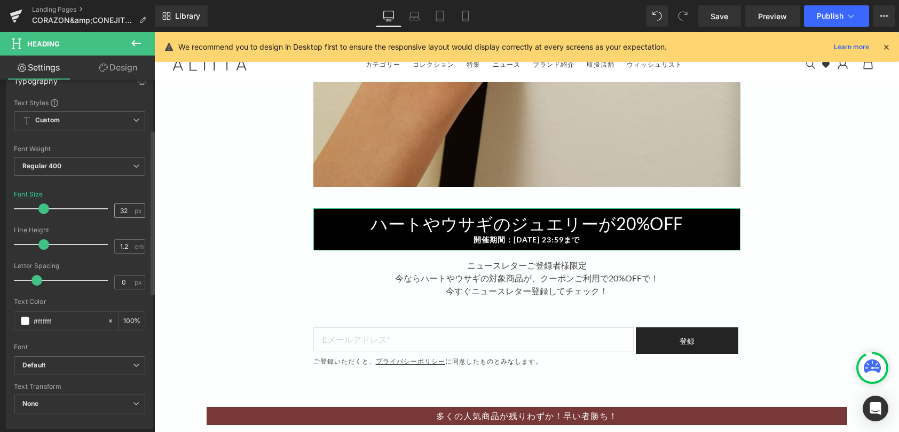
scroll to position [107, 0]
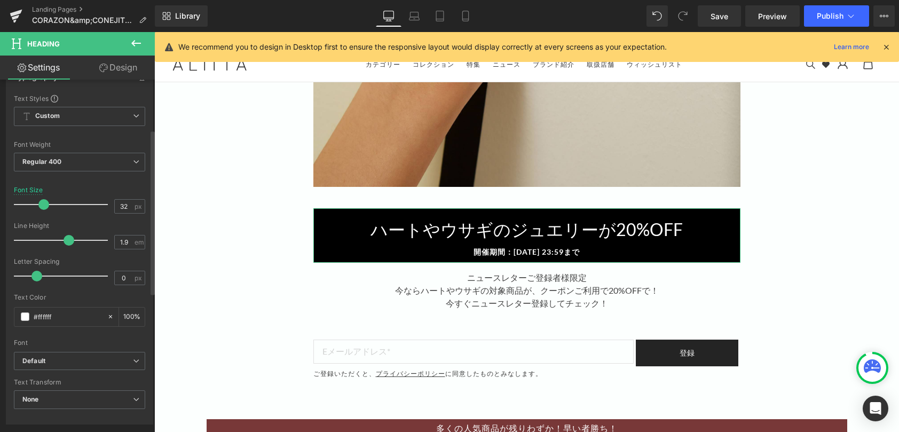
type input "2"
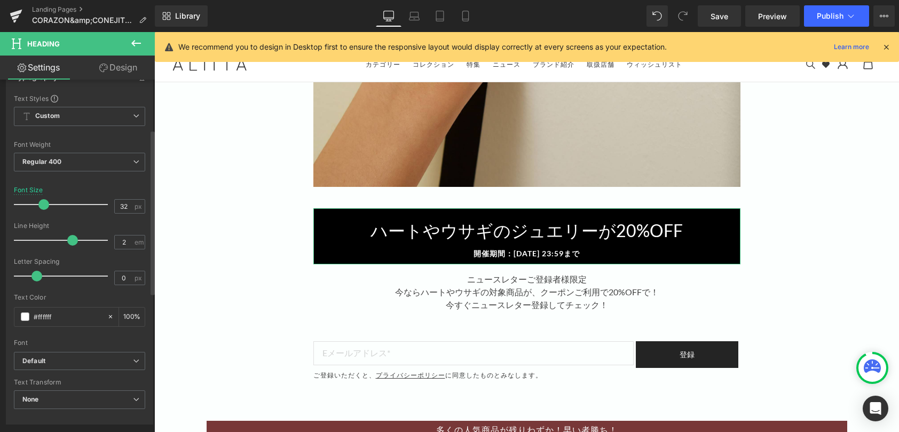
drag, startPoint x: 46, startPoint y: 239, endPoint x: 74, endPoint y: 245, distance: 28.5
click at [74, 245] on div at bounding box center [63, 240] width 89 height 21
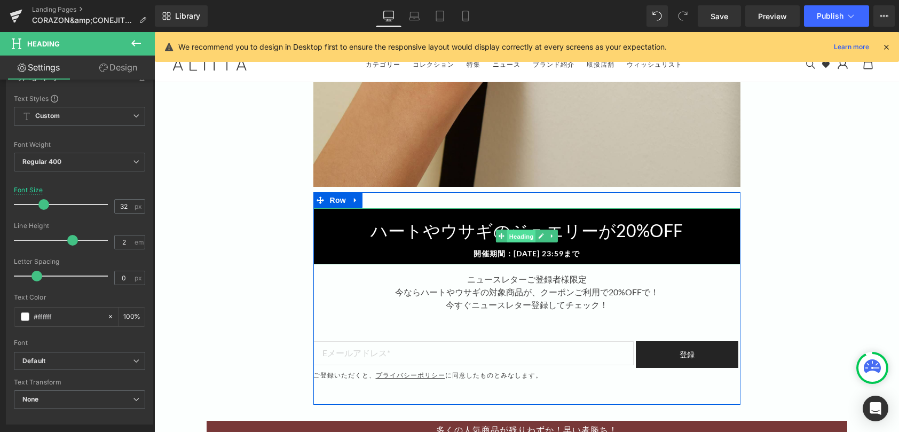
click at [507, 238] on span "Heading" at bounding box center [521, 236] width 29 height 13
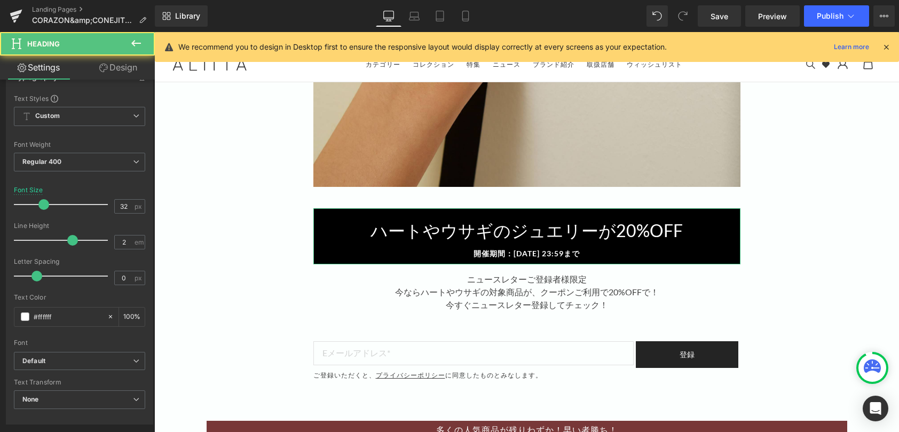
click at [121, 70] on link "Design" at bounding box center [118, 68] width 77 height 24
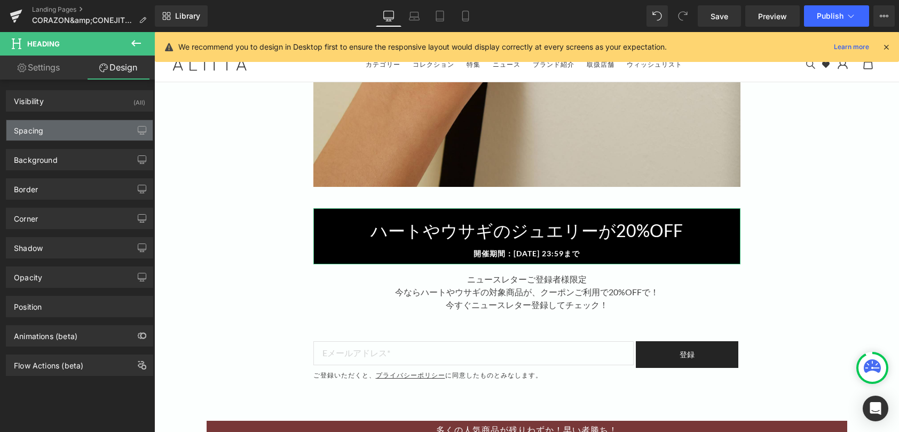
type input "0"
type input "10"
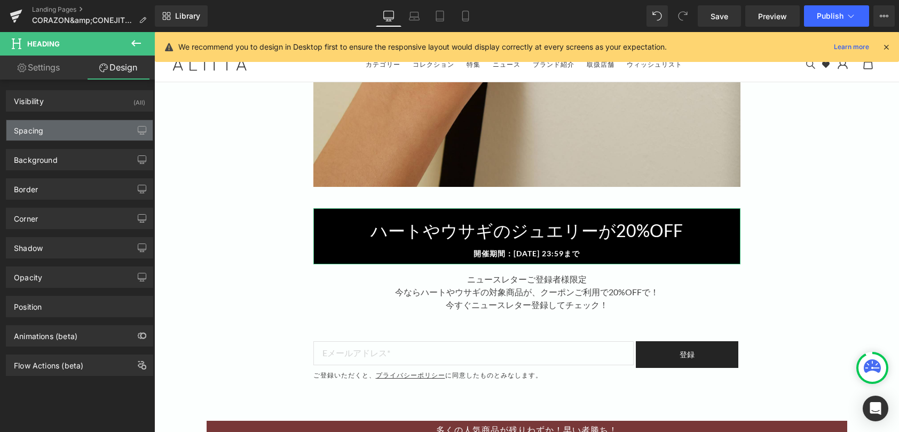
type input "0"
type input "10"
type input "0"
click at [81, 134] on div "Spacing" at bounding box center [79, 130] width 146 height 20
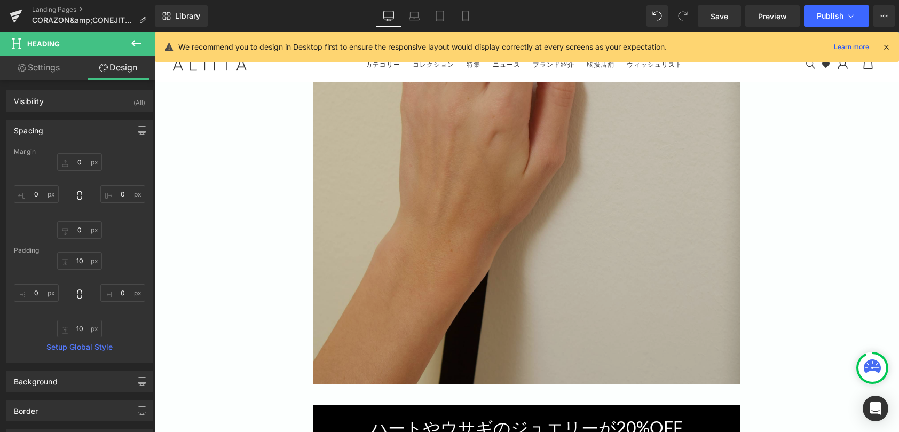
scroll to position [490, 0]
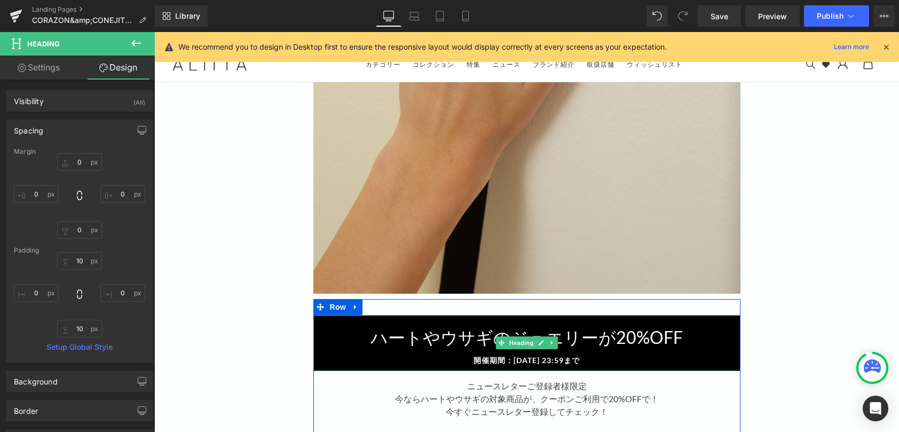
click at [726, 326] on h1 "ハートやウサギのジュエリーが20%OFF" at bounding box center [526, 337] width 427 height 34
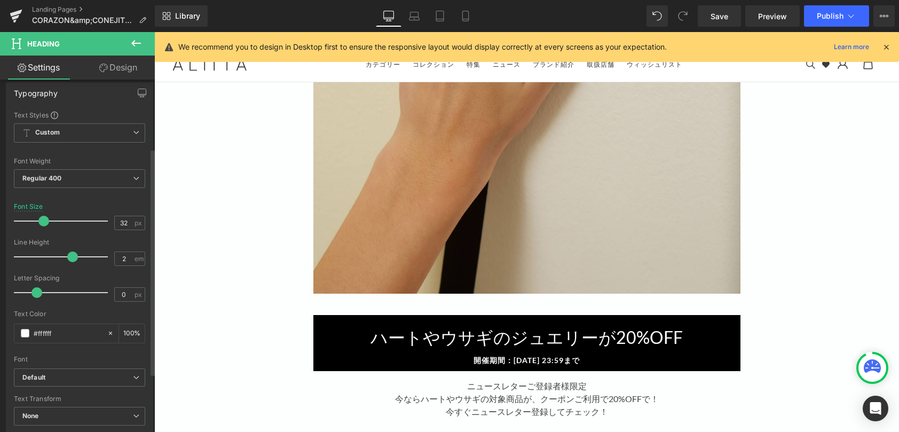
scroll to position [107, 0]
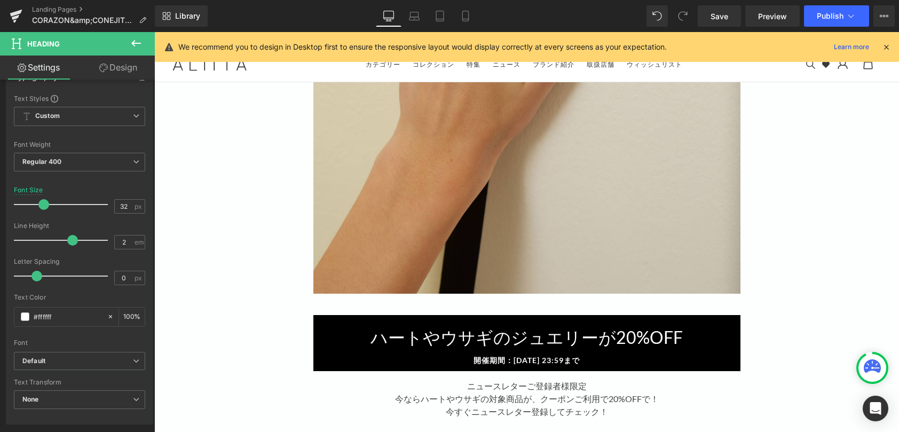
click at [123, 59] on link "Design" at bounding box center [118, 68] width 77 height 24
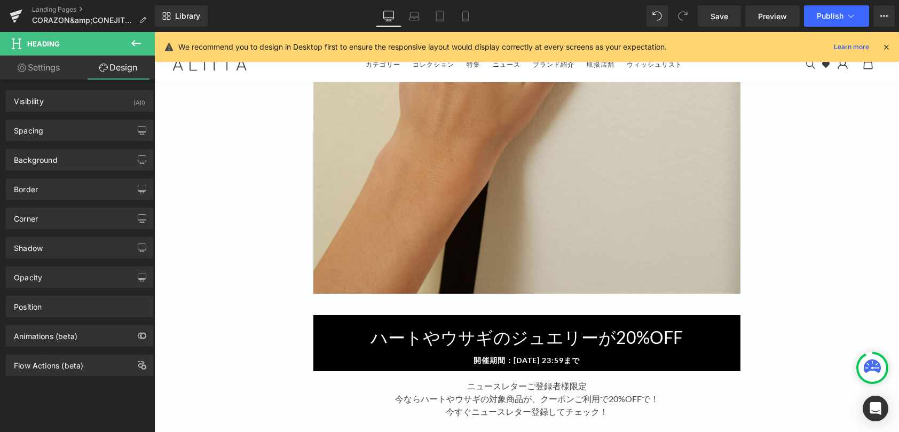
type input "#000000"
type input "100"
click at [62, 158] on div "Background" at bounding box center [79, 159] width 146 height 20
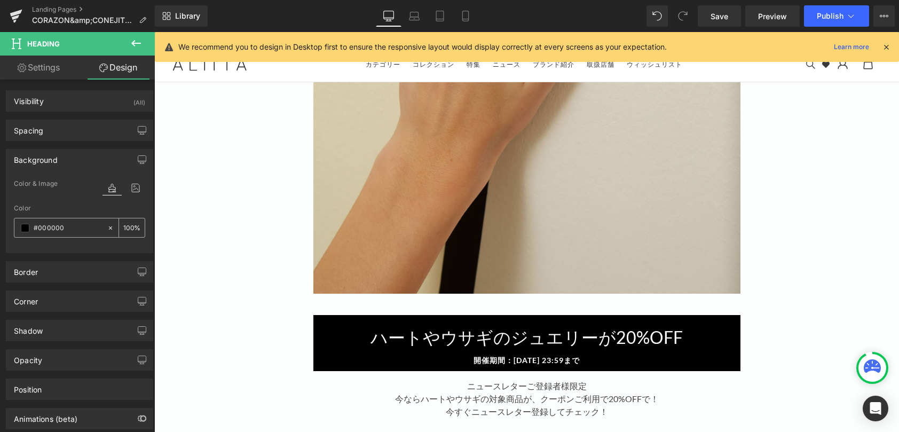
click at [22, 231] on span at bounding box center [25, 228] width 9 height 9
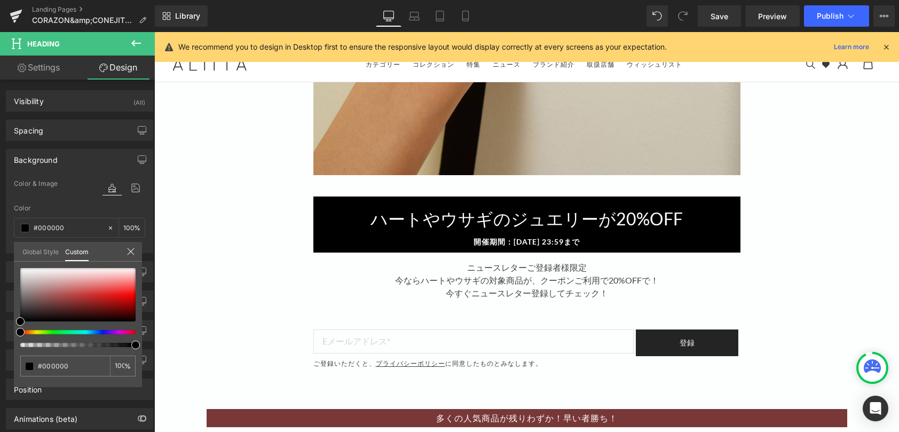
scroll to position [490, 0]
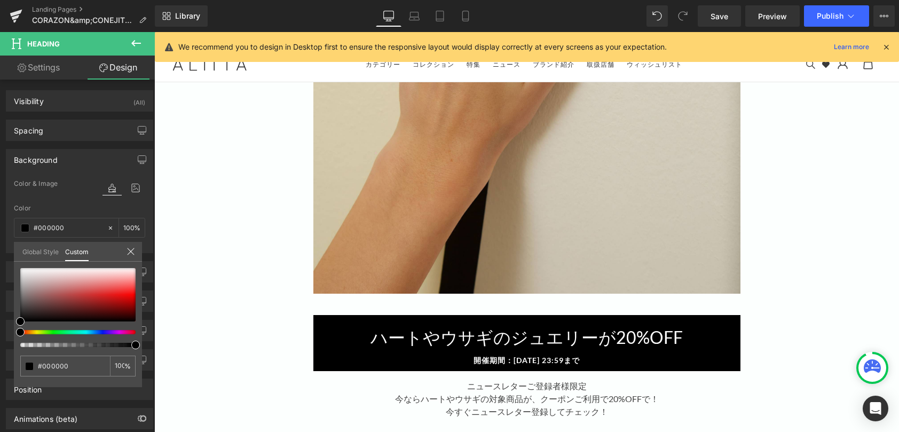
click at [598, 321] on body "スキップする カートに追加済み 数量: カートを見る ( ) 買い物を続ける 商品を検索する 送信 検索を閉じる ニュースレター登録で10%OFFクーポンプレ…" at bounding box center [526, 303] width 745 height 1523
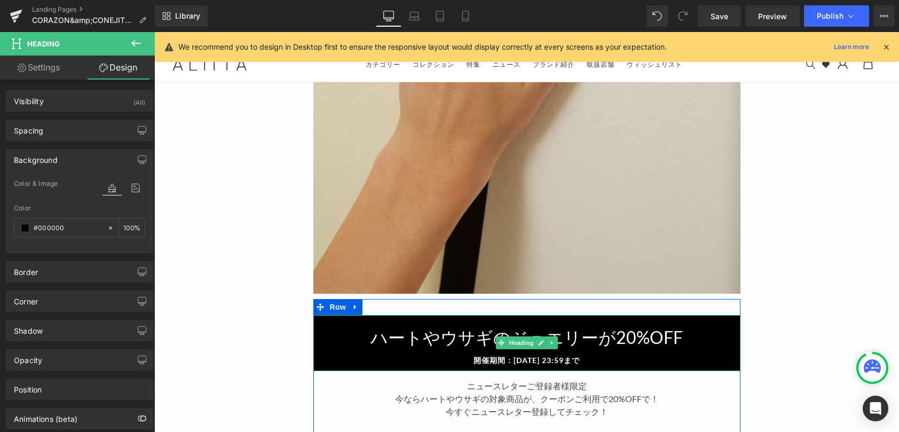
click at [341, 336] on h1 "ハートやウサギのジュエリーが20%OFF" at bounding box center [526, 337] width 427 height 34
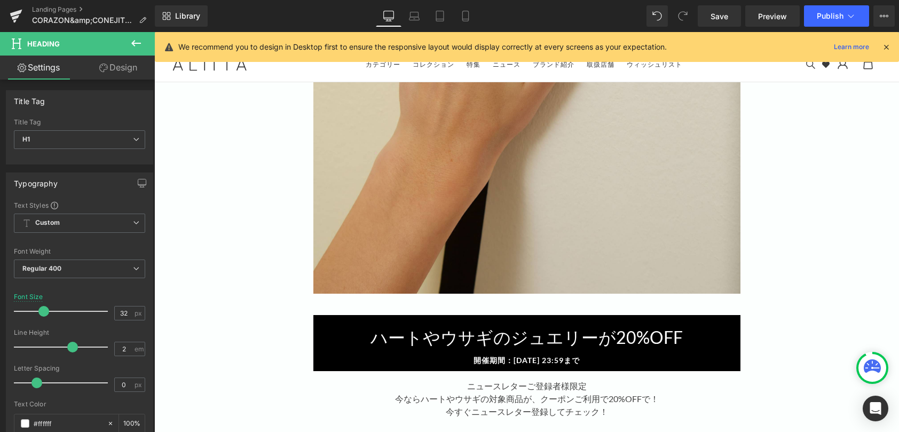
click at [123, 64] on link "Design" at bounding box center [118, 68] width 77 height 24
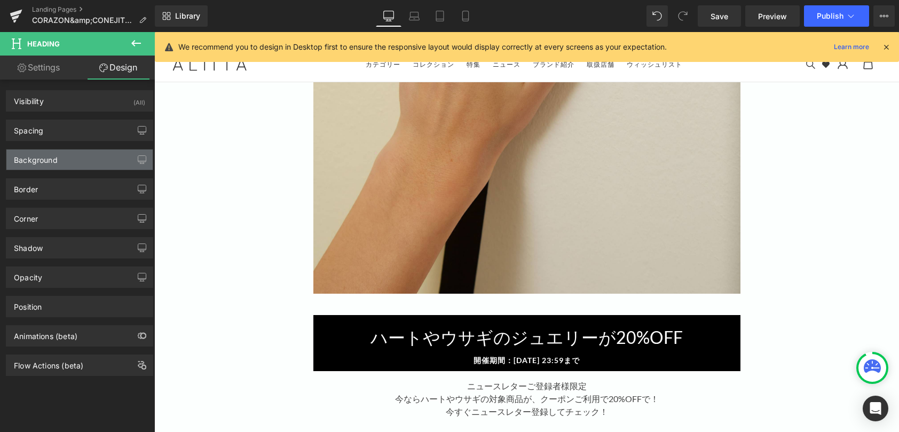
click at [77, 167] on div "Background" at bounding box center [79, 159] width 146 height 20
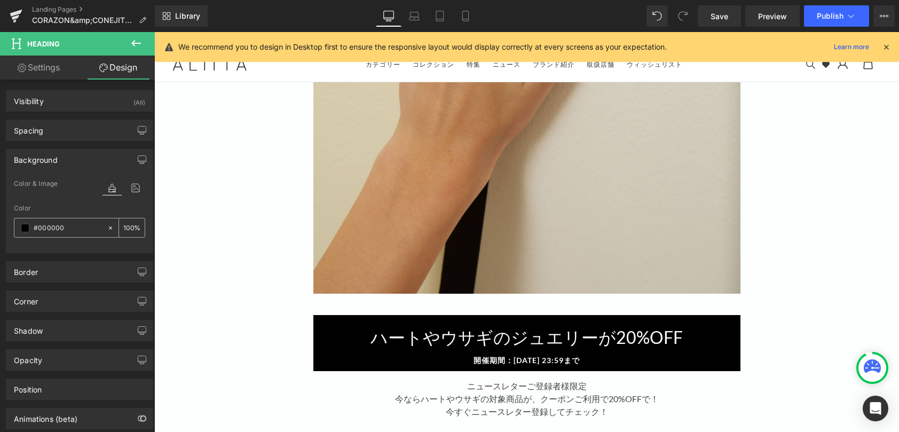
click at [107, 225] on icon at bounding box center [110, 227] width 7 height 7
type input "none"
type input "0"
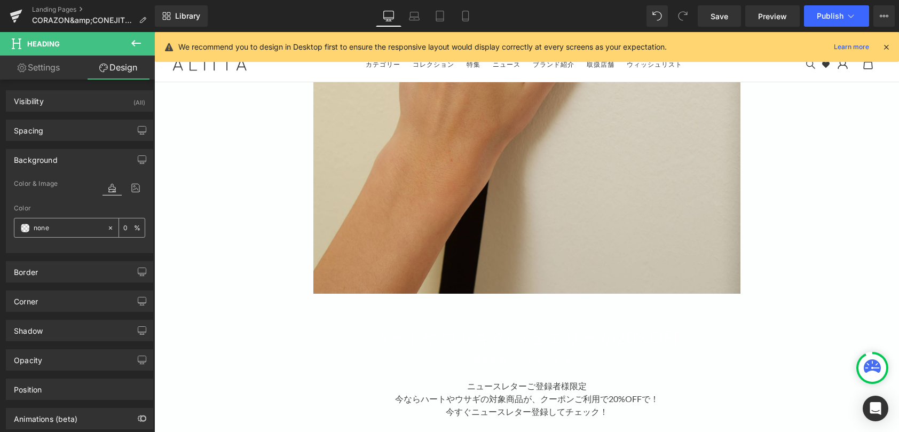
click at [84, 231] on input "none" at bounding box center [68, 228] width 68 height 12
paste input "#aebbb4"
type input "#aebbb4"
type input "100"
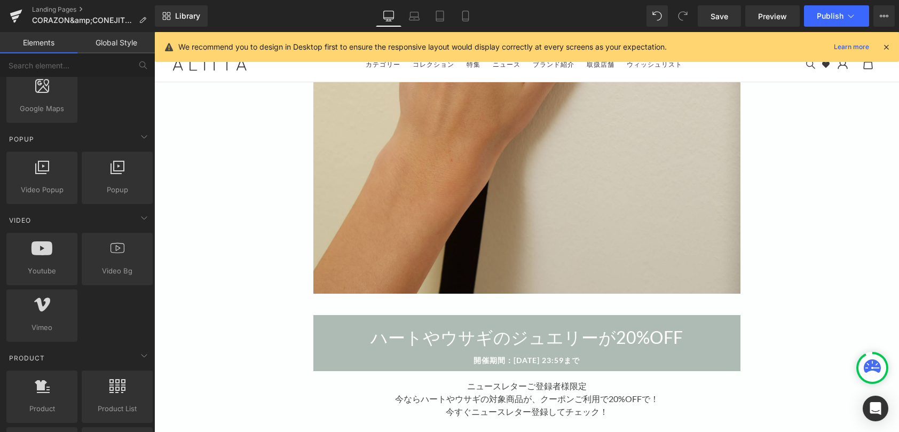
click at [788, 208] on div "Image Row ハートやウサギのジュエリーが20%OFF 開催期間：[DATE] 23:59まで Heading ニュースレターご登録者様 限定 今ならハ…" at bounding box center [526, 284] width 745 height 1272
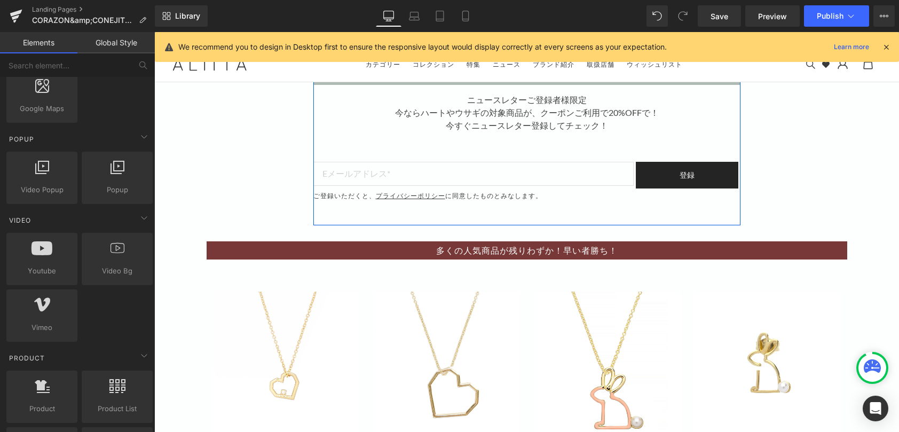
scroll to position [854, 0]
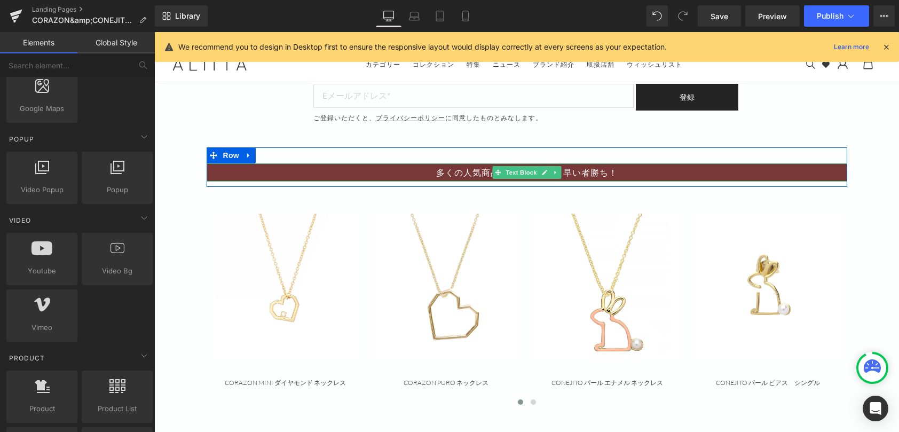
click at [674, 170] on p "多くの人気商品が残りわずか！早い者勝ち！" at bounding box center [527, 172] width 641 height 13
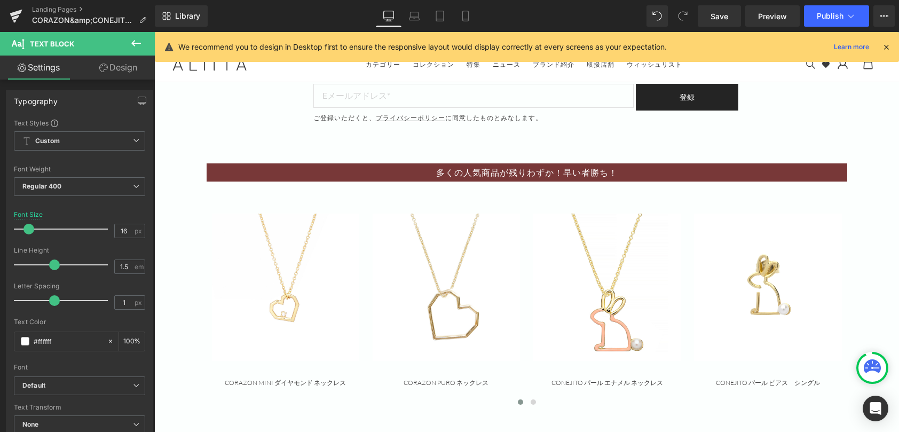
click at [124, 67] on link "Design" at bounding box center [118, 68] width 77 height 24
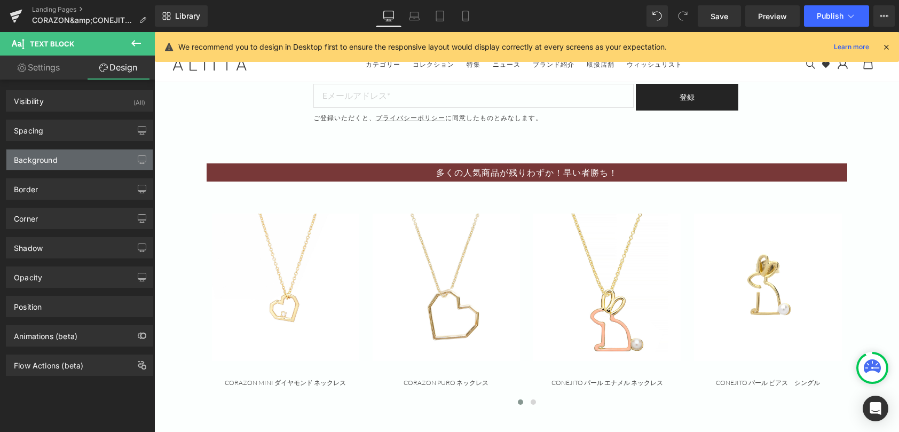
type input "#783838"
type input "100"
click at [68, 153] on div "Background" at bounding box center [79, 159] width 146 height 20
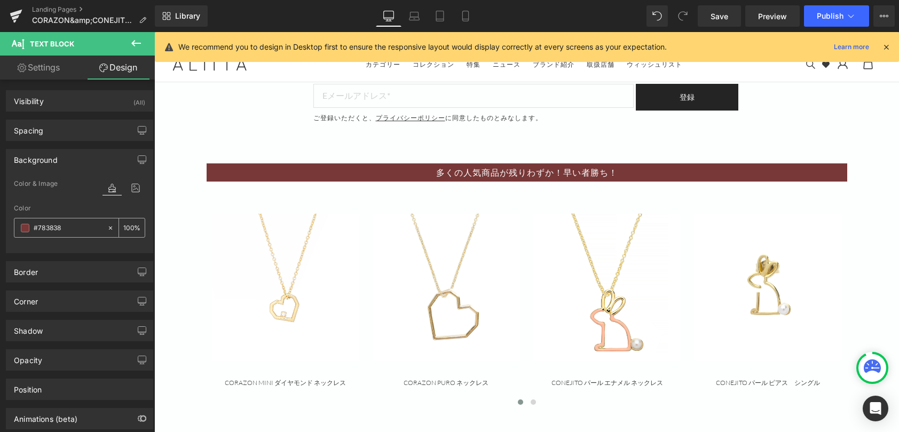
click at [107, 226] on icon at bounding box center [110, 227] width 7 height 7
type input "none"
type input "0"
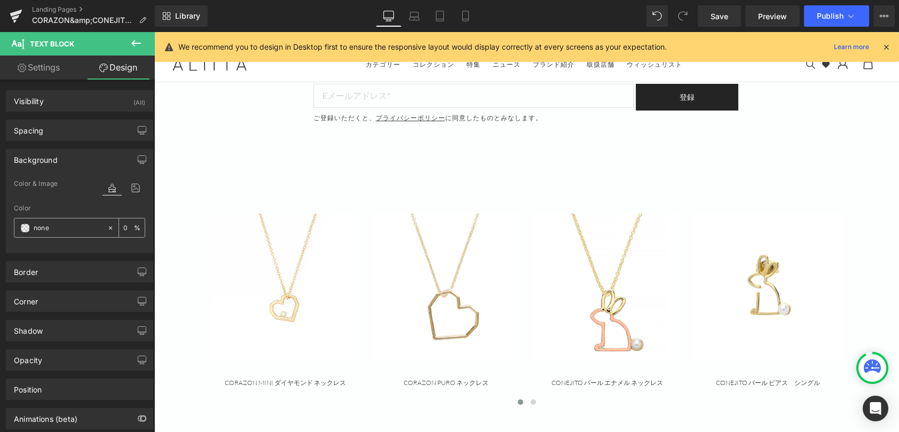
paste input "#aebbb4"
type input "#aebbb4"
type input "100"
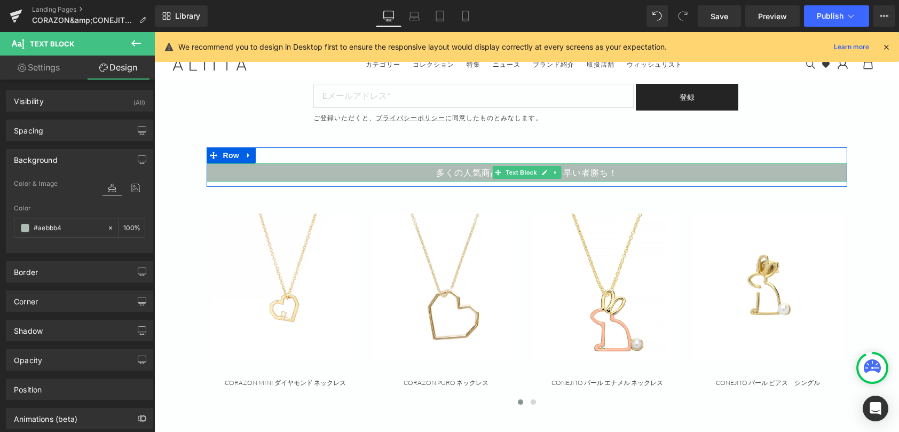
click at [578, 173] on p "多くの人気商品が残りわずか！早い者勝ち！" at bounding box center [527, 172] width 641 height 13
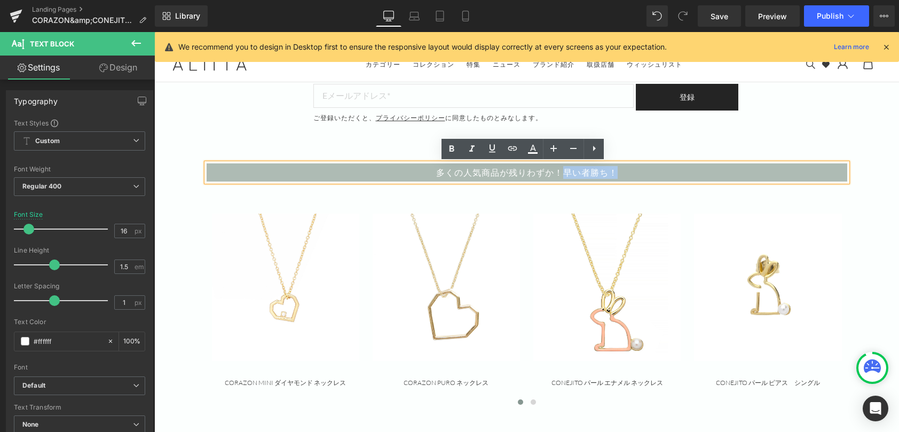
drag, startPoint x: 562, startPoint y: 170, endPoint x: 660, endPoint y: 170, distance: 98.2
click at [660, 170] on p "多くの人気商品が残りわずか！早い者勝ち！" at bounding box center [527, 172] width 641 height 13
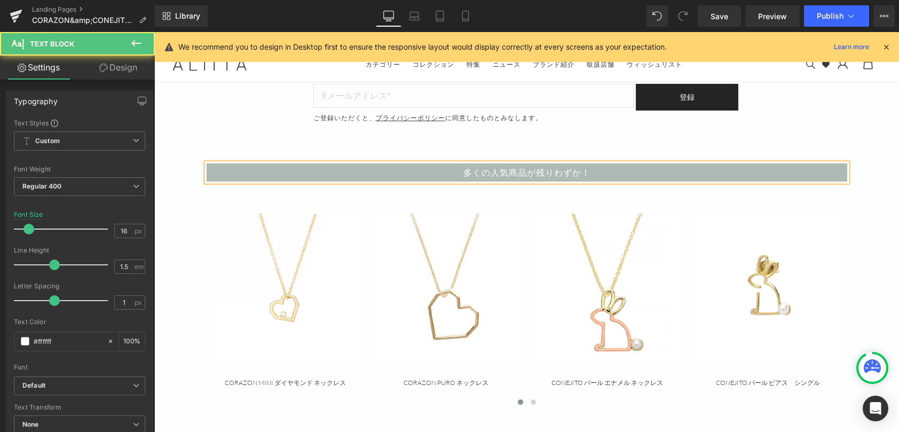
click at [487, 169] on p "多くの人気商品が残りわずか！" at bounding box center [527, 172] width 641 height 13
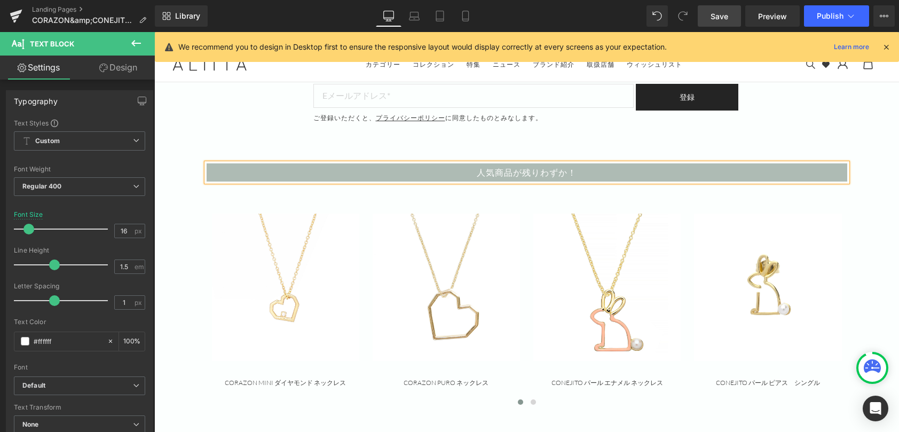
click at [725, 18] on span "Save" at bounding box center [720, 16] width 18 height 11
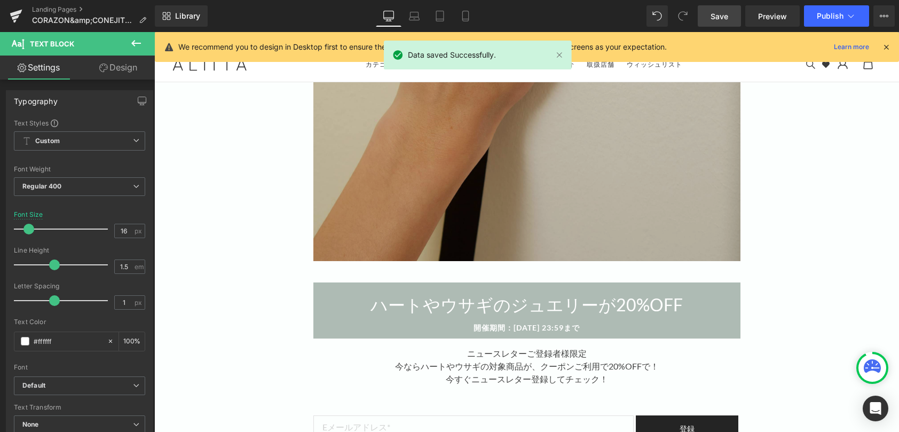
scroll to position [534, 0]
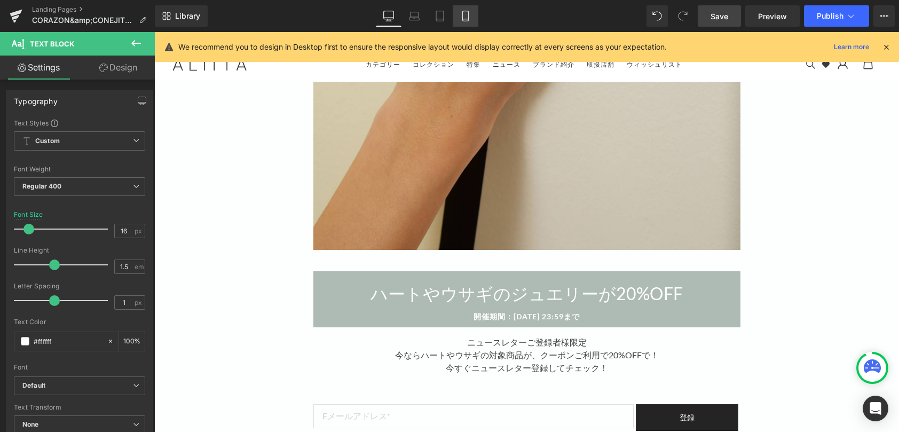
click at [467, 14] on icon at bounding box center [465, 16] width 11 height 11
type input "14"
type input "100"
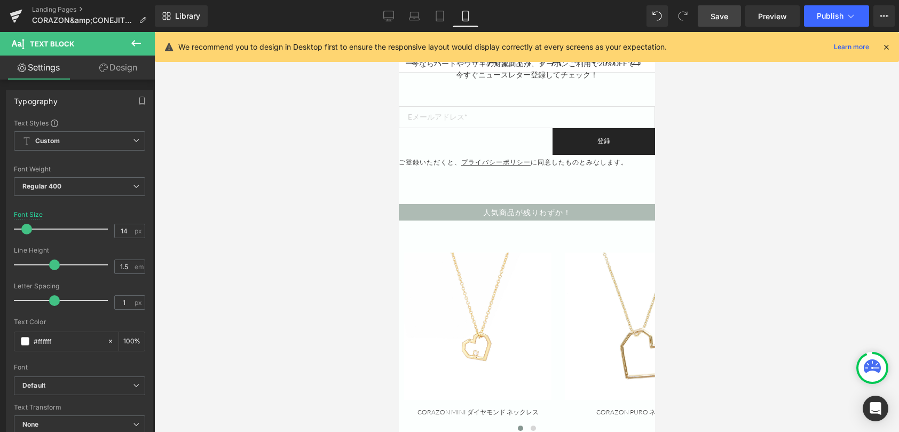
scroll to position [250, 0]
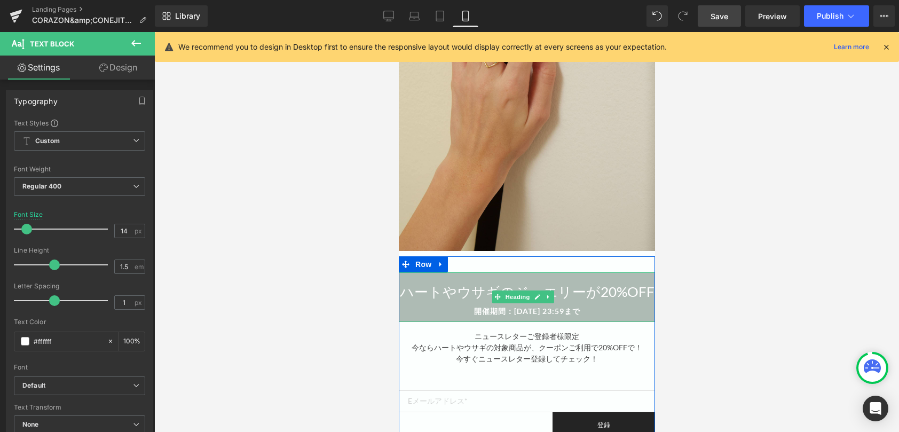
click at [595, 278] on h1 "ハートやウサギのジュエリーが20%OFF" at bounding box center [526, 292] width 256 height 28
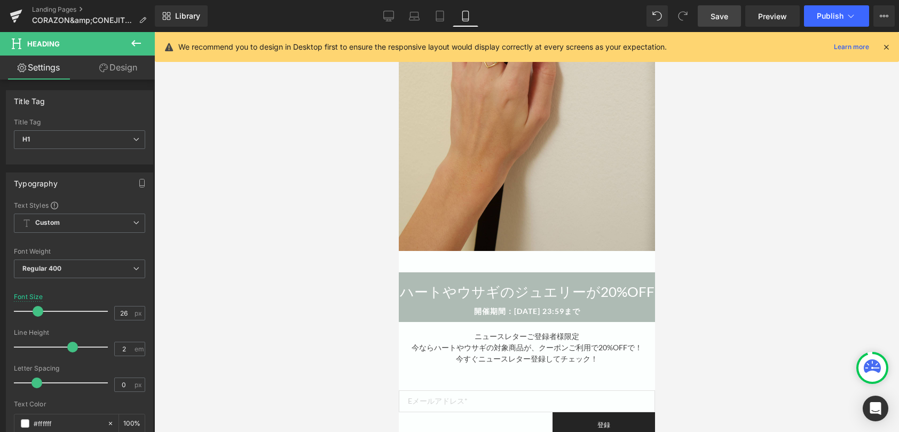
click at [121, 69] on link "Design" at bounding box center [118, 68] width 77 height 24
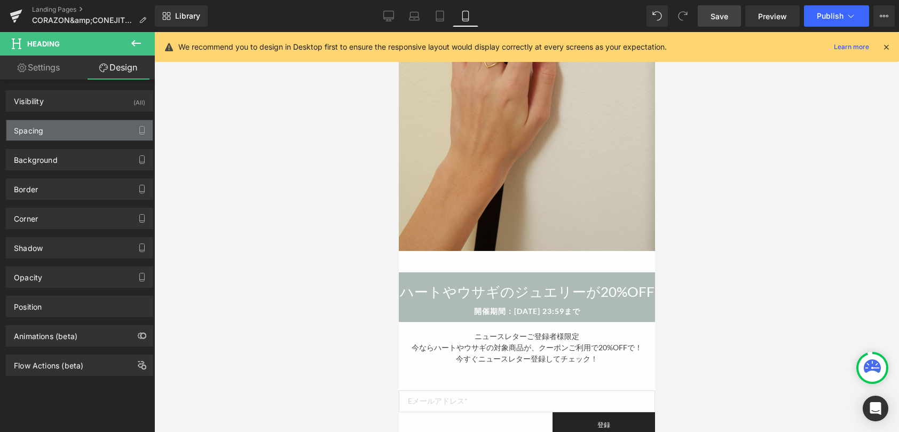
type input "0"
type input "10"
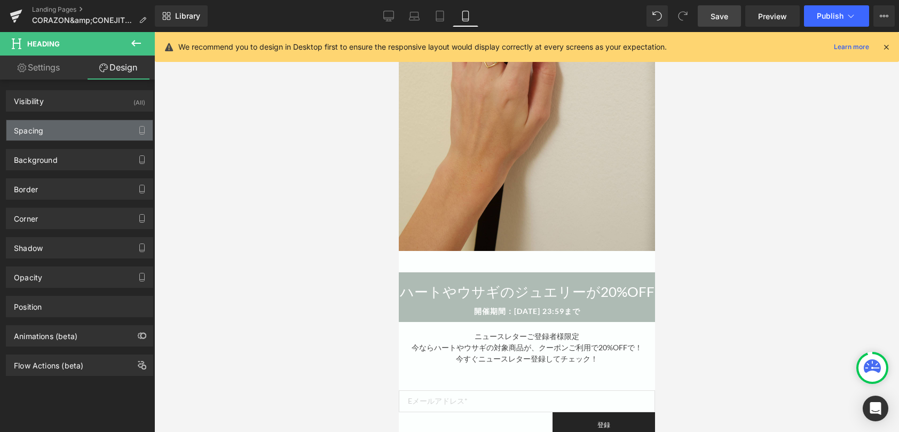
type input "0"
type input "10"
click at [98, 135] on div "Spacing" at bounding box center [79, 130] width 146 height 20
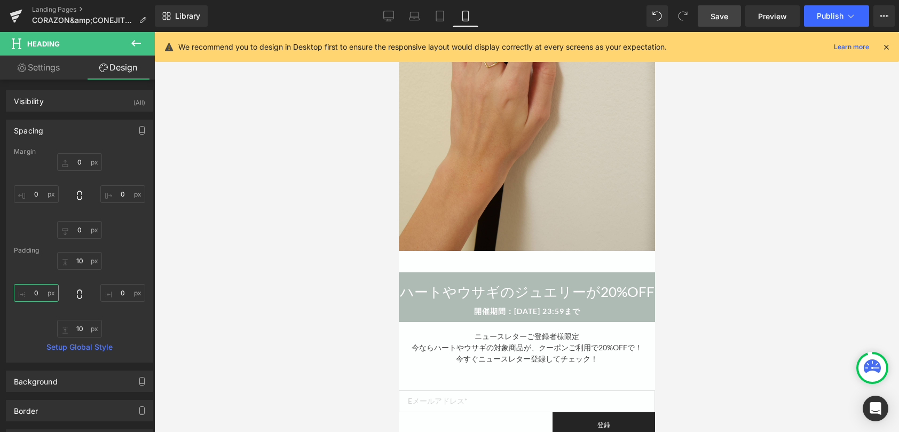
click at [42, 297] on input "0" at bounding box center [36, 293] width 45 height 18
type input "２０"
type input "２"
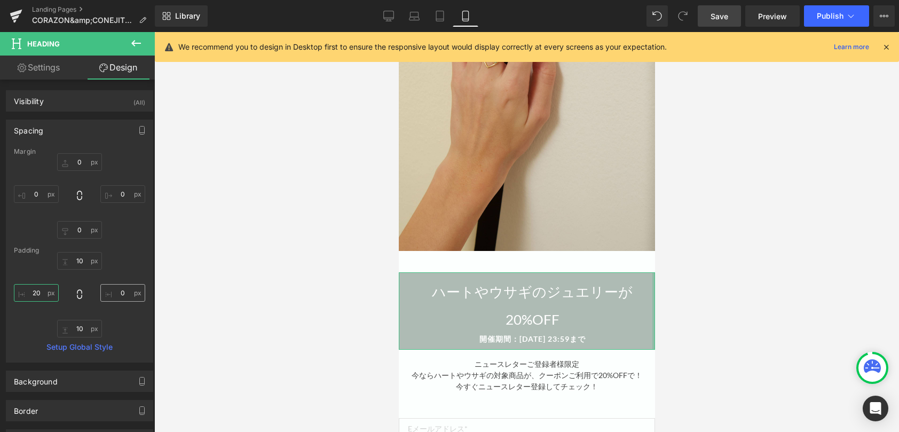
type input "20"
click at [124, 296] on input "0" at bounding box center [122, 293] width 45 height 18
type input "20"
drag, startPoint x: 517, startPoint y: 303, endPoint x: 553, endPoint y: 262, distance: 54.9
click at [517, 305] on span "Heading" at bounding box center [516, 311] width 29 height 13
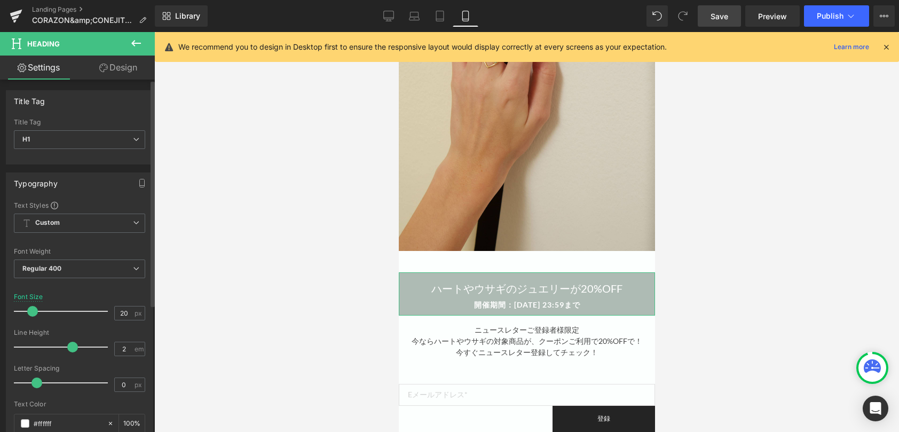
click at [30, 312] on span at bounding box center [32, 311] width 11 height 11
click at [442, 18] on icon at bounding box center [440, 16] width 11 height 11
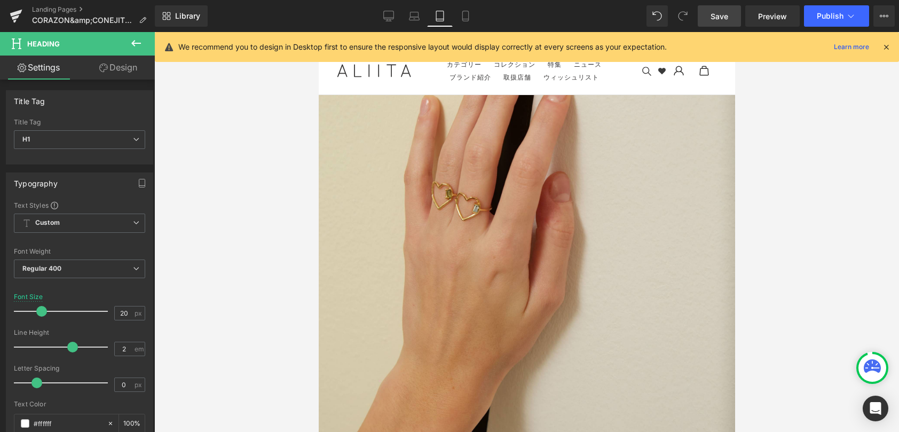
type input "30"
type input "100"
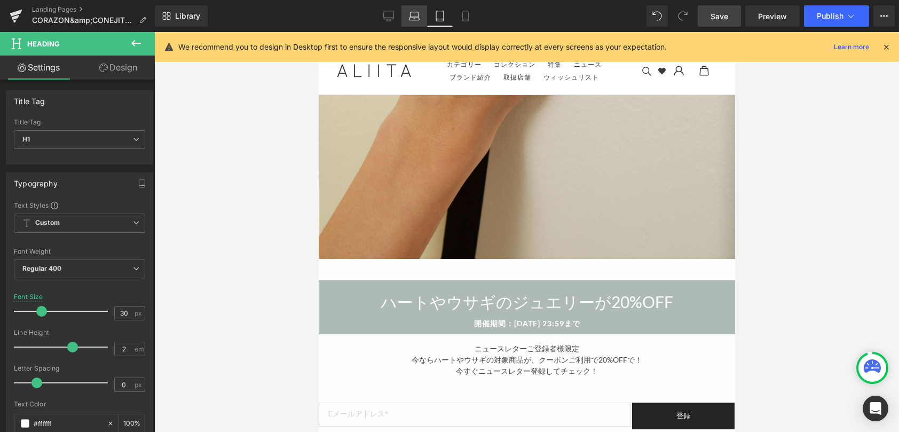
click at [418, 13] on icon at bounding box center [414, 16] width 11 height 11
type input "32"
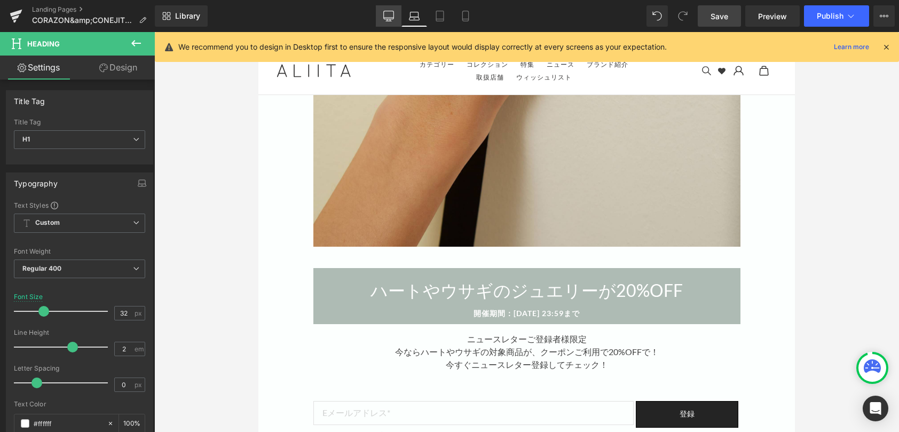
click at [390, 15] on icon at bounding box center [388, 16] width 11 height 11
type input "100"
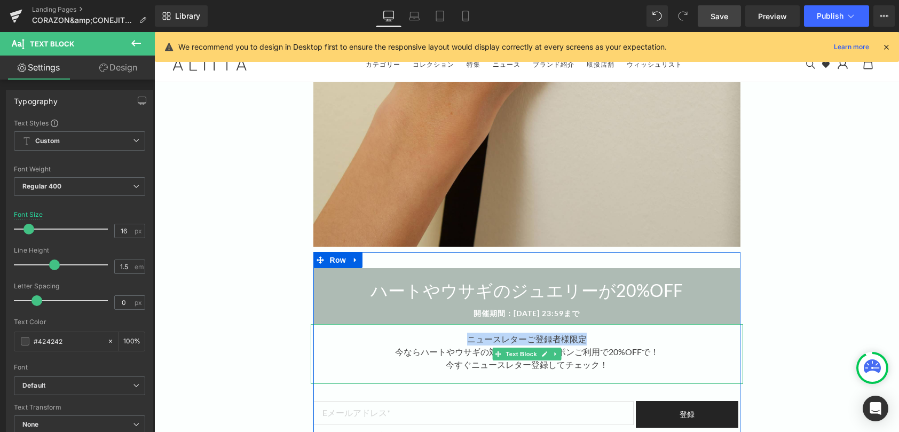
drag, startPoint x: 462, startPoint y: 342, endPoint x: 579, endPoint y: 339, distance: 116.4
click at [579, 339] on div "ニュースレターご登録者様 限定 今ならハートやウサギの対象商品が、クーポンご利用で20%OFFで！ 今すぐニュースレター登録してチェック！" at bounding box center [527, 354] width 432 height 60
copy div "ニュースレターご登録者様 限定"
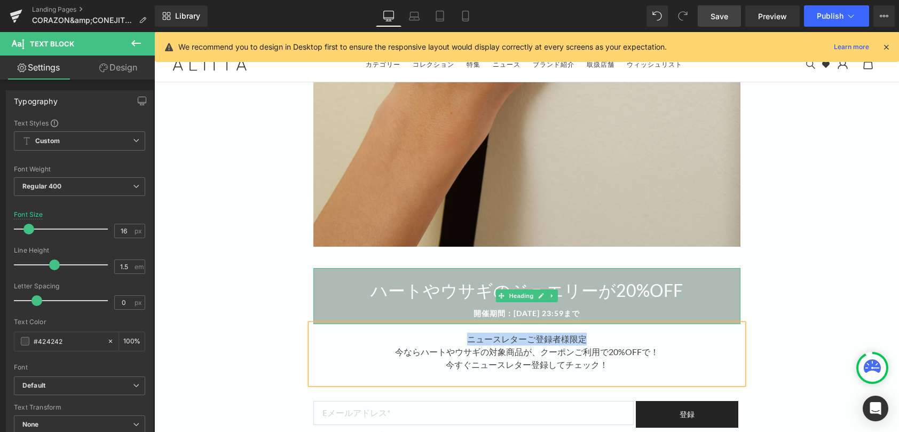
click at [374, 287] on h1 "ハートやウサギのジュエリーが20%OFF" at bounding box center [526, 290] width 427 height 34
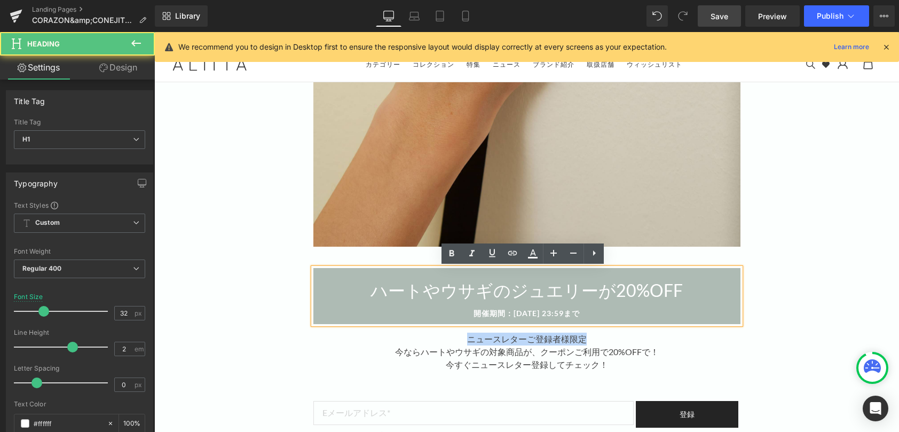
drag, startPoint x: 593, startPoint y: 316, endPoint x: 462, endPoint y: 314, distance: 130.8
click at [462, 314] on div "開催期間：[DATE] 23:59まで" at bounding box center [526, 313] width 427 height 11
copy strong "開催期間：[DATE] 23:59まで"
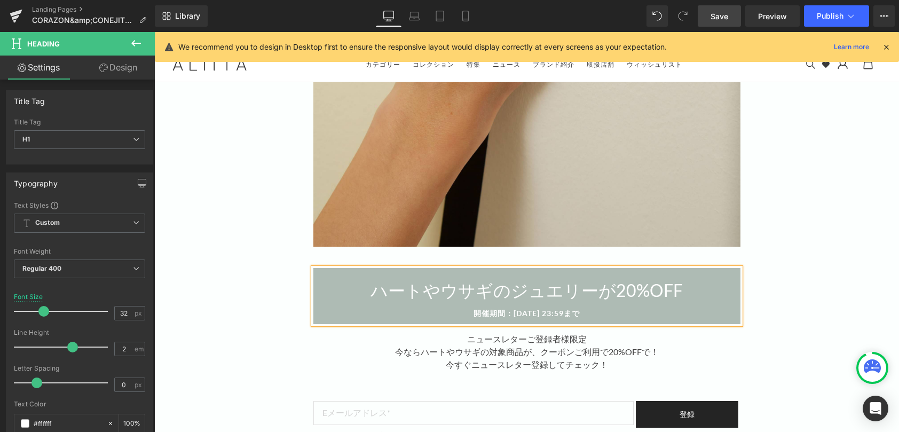
click at [372, 285] on h1 "ハートやウサギのジュエリーが20%OFF" at bounding box center [526, 290] width 427 height 34
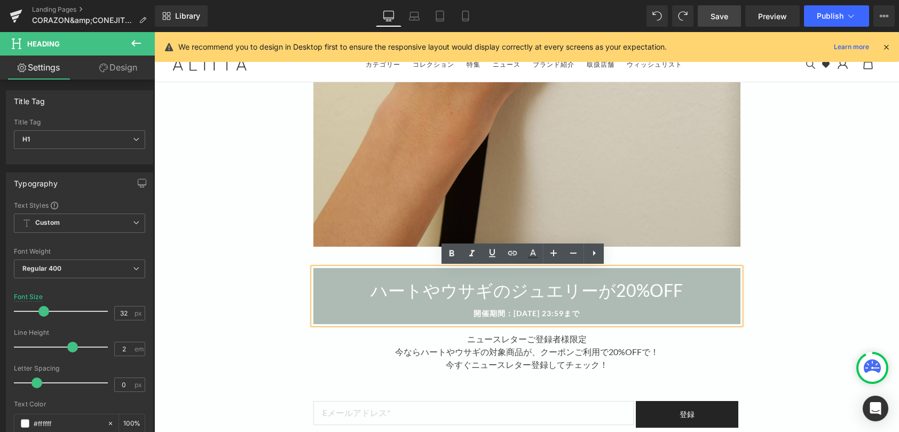
drag, startPoint x: 599, startPoint y: 309, endPoint x: 594, endPoint y: 312, distance: 6.0
click at [594, 312] on div "開催期間：[DATE] 23:59まで" at bounding box center [526, 313] width 427 height 11
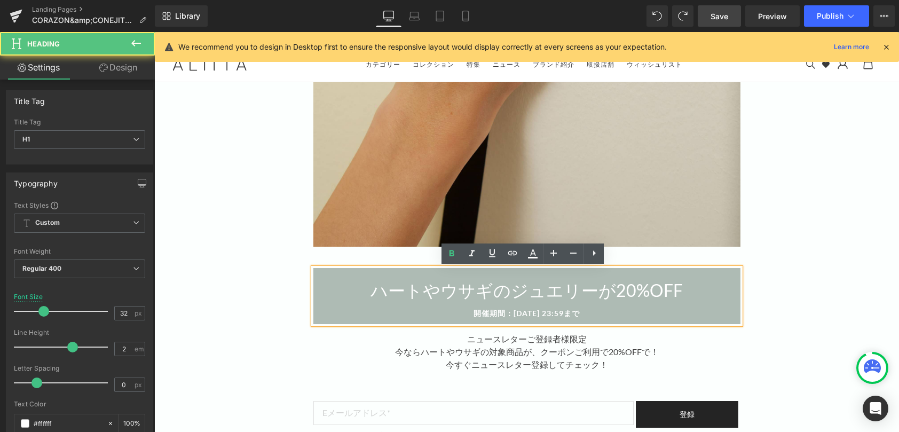
drag, startPoint x: 640, startPoint y: 312, endPoint x: 547, endPoint y: 319, distance: 93.7
click at [547, 319] on div "ハートやウサギのジュエリーが20%OFF 開催期間：[DATE] 23:59まで" at bounding box center [526, 296] width 427 height 56
click at [682, 294] on h1 "ハートやウサギのジュエリーが20%OFF" at bounding box center [526, 290] width 427 height 34
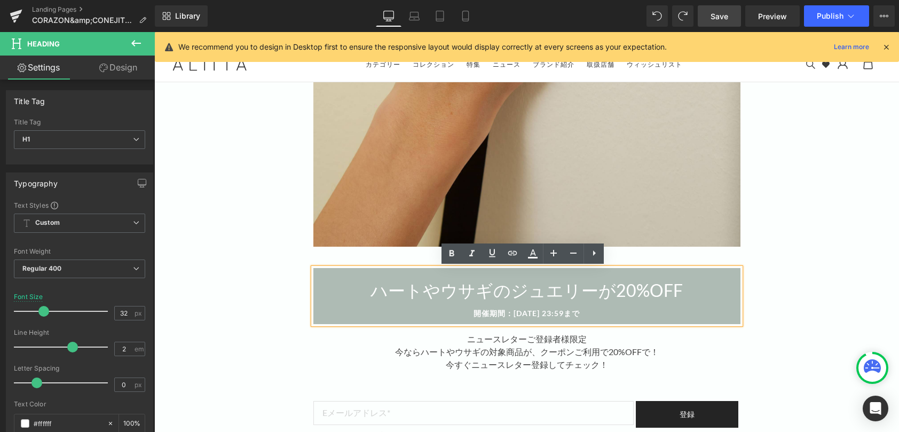
drag, startPoint x: 607, startPoint y: 316, endPoint x: 453, endPoint y: 316, distance: 153.8
click at [453, 316] on div "開催期間：[DATE] 23:59まで" at bounding box center [526, 313] width 427 height 11
copy strong "開催期間：[DATE] 23:59まで"
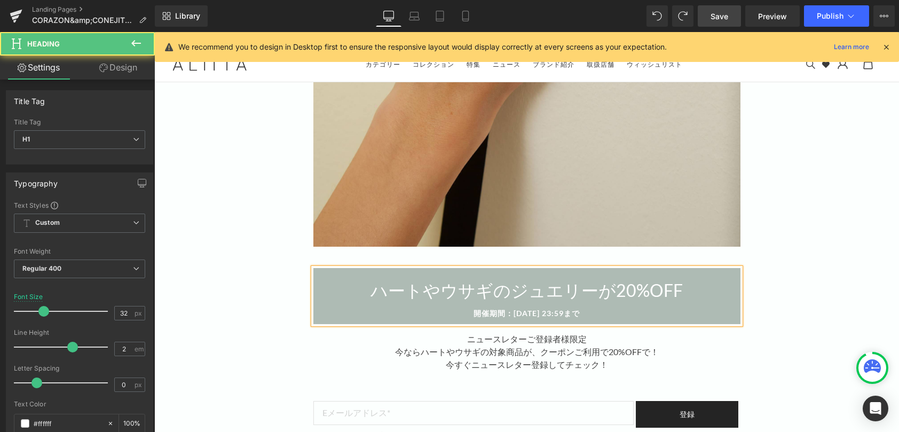
click at [578, 272] on div "ハートやウサギのジュエリーが20%OFF 開催期間：[DATE] 23:59まで" at bounding box center [526, 296] width 427 height 56
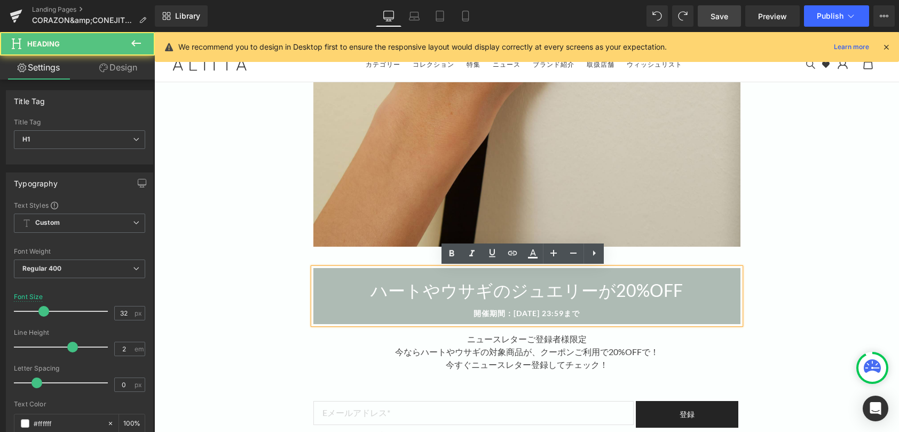
click at [374, 291] on h1 "ハートやウサギのジュエリーが20%OFF" at bounding box center [526, 290] width 427 height 34
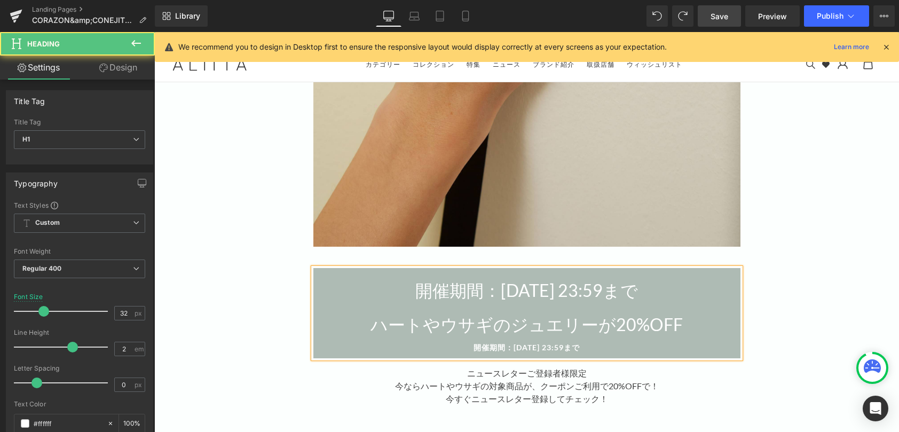
drag, startPoint x: 393, startPoint y: 293, endPoint x: 672, endPoint y: 276, distance: 279.2
click at [672, 276] on h1 "開催期間：[DATE] 23:59まで" at bounding box center [526, 290] width 427 height 34
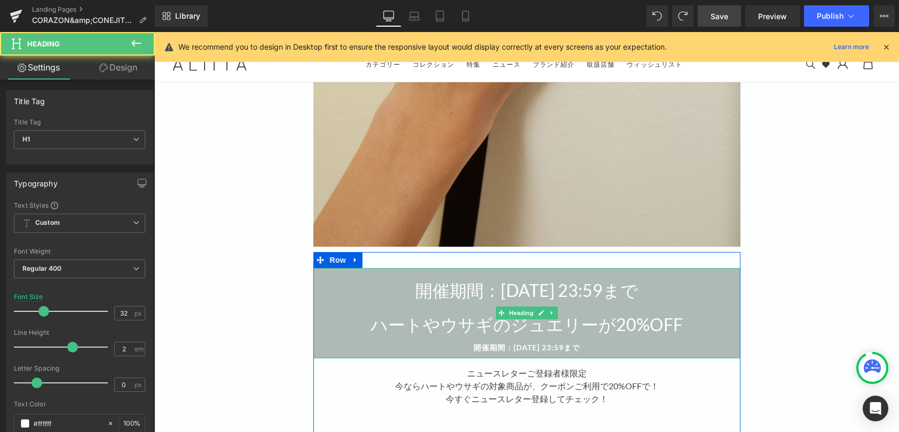
click at [507, 346] on strong "開催期間：[DATE] 23:59まで" at bounding box center [527, 347] width 106 height 9
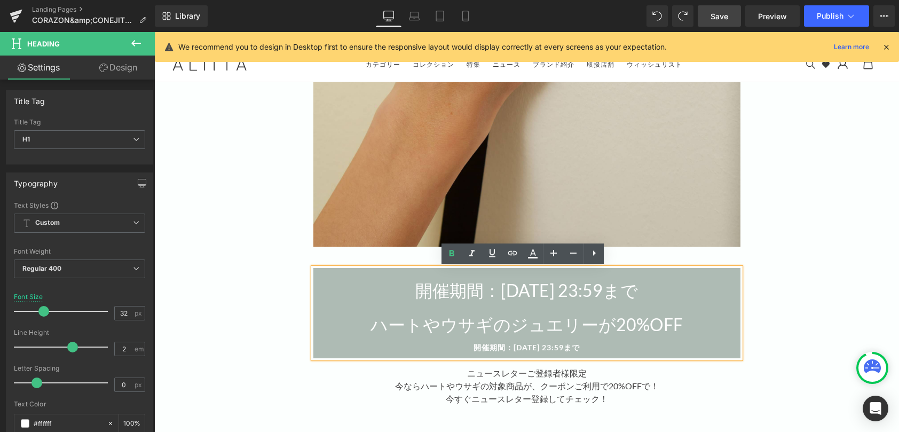
click at [507, 346] on strong "開催期間：[DATE] 23:59まで" at bounding box center [527, 347] width 106 height 9
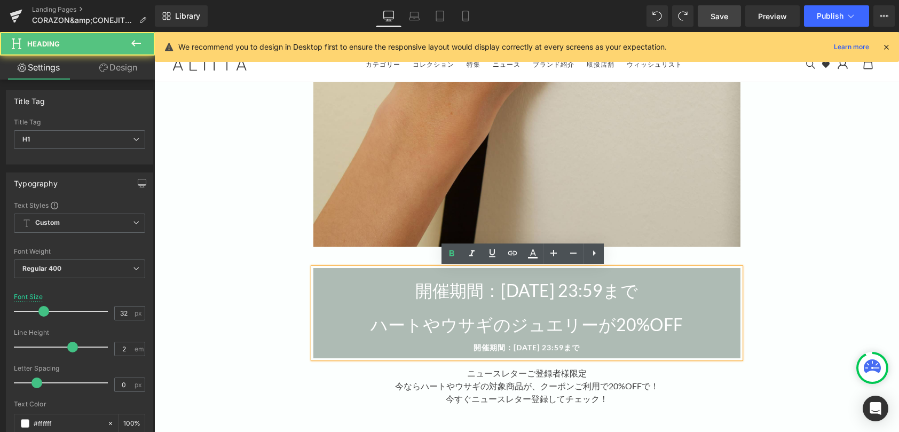
drag, startPoint x: 464, startPoint y: 346, endPoint x: 584, endPoint y: 342, distance: 119.7
click at [584, 342] on div "開催期間：[DATE] 23:59まで" at bounding box center [526, 347] width 427 height 11
click at [541, 294] on h1 "開催期間：[DATE] 23:59まで" at bounding box center [526, 290] width 427 height 34
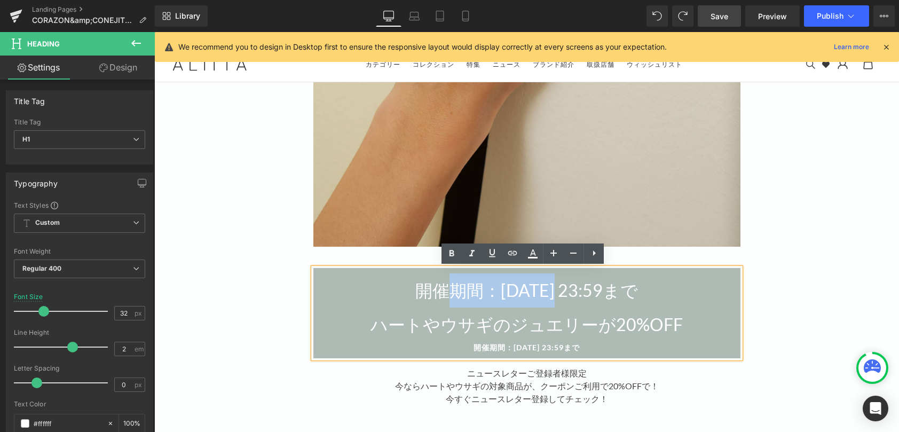
drag, startPoint x: 541, startPoint y: 292, endPoint x: 411, endPoint y: 292, distance: 130.3
click at [411, 292] on h1 "開催期間：[DATE] 23:59まで" at bounding box center [526, 290] width 427 height 34
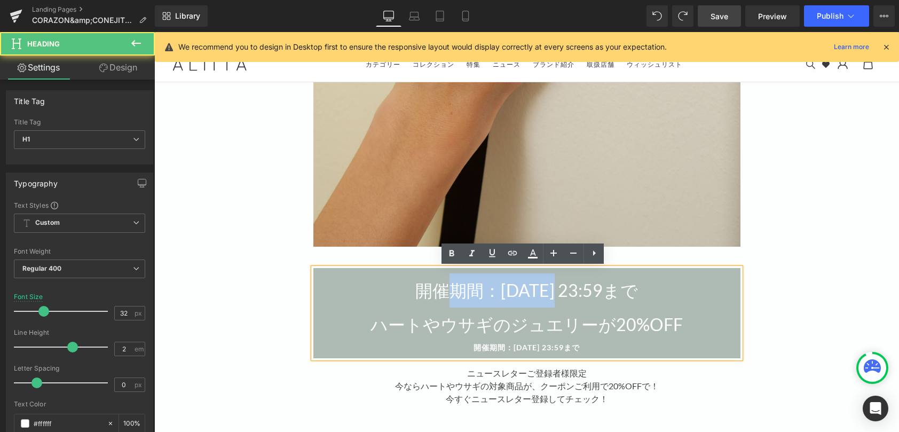
click at [521, 297] on h1 "開催期間：[DATE] 23:59まで" at bounding box center [526, 290] width 427 height 34
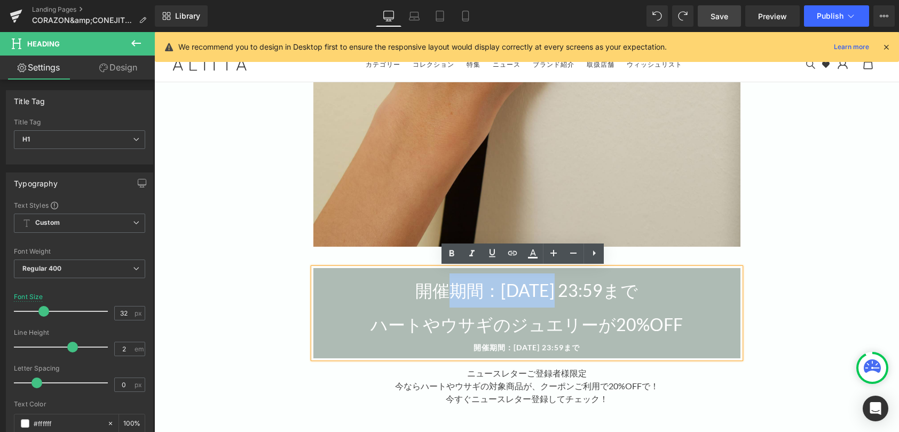
drag, startPoint x: 650, startPoint y: 289, endPoint x: 414, endPoint y: 290, distance: 235.5
click at [401, 288] on h1 "開催期間：[DATE] 23:59まで" at bounding box center [526, 290] width 427 height 34
click at [572, 258] on icon at bounding box center [573, 253] width 13 height 13
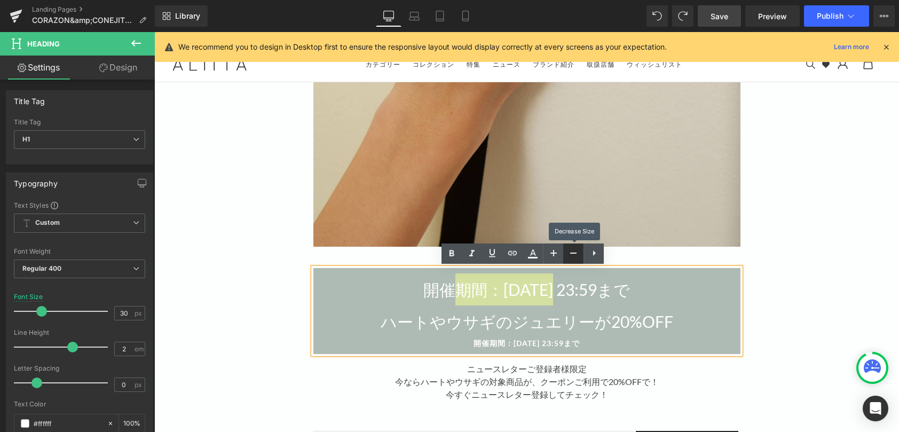
click at [572, 258] on icon at bounding box center [573, 253] width 13 height 13
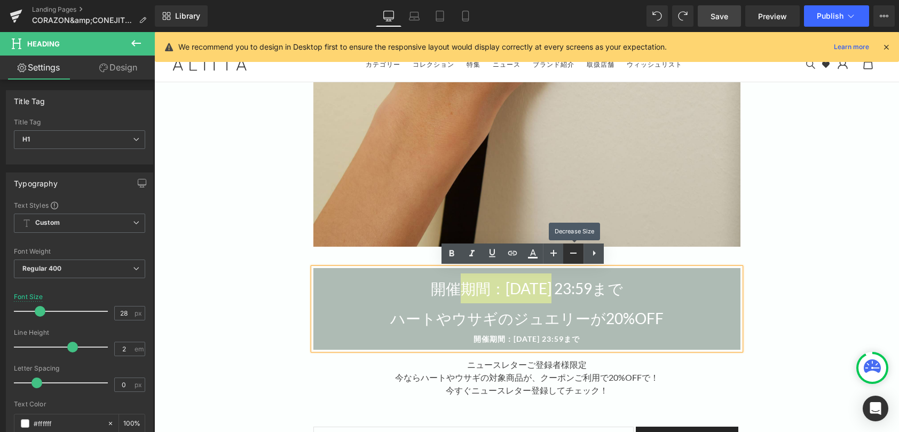
click at [572, 258] on icon at bounding box center [573, 253] width 13 height 13
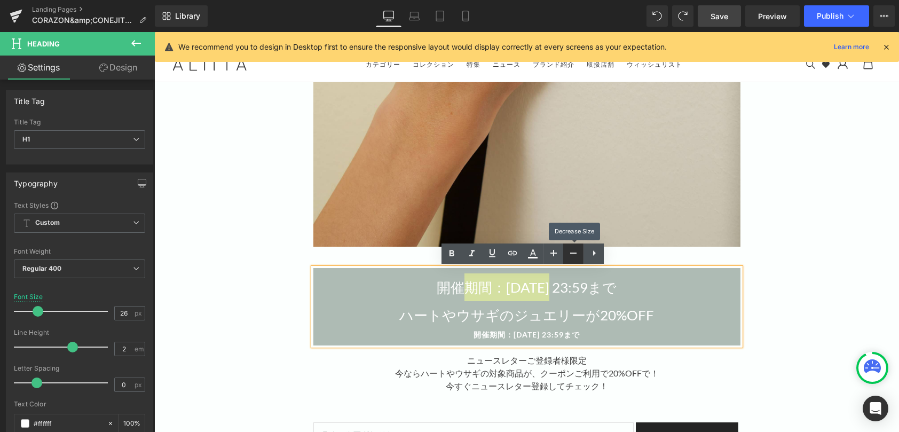
click at [572, 258] on icon at bounding box center [573, 253] width 13 height 13
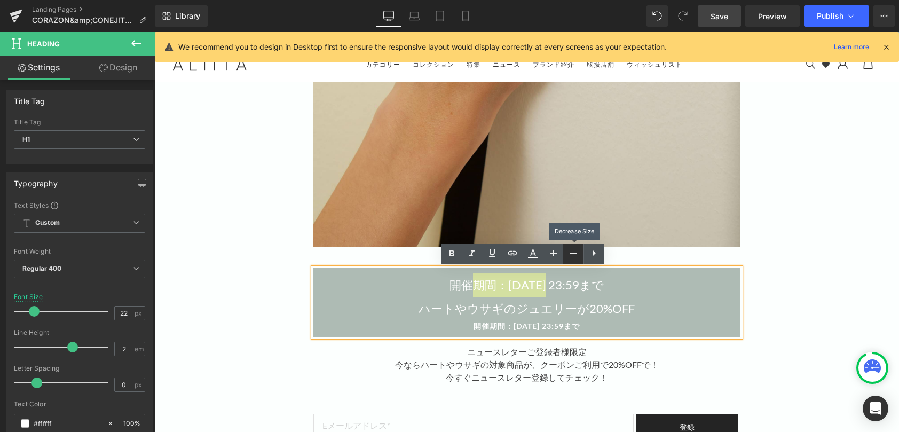
click at [572, 258] on icon at bounding box center [573, 253] width 13 height 13
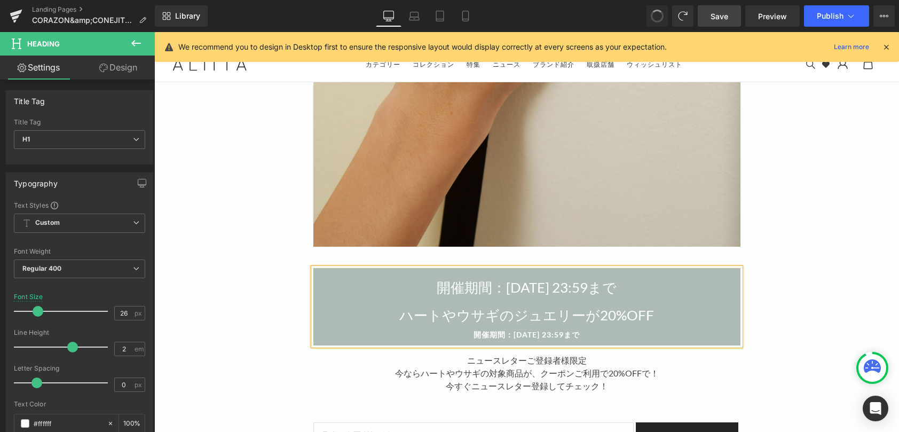
type input "28"
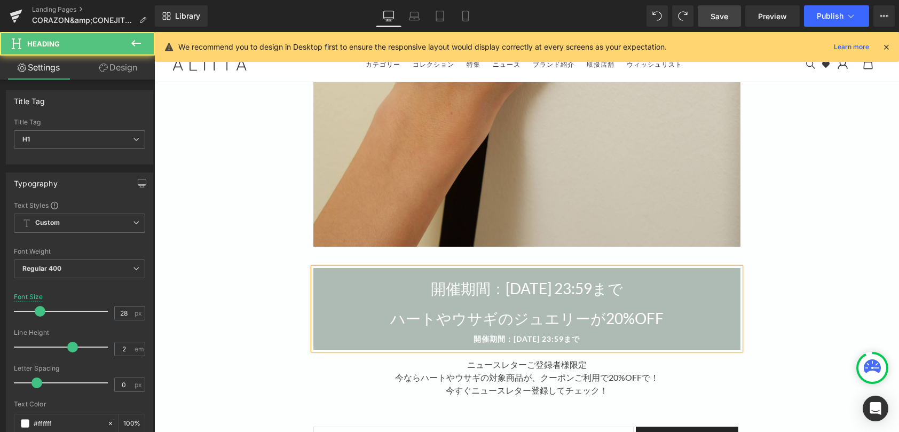
click at [478, 292] on h1 "開催期間：[DATE] 23:59まで" at bounding box center [526, 288] width 427 height 30
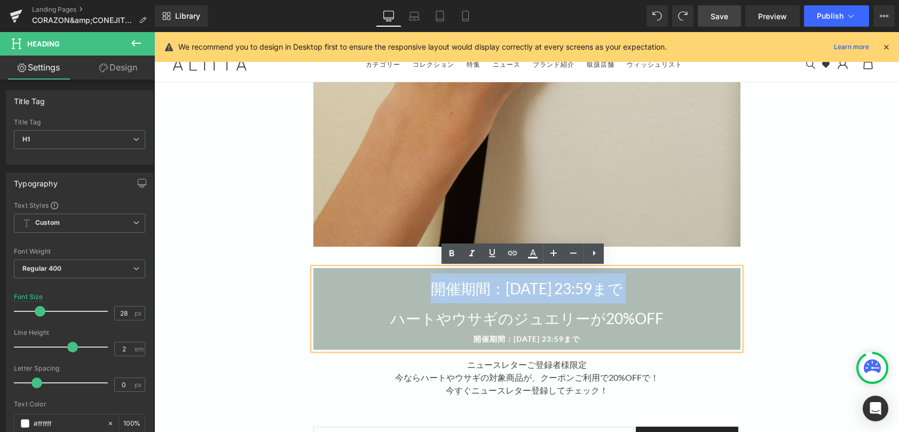
drag, startPoint x: 390, startPoint y: 319, endPoint x: 385, endPoint y: 278, distance: 40.9
click at [385, 278] on div "開催期間：[DATE] 23:59まで ハートやウサギのジュエリーが20%OFF 開催期間：[DATE] 23:59まで" at bounding box center [526, 309] width 427 height 82
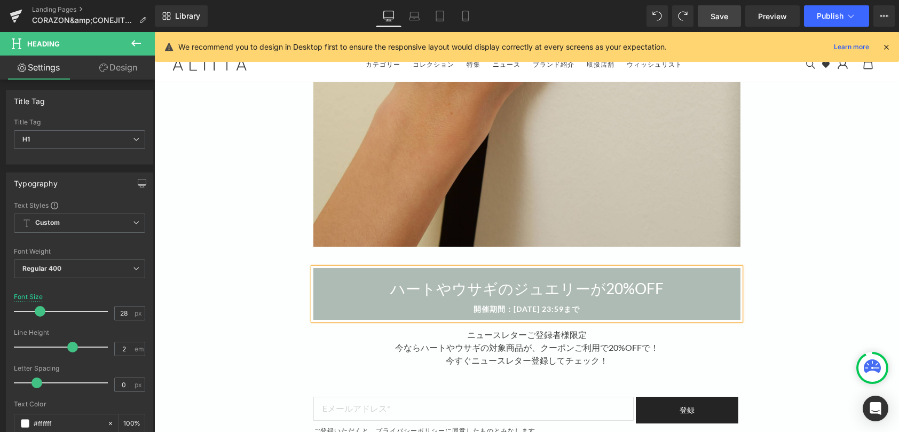
click at [262, 259] on div "Image Row ハートやウサギのジュエリーが20%OFF 開催期間：[DATE] 23:59まで Heading ニュースレターご登録者様 限定 今ならハ…" at bounding box center [526, 234] width 745 height 1267
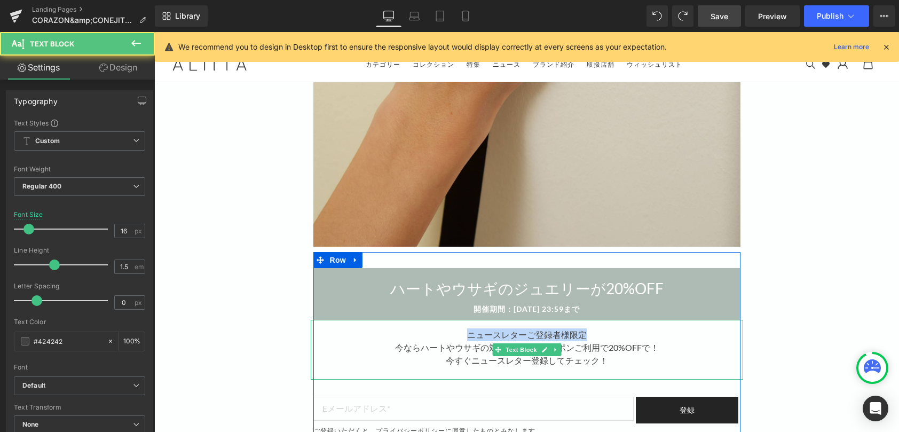
drag, startPoint x: 566, startPoint y: 334, endPoint x: 587, endPoint y: 334, distance: 21.4
click at [587, 334] on div "ニュースレターご登録者様 限定 今ならハートやウサギの対象商品が、クーポンご利用で20%OFFで！ 今すぐニュースレター登録してチェック！" at bounding box center [527, 350] width 432 height 60
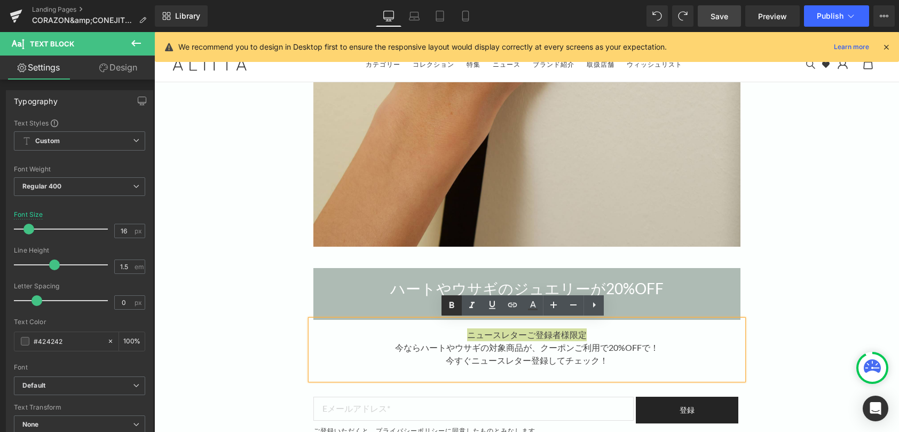
drag, startPoint x: 451, startPoint y: 307, endPoint x: 268, endPoint y: 274, distance: 185.5
click at [451, 307] on icon at bounding box center [452, 305] width 5 height 6
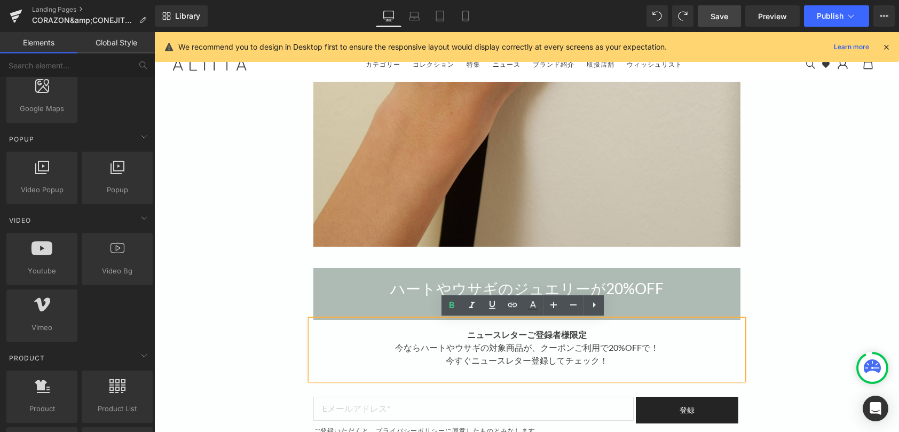
click at [210, 284] on div "Image Row ハートやウサギのジュエリーが20%OFF 開催期間：[DATE] 23:59まで Heading ニュースレターご登録者様 限定 今ならハ…" at bounding box center [526, 234] width 745 height 1267
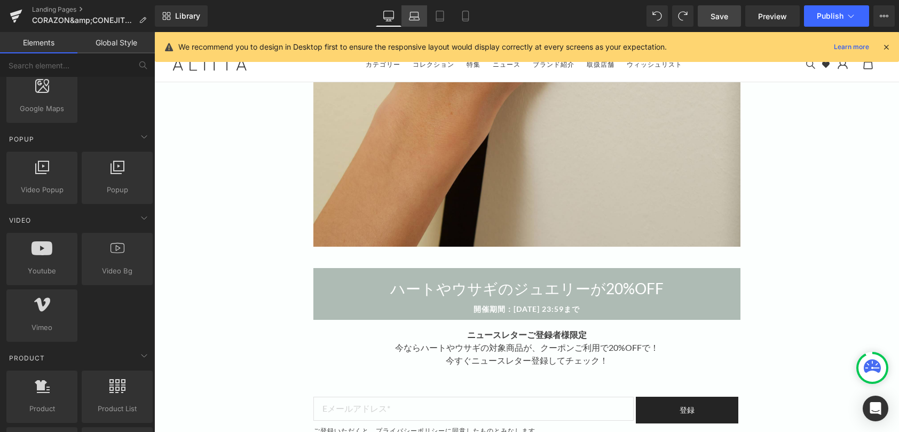
click at [420, 14] on icon at bounding box center [414, 16] width 11 height 11
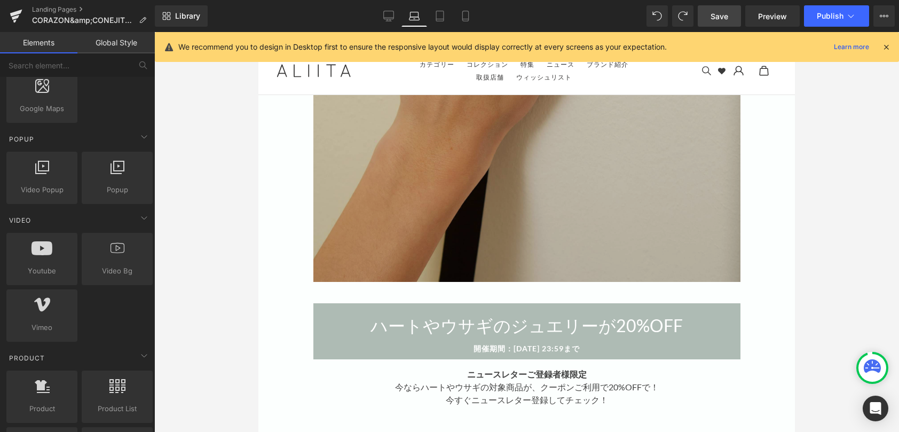
scroll to position [490, 0]
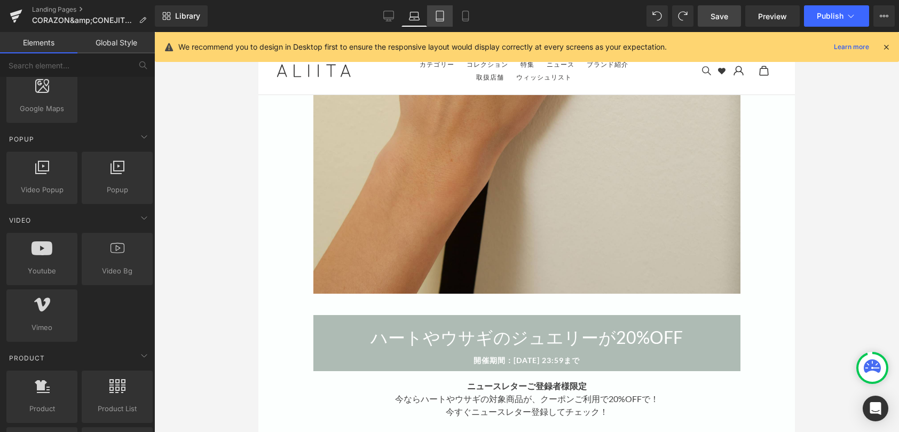
click at [436, 17] on icon at bounding box center [440, 16] width 11 height 11
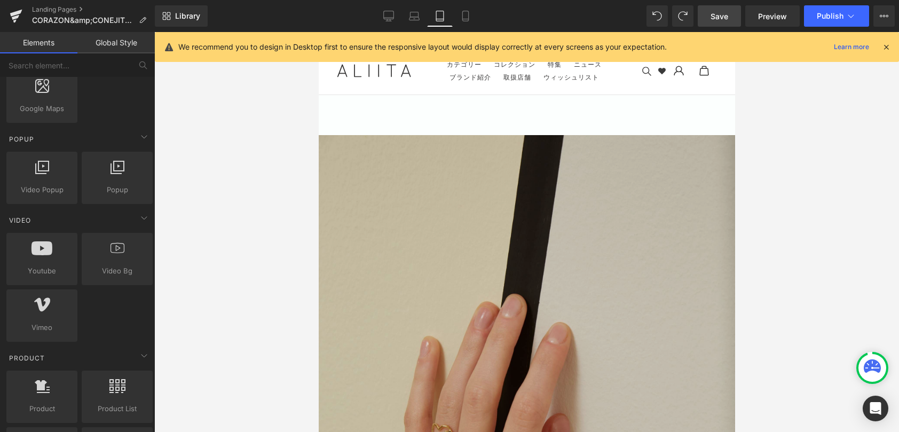
scroll to position [0, 0]
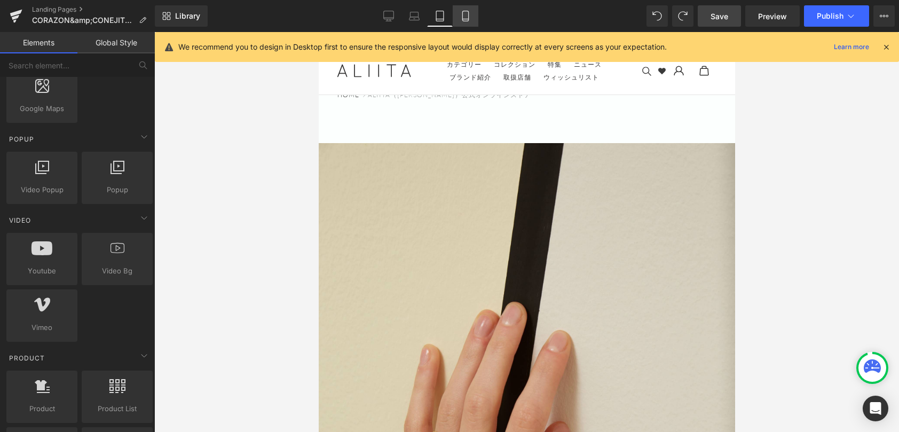
click at [468, 15] on icon at bounding box center [465, 16] width 11 height 11
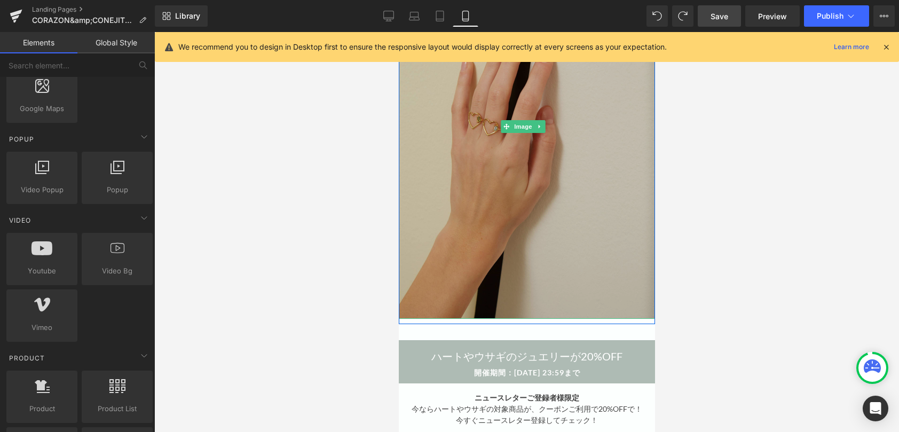
scroll to position [301, 0]
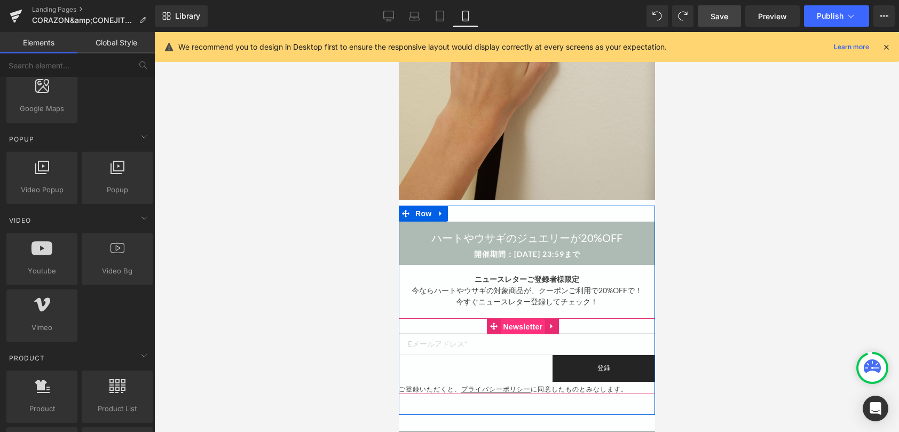
click at [515, 324] on span "Newsletter" at bounding box center [522, 327] width 45 height 16
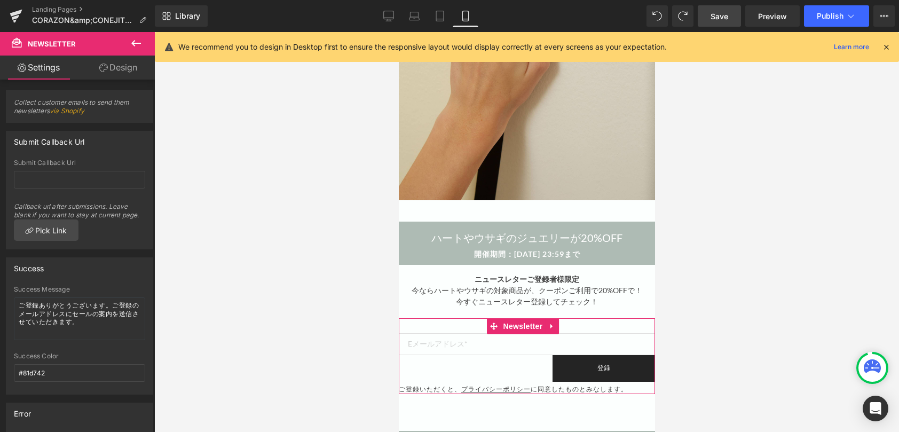
click at [119, 72] on link "Design" at bounding box center [118, 68] width 77 height 24
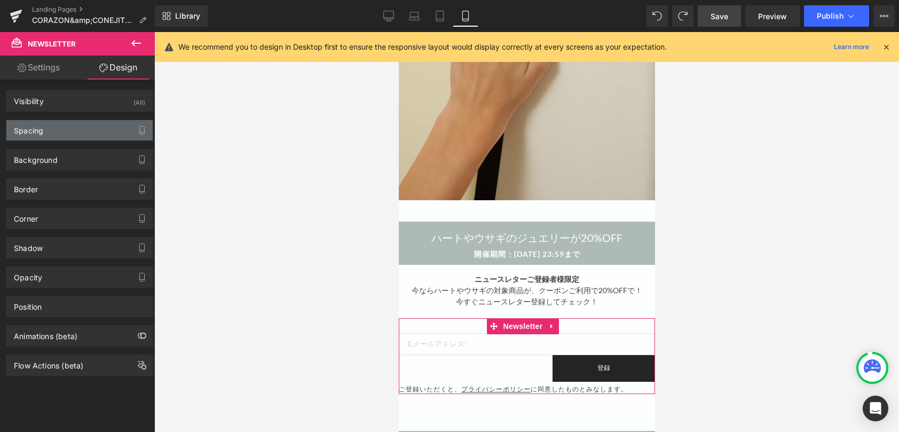
click at [96, 122] on div "Spacing" at bounding box center [79, 130] width 146 height 20
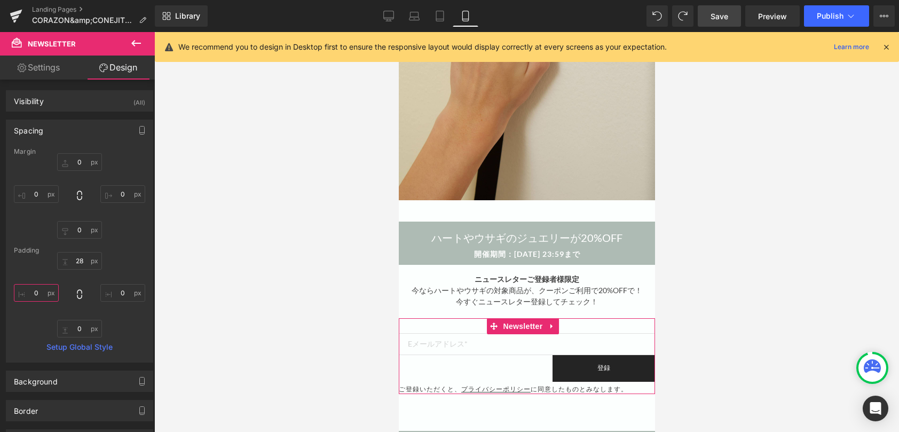
click at [35, 289] on input "0" at bounding box center [36, 293] width 45 height 18
type input "10"
click at [128, 296] on input "0" at bounding box center [122, 293] width 45 height 18
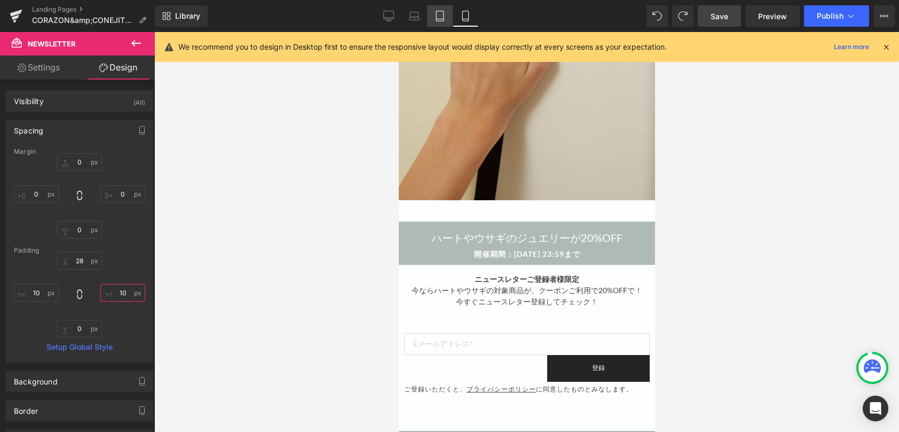
type input "10"
click at [443, 15] on icon at bounding box center [440, 16] width 11 height 11
type input "0"
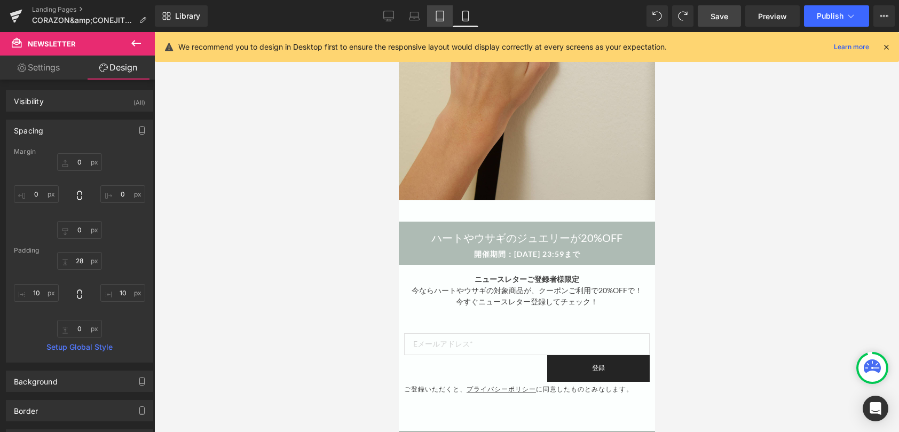
type input "0"
type input "28"
type input "0"
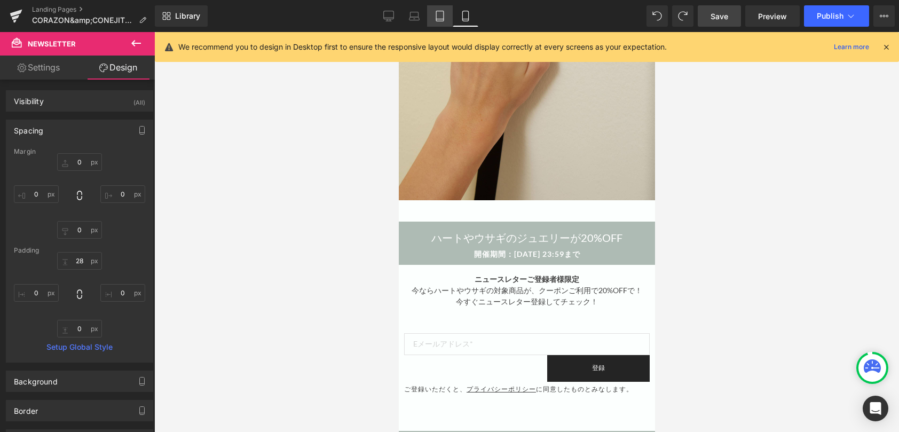
scroll to position [570, 0]
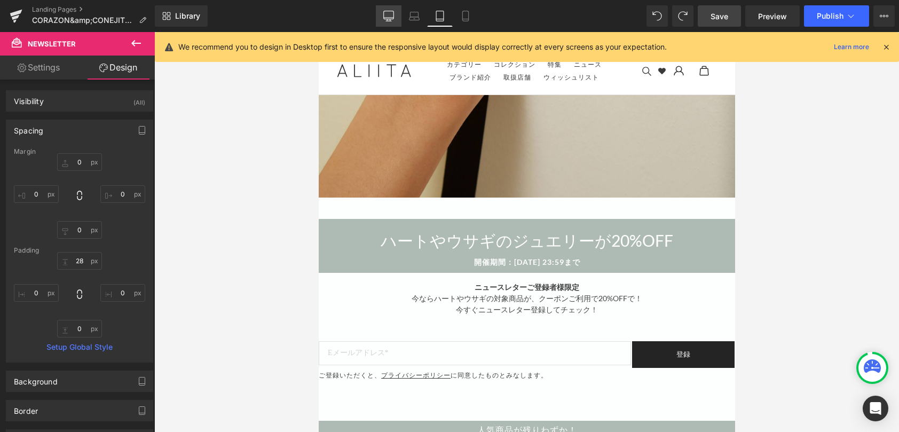
click at [397, 11] on link "Desktop" at bounding box center [389, 15] width 26 height 21
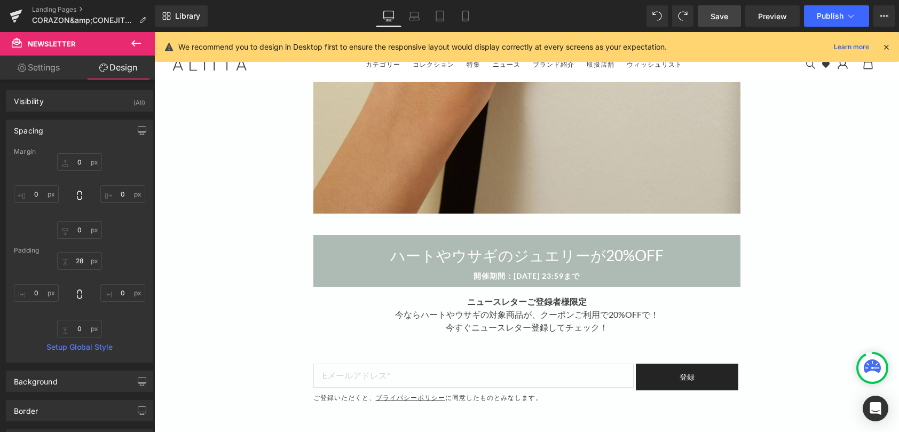
scroll to position [603, 0]
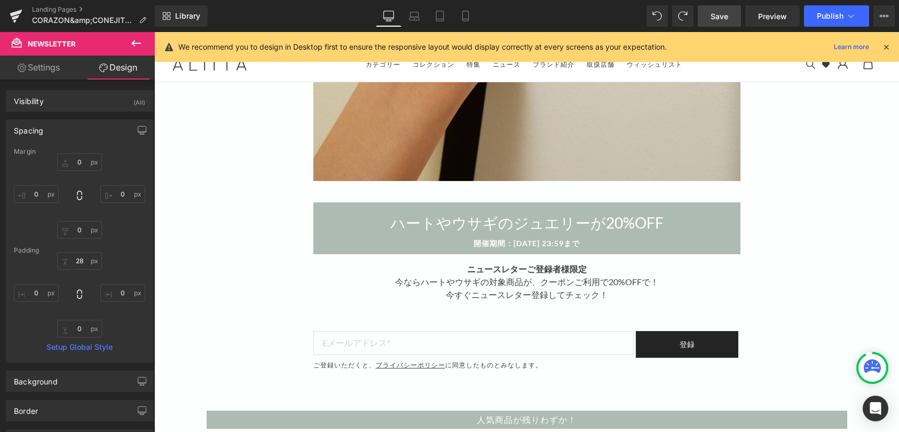
type input "0"
type input "32"
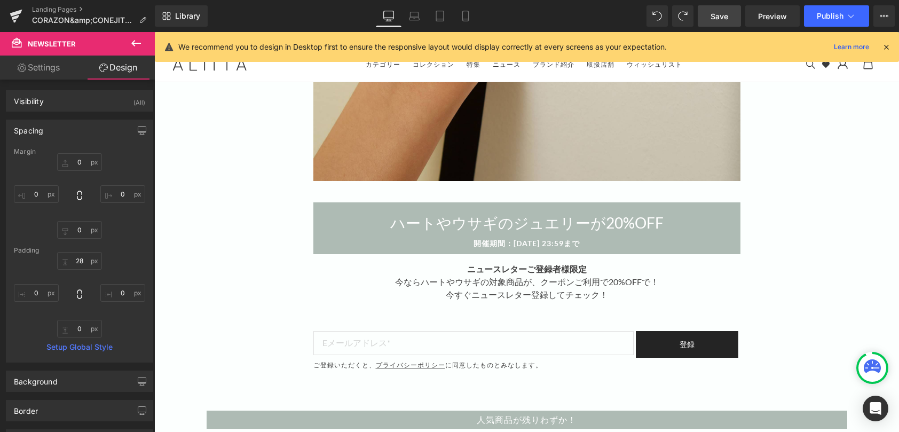
type input "0"
click at [407, 20] on link "Laptop" at bounding box center [414, 15] width 26 height 21
type input "0"
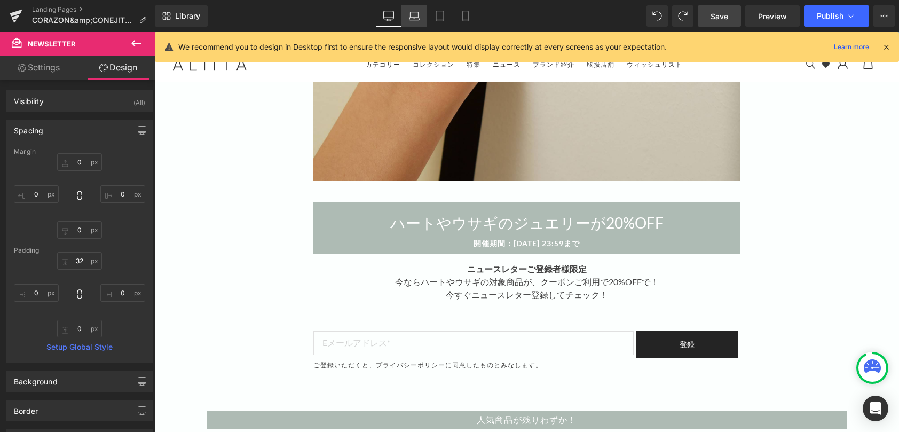
type input "0"
type input "32"
type input "0"
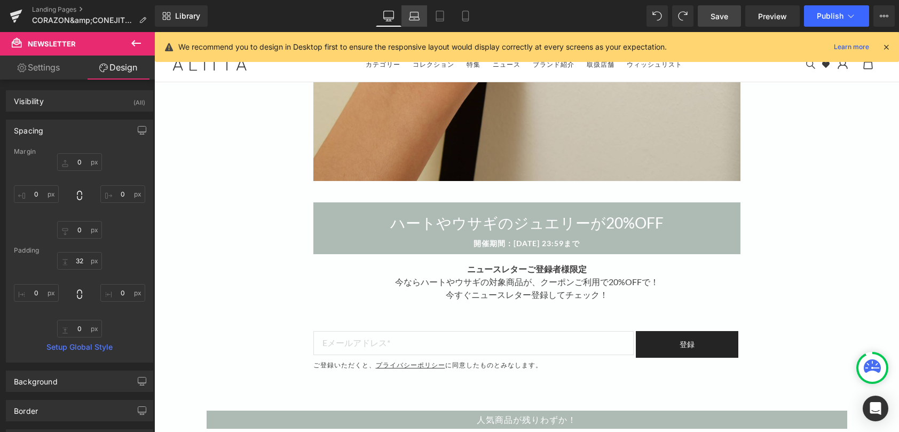
type input "0"
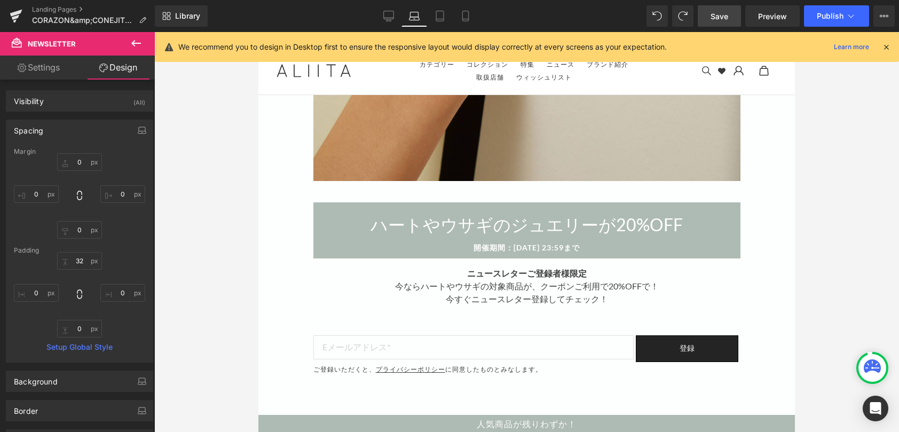
scroll to position [607, 0]
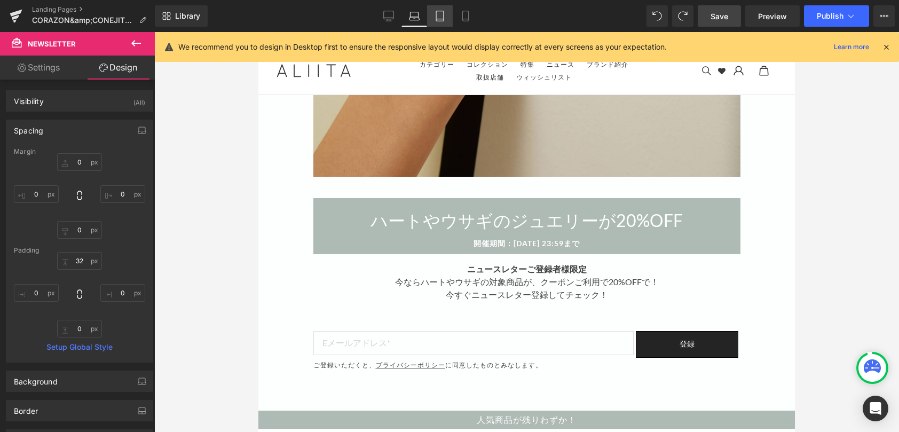
click at [444, 16] on icon at bounding box center [440, 16] width 11 height 11
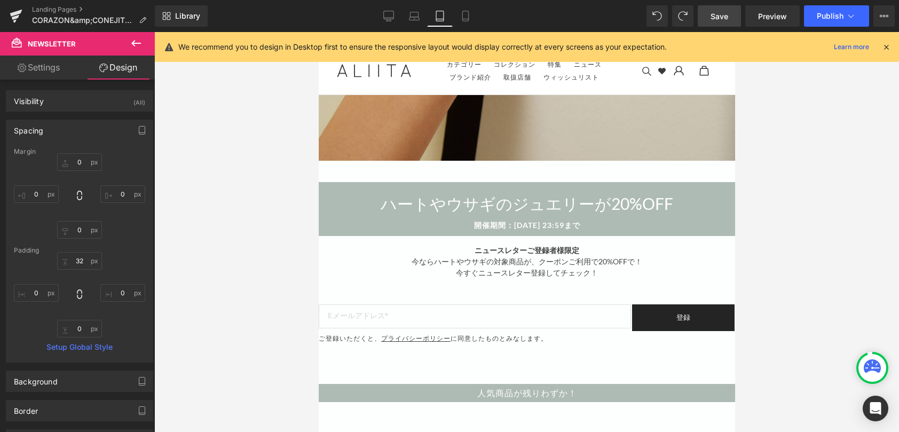
scroll to position [571, 0]
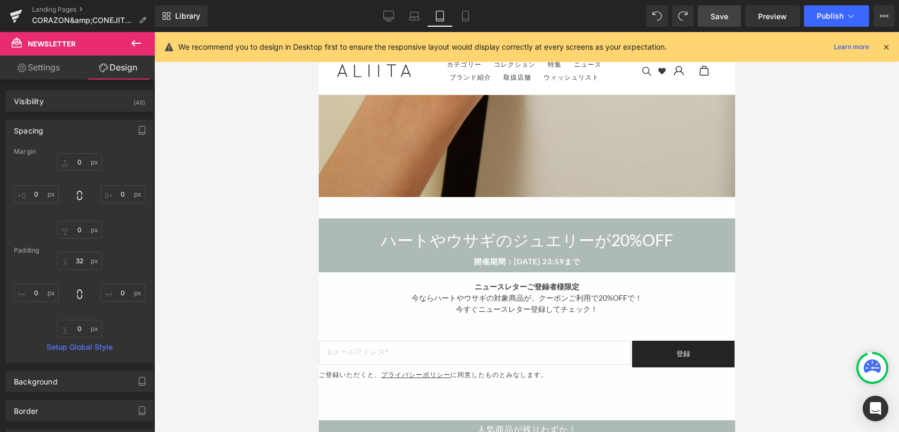
type input "0"
type input "28"
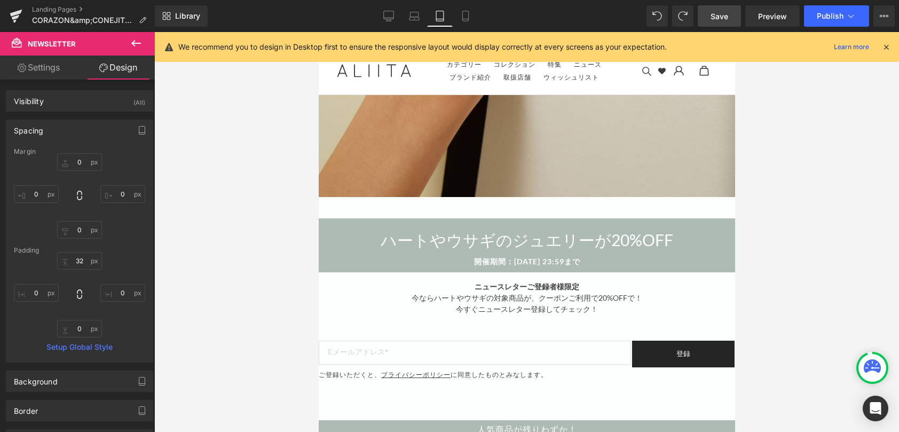
type input "0"
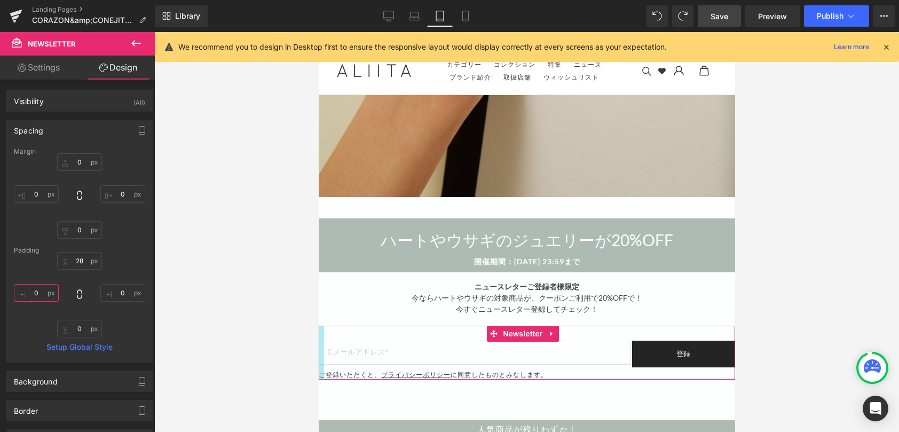
click at [35, 298] on input "0" at bounding box center [36, 293] width 45 height 18
type input "1"
type input "20"
click at [122, 295] on input "0" at bounding box center [122, 293] width 45 height 18
type input "20"
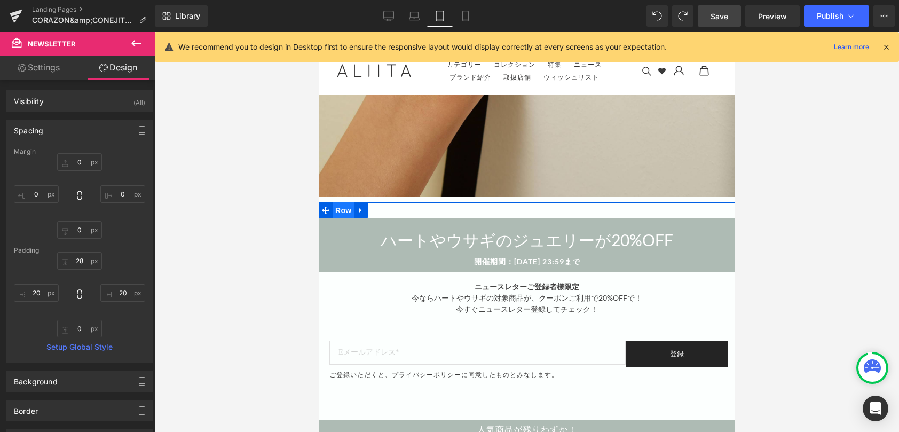
click at [344, 202] on span "Row" at bounding box center [342, 210] width 21 height 16
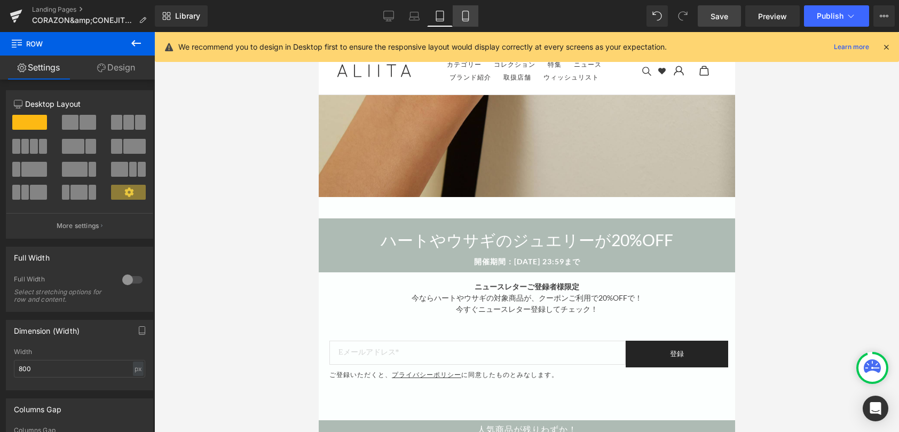
click at [463, 17] on icon at bounding box center [465, 16] width 6 height 10
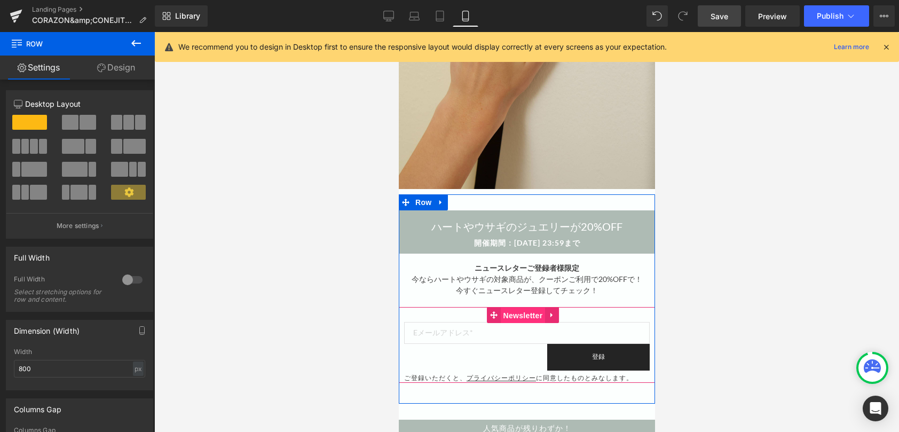
click at [510, 314] on span "Newsletter" at bounding box center [522, 316] width 45 height 16
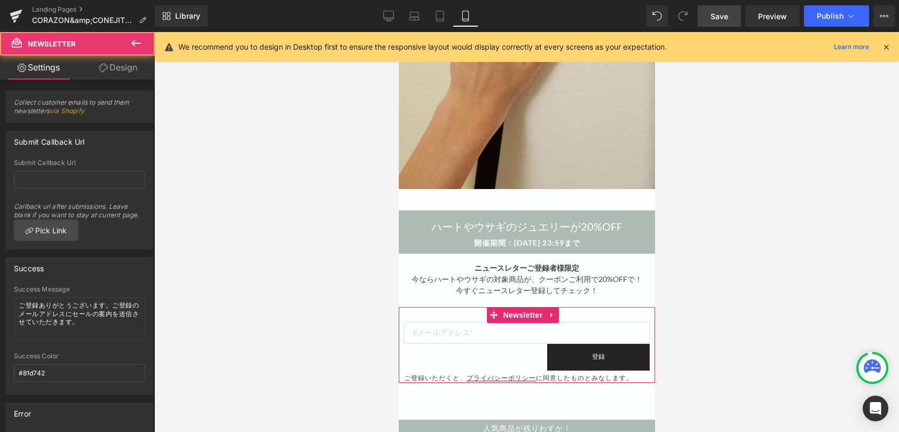
click at [113, 67] on link "Design" at bounding box center [118, 68] width 77 height 24
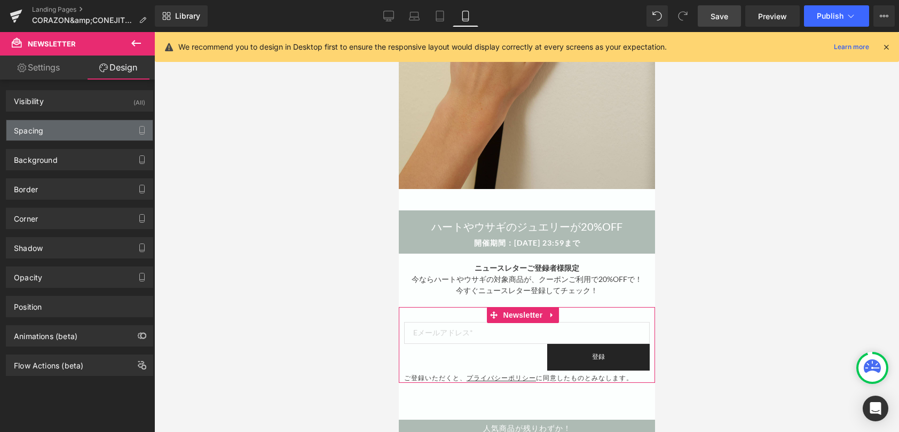
type input "0"
type input "28"
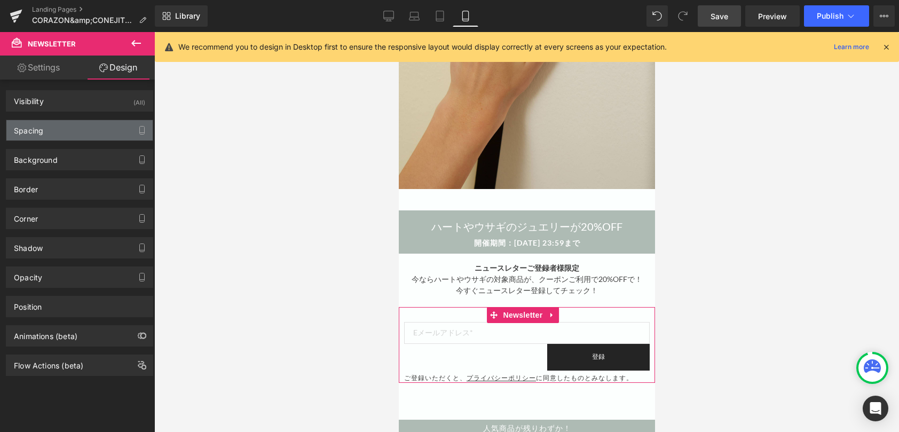
type input "10"
type input "0"
click at [71, 133] on div "Spacing" at bounding box center [79, 130] width 146 height 20
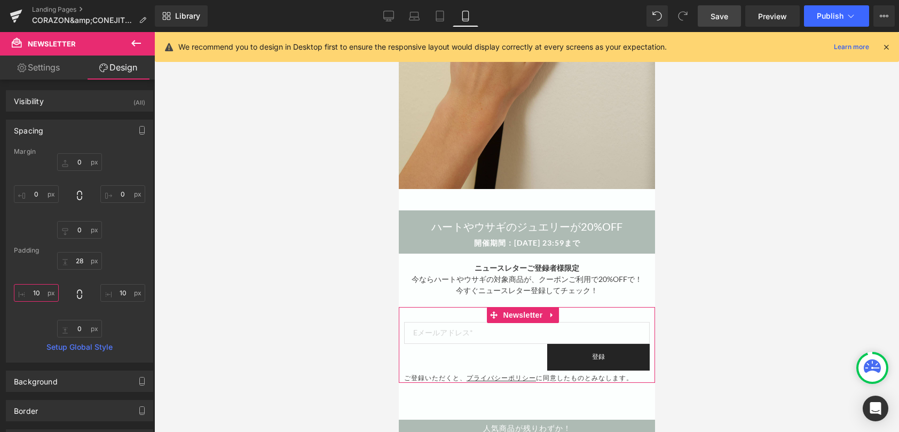
click at [35, 292] on input "10" at bounding box center [36, 293] width 45 height 18
type input "20"
click at [120, 293] on input "10" at bounding box center [122, 293] width 45 height 18
type input "2"
type input "10"
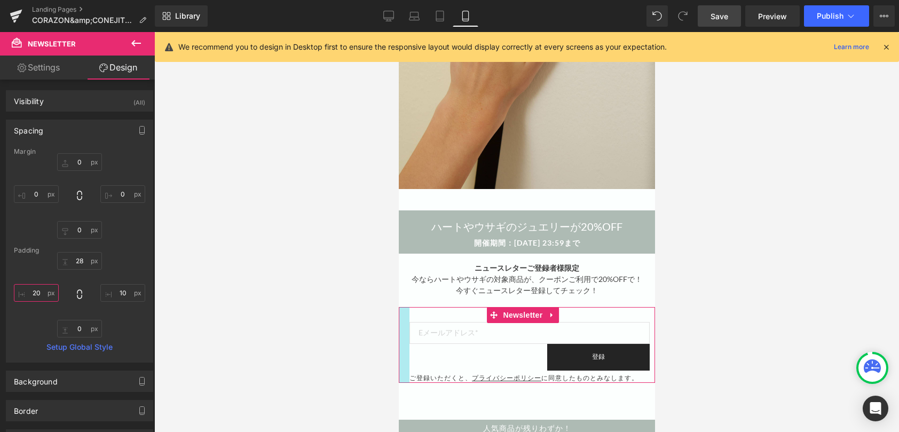
click at [45, 295] on input "20" at bounding box center [36, 293] width 45 height 18
type input "1-"
type input "10"
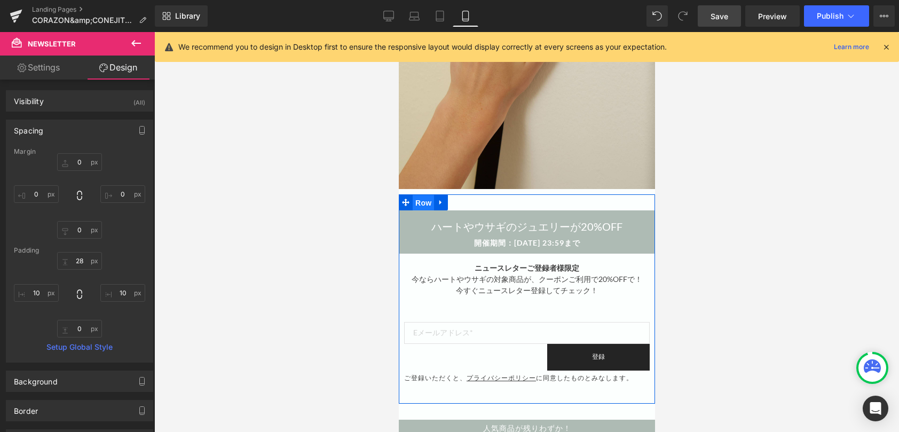
click at [428, 201] on span "Row" at bounding box center [422, 203] width 21 height 16
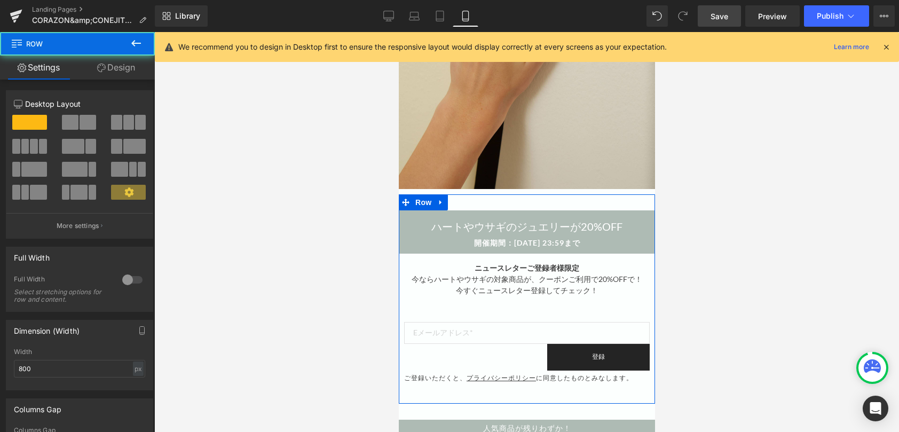
click at [125, 68] on link "Design" at bounding box center [115, 68] width 77 height 24
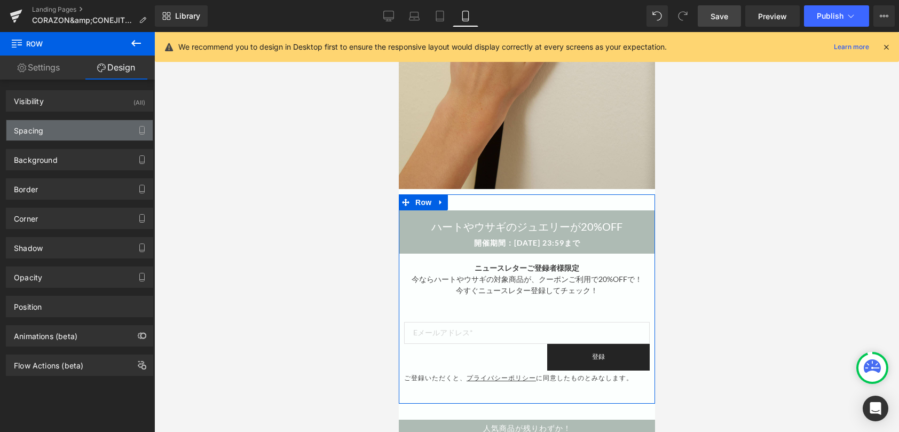
click at [83, 128] on div "Spacing" at bounding box center [79, 130] width 146 height 20
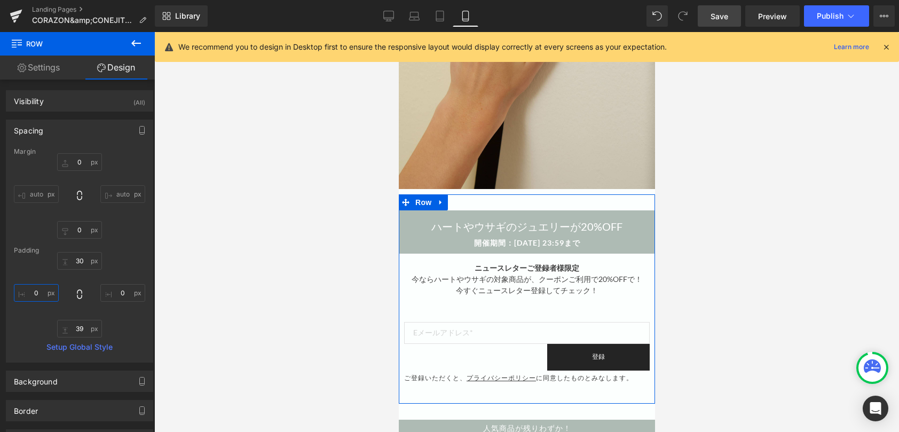
click at [34, 294] on input "0" at bounding box center [36, 293] width 45 height 18
type input "10"
click at [125, 288] on input "0" at bounding box center [122, 293] width 45 height 18
type input "10"
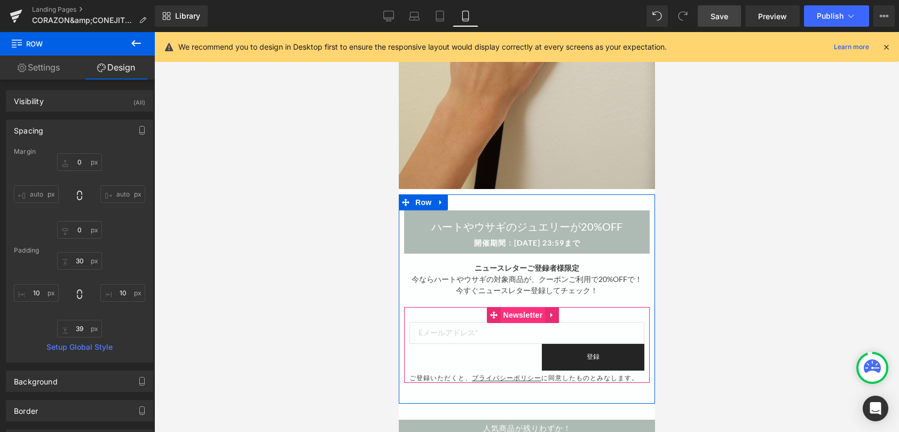
click at [514, 313] on span "Newsletter" at bounding box center [522, 315] width 45 height 16
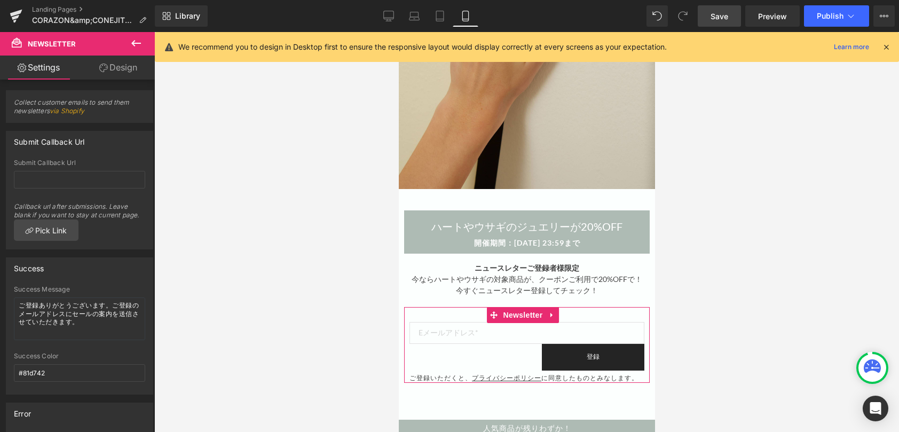
click at [114, 70] on link "Design" at bounding box center [118, 68] width 77 height 24
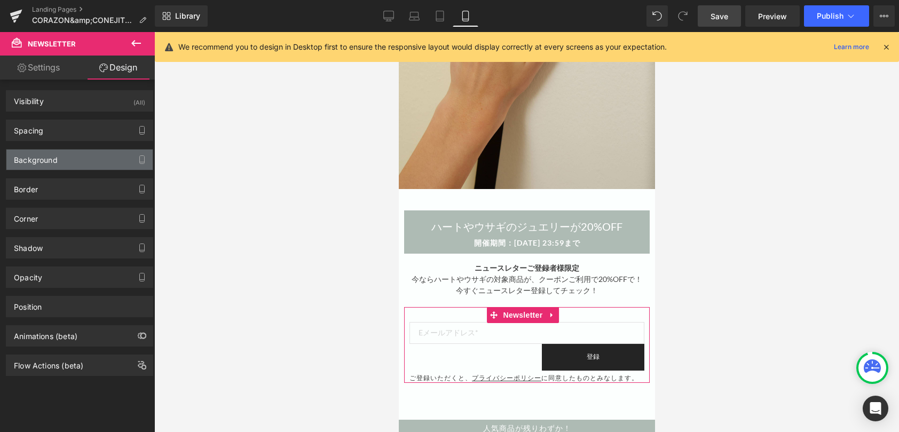
type input "0"
type input "28"
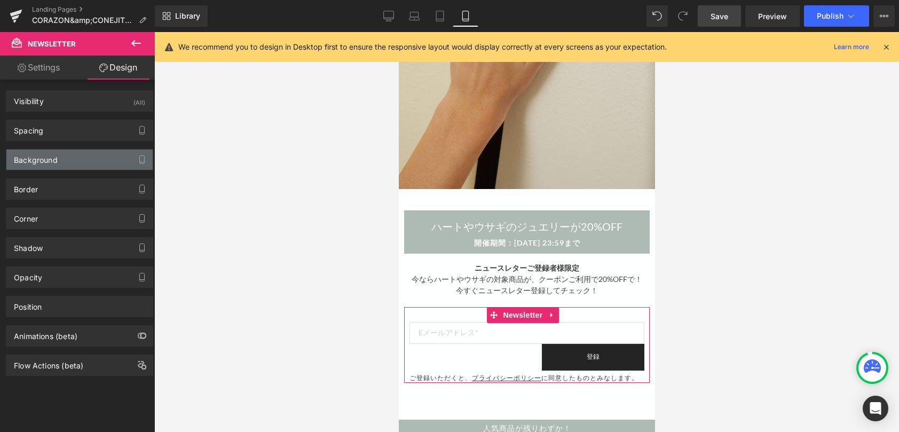
type input "10"
type input "0"
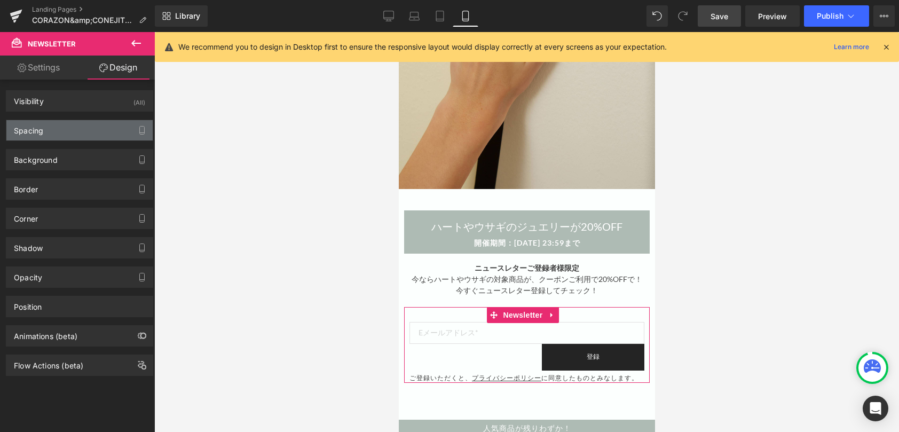
click at [69, 131] on div "Spacing" at bounding box center [79, 130] width 146 height 20
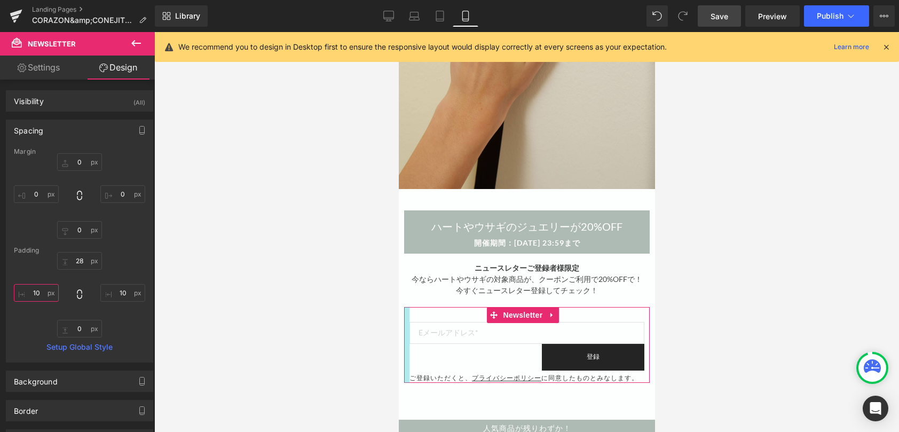
click at [40, 299] on input "10" at bounding box center [36, 293] width 45 height 18
type input "0"
click at [126, 296] on input "10" at bounding box center [122, 293] width 45 height 18
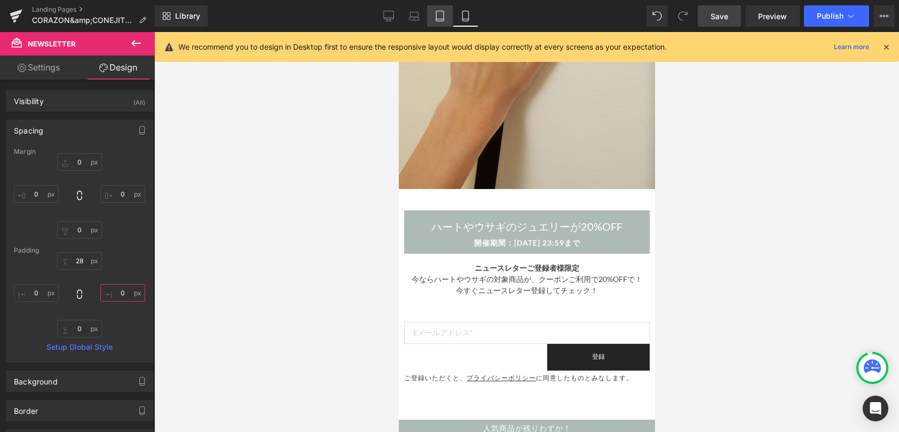
type input "0"
click at [444, 11] on icon at bounding box center [439, 16] width 7 height 10
type input "0"
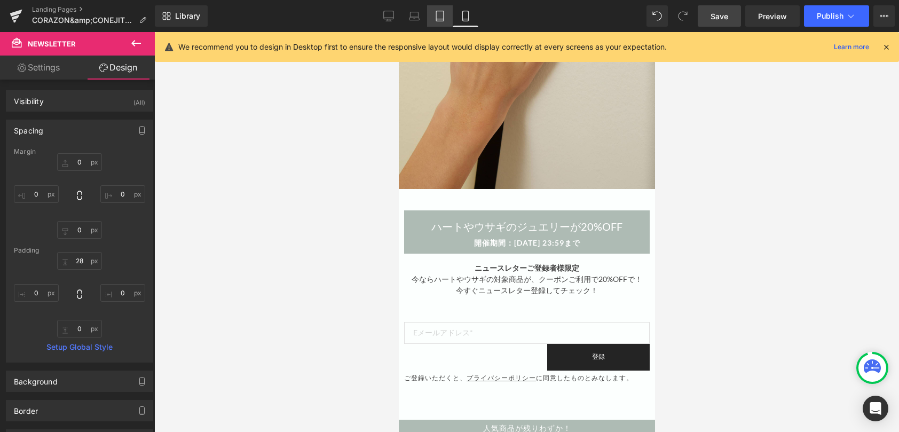
type input "0"
type input "28"
type input "20"
type input "0"
type input "20"
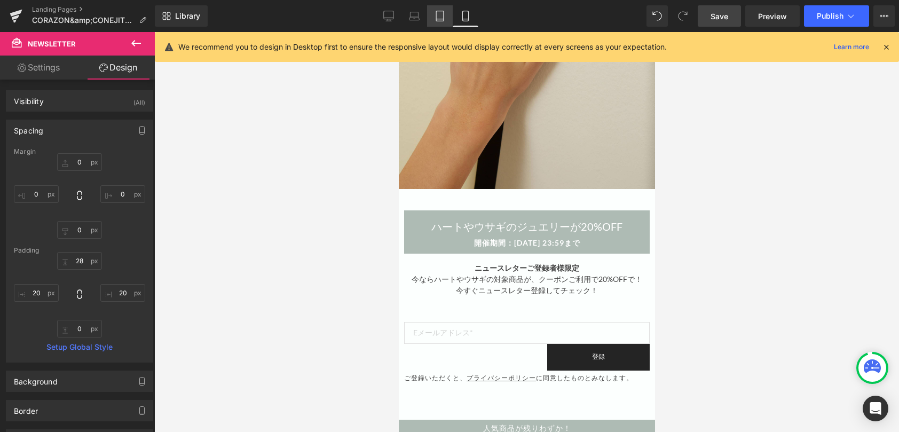
scroll to position [581, 0]
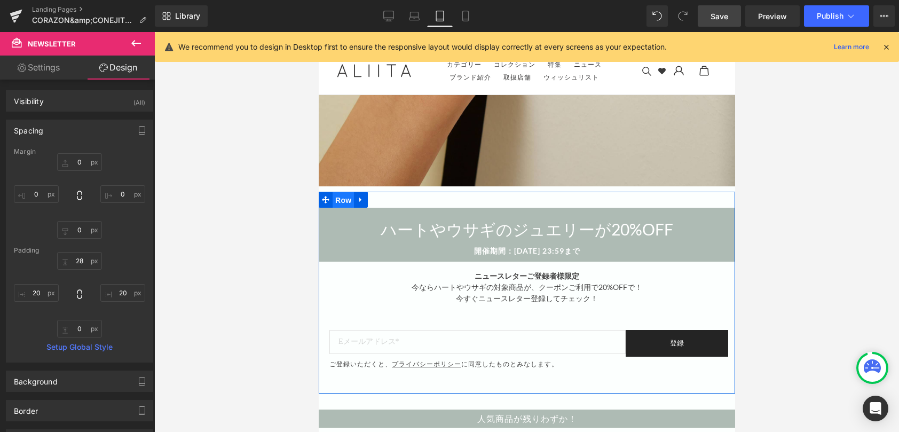
click at [336, 192] on span "Row" at bounding box center [342, 200] width 21 height 16
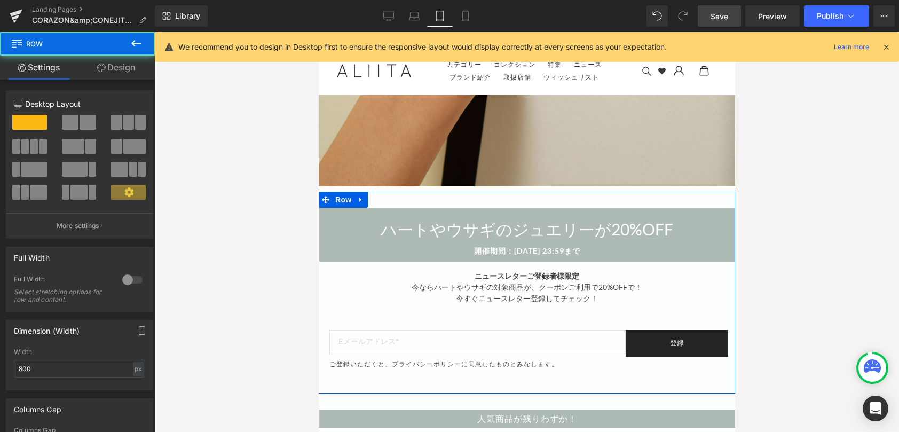
click at [116, 70] on link "Design" at bounding box center [115, 68] width 77 height 24
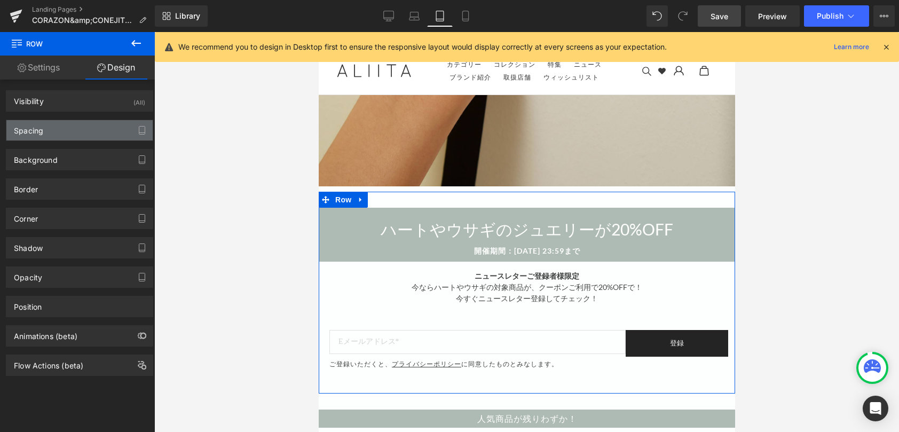
click at [55, 130] on div "Spacing" at bounding box center [79, 130] width 146 height 20
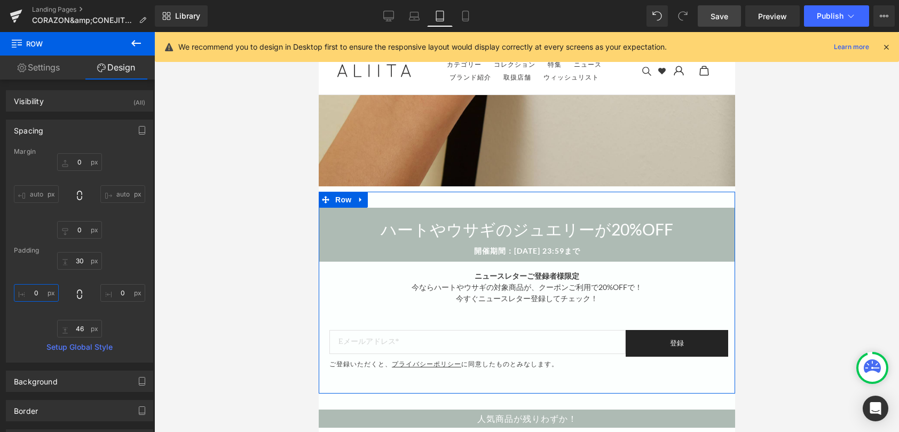
click at [36, 287] on input "0" at bounding box center [36, 293] width 45 height 18
type input "20"
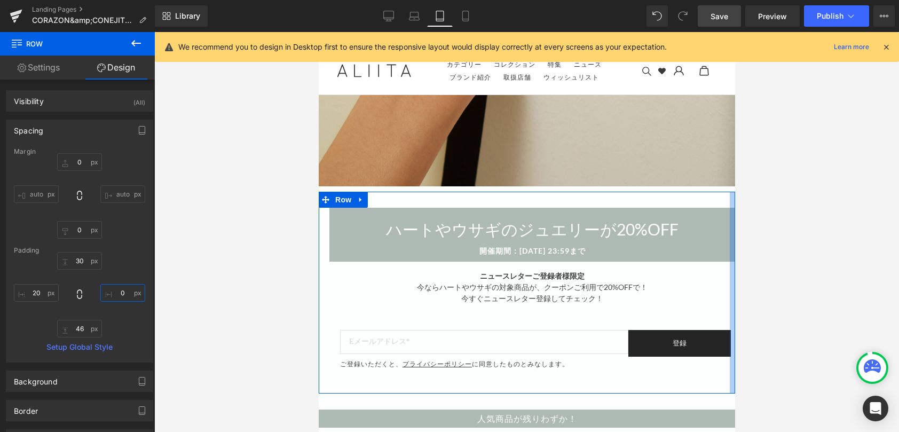
click at [104, 296] on input "0" at bounding box center [122, 293] width 45 height 18
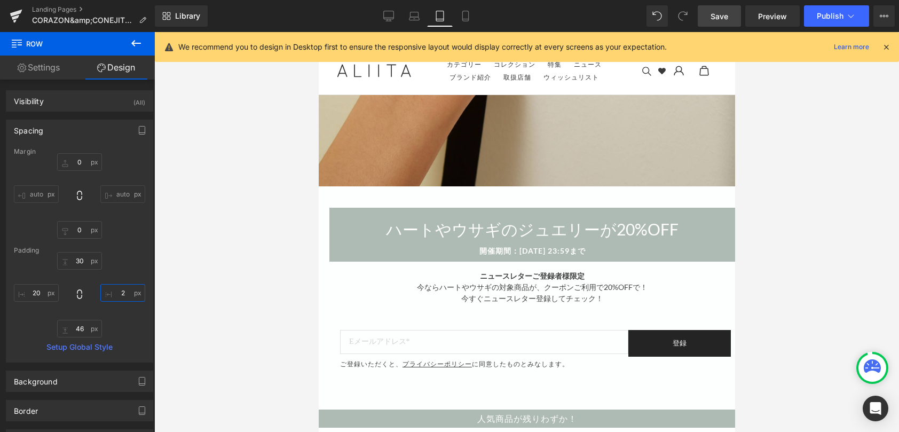
type input "20"
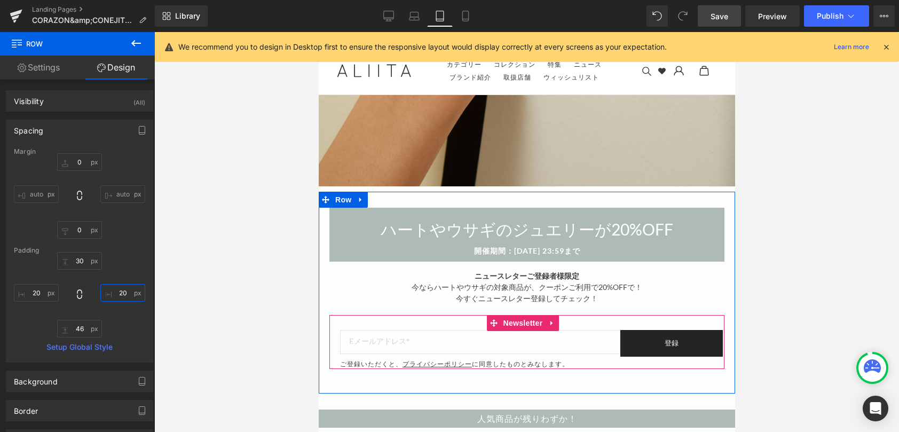
drag, startPoint x: 521, startPoint y: 312, endPoint x: 405, endPoint y: 272, distance: 121.9
click at [520, 315] on span "Newsletter" at bounding box center [522, 323] width 45 height 16
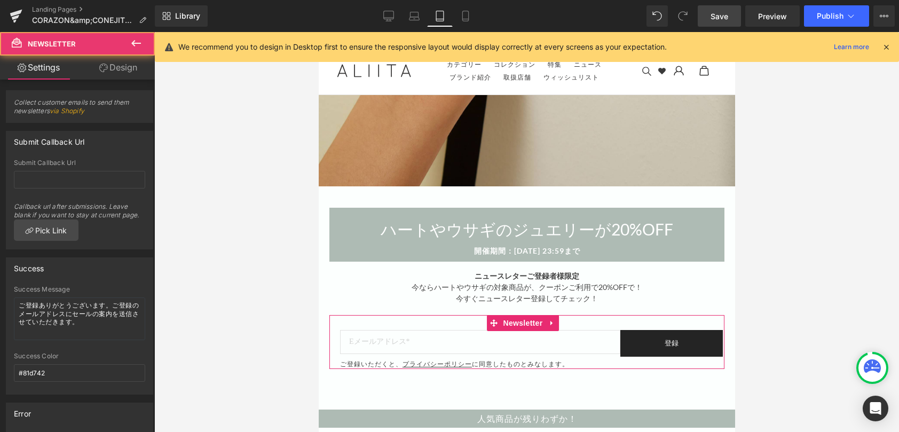
click at [121, 69] on link "Design" at bounding box center [118, 68] width 77 height 24
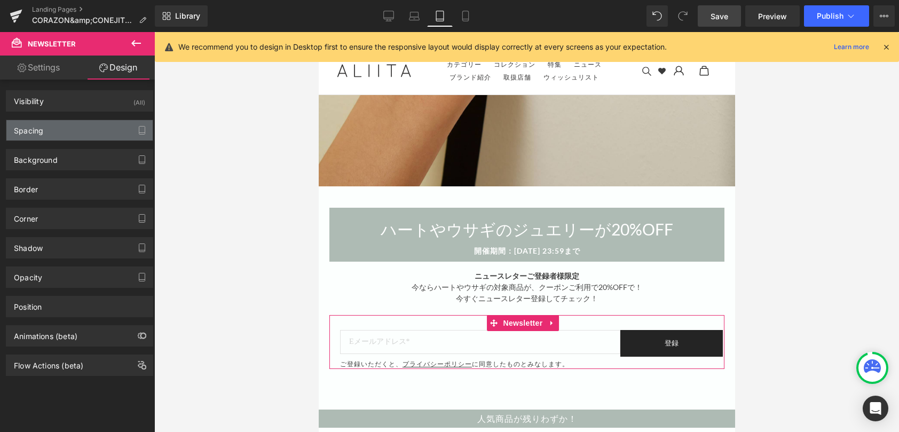
type input "0"
type input "28"
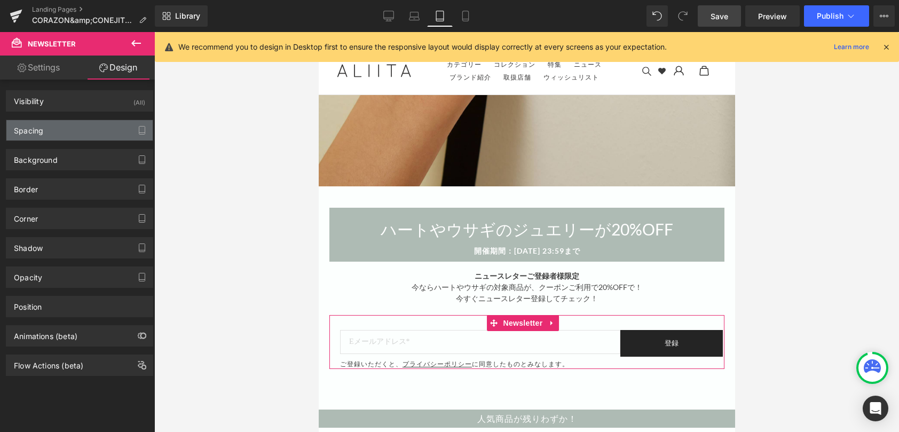
type input "20"
type input "0"
click at [64, 127] on div "Spacing" at bounding box center [79, 130] width 146 height 20
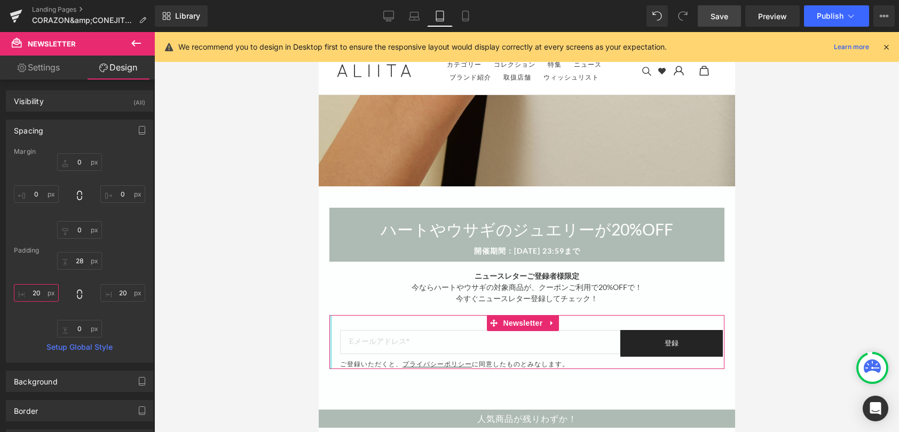
click at [42, 292] on input "20" at bounding box center [36, 293] width 45 height 18
type input "0"
click at [106, 283] on div "28px 28 20px 20 0px 0 0 0" at bounding box center [79, 294] width 131 height 85
click at [118, 290] on input "20" at bounding box center [122, 293] width 45 height 18
type input "0"
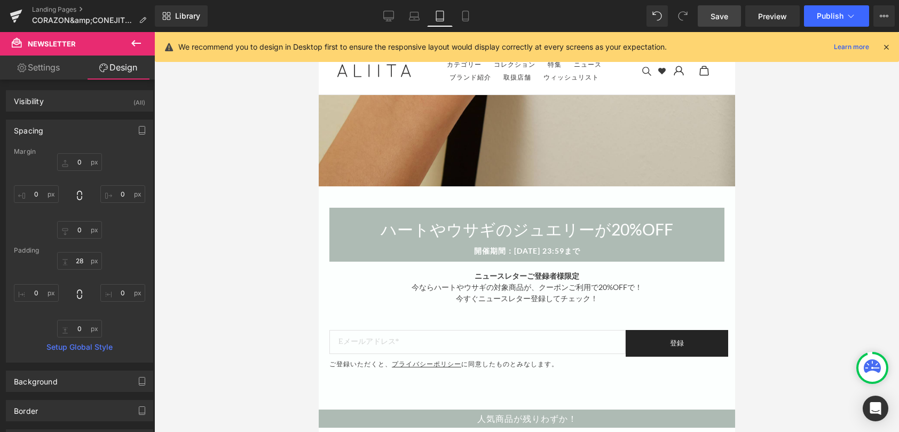
drag, startPoint x: 193, startPoint y: 264, endPoint x: 200, endPoint y: 263, distance: 7.1
click at [195, 264] on div at bounding box center [526, 232] width 745 height 400
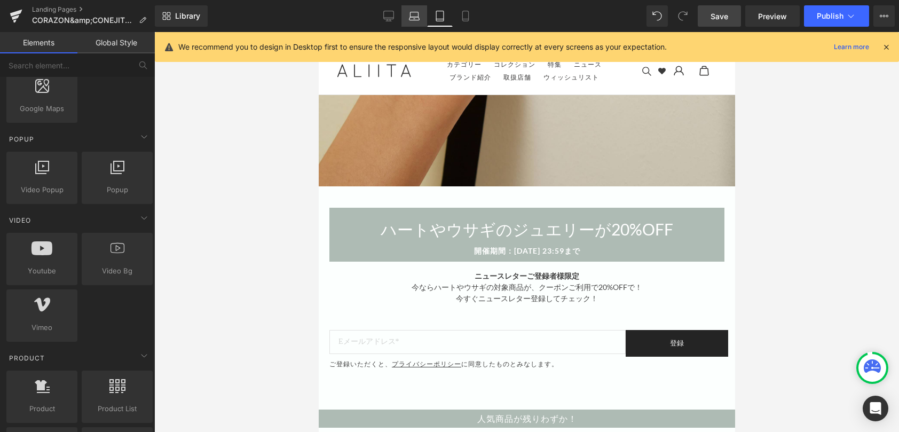
click at [407, 18] on link "Laptop" at bounding box center [414, 15] width 26 height 21
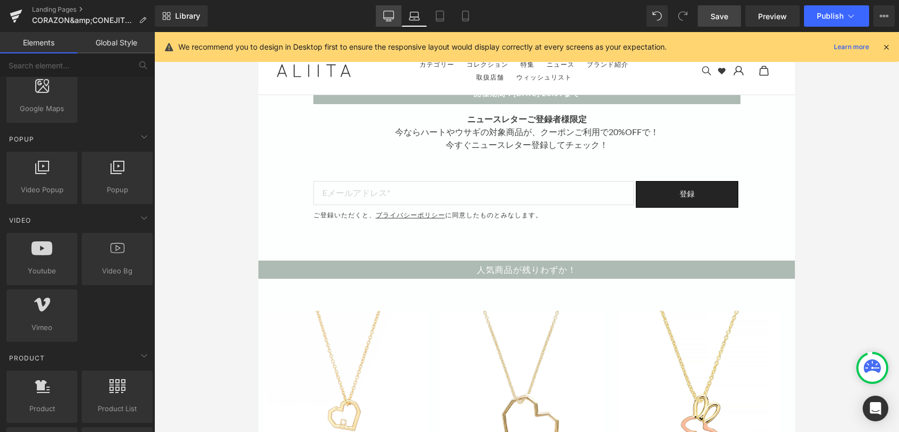
click at [379, 18] on link "Desktop" at bounding box center [389, 15] width 26 height 21
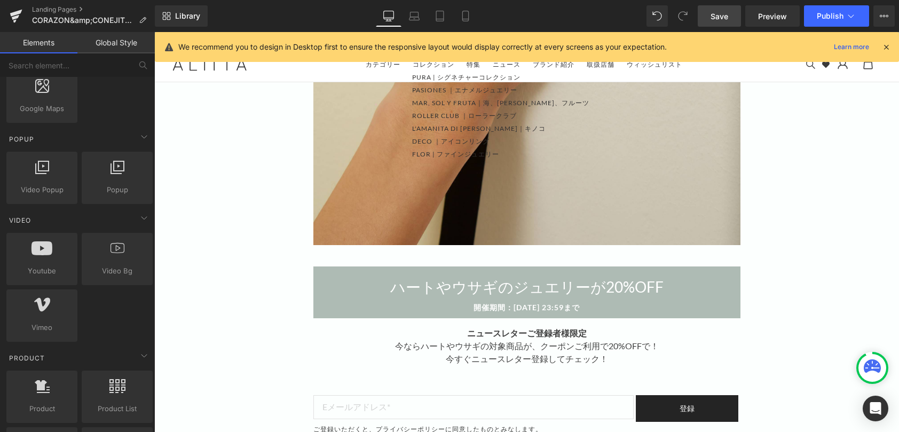
scroll to position [538, 0]
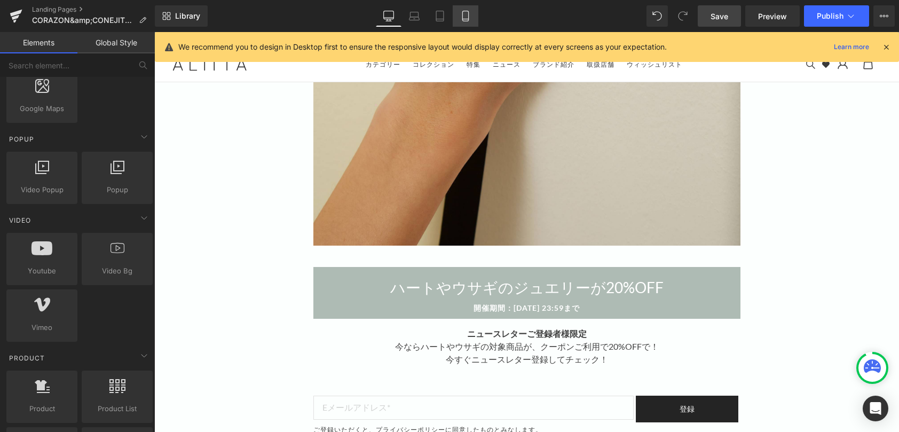
click at [464, 6] on link "Mobile" at bounding box center [466, 15] width 26 height 21
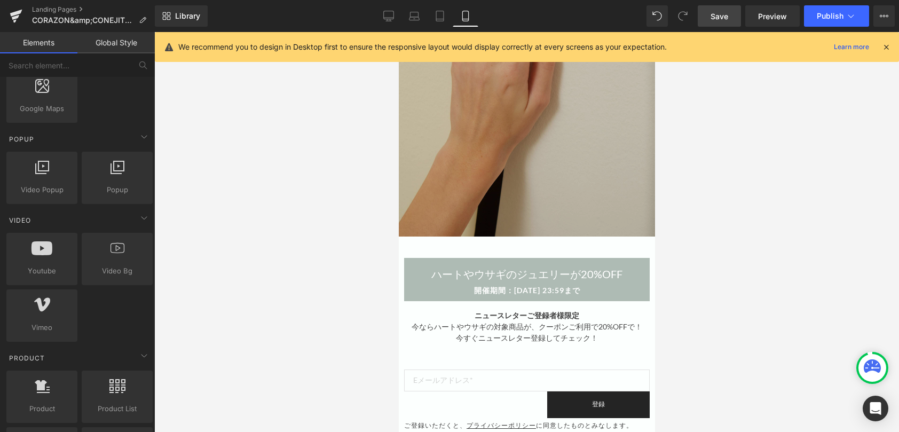
scroll to position [267, 0]
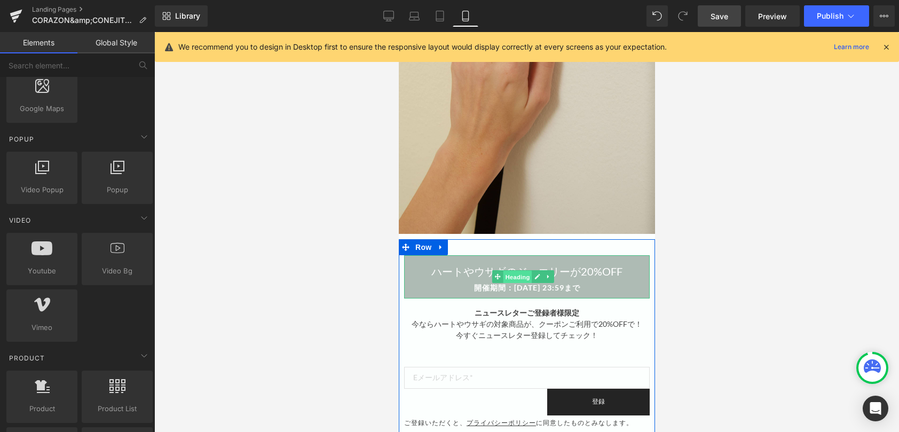
click at [519, 271] on span "Heading" at bounding box center [516, 277] width 29 height 13
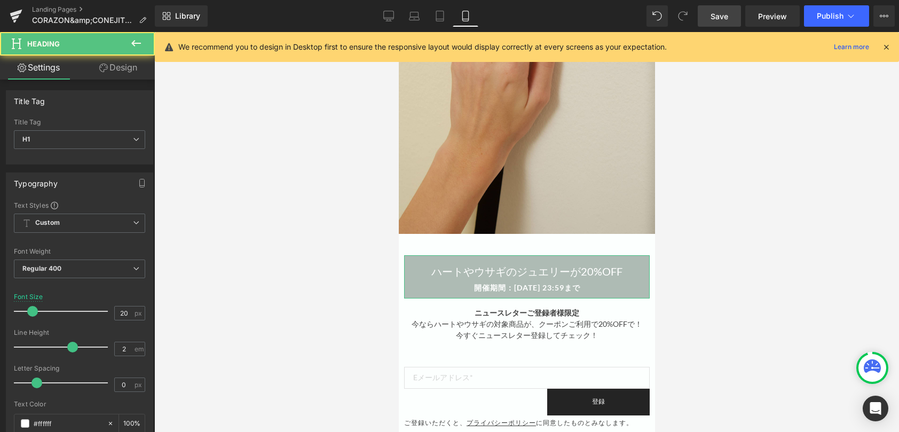
click at [117, 66] on link "Design" at bounding box center [118, 68] width 77 height 24
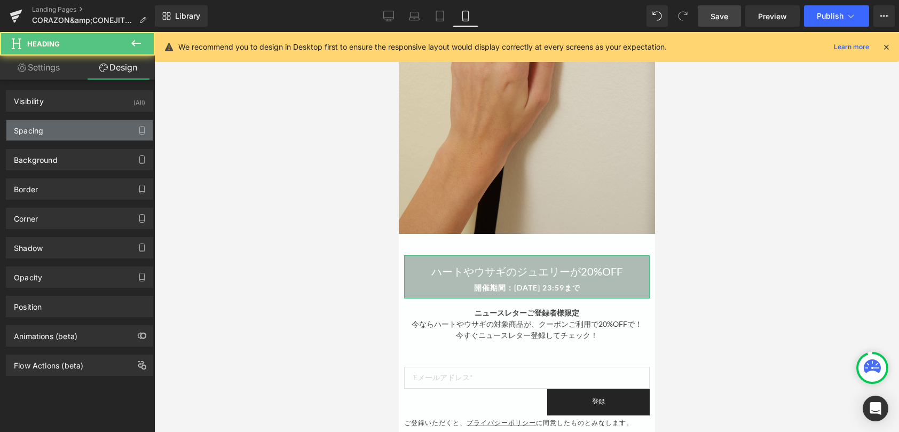
type input "0"
click at [73, 124] on div "Spacing" at bounding box center [79, 130] width 146 height 20
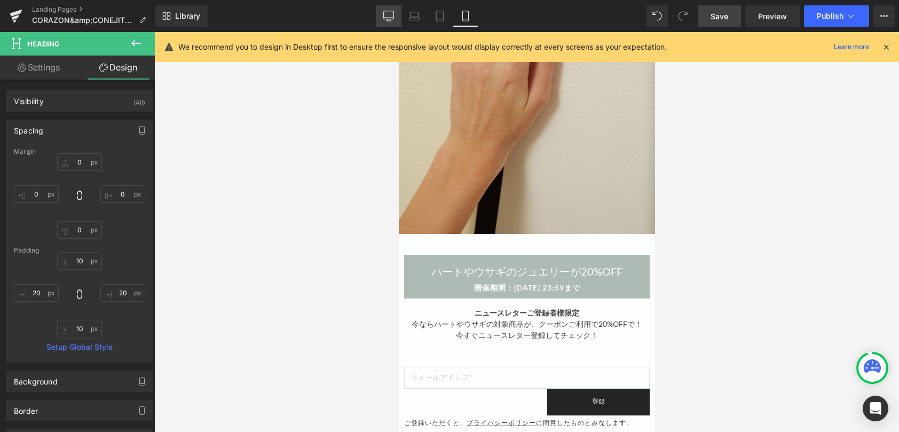
click at [385, 15] on icon at bounding box center [388, 16] width 11 height 11
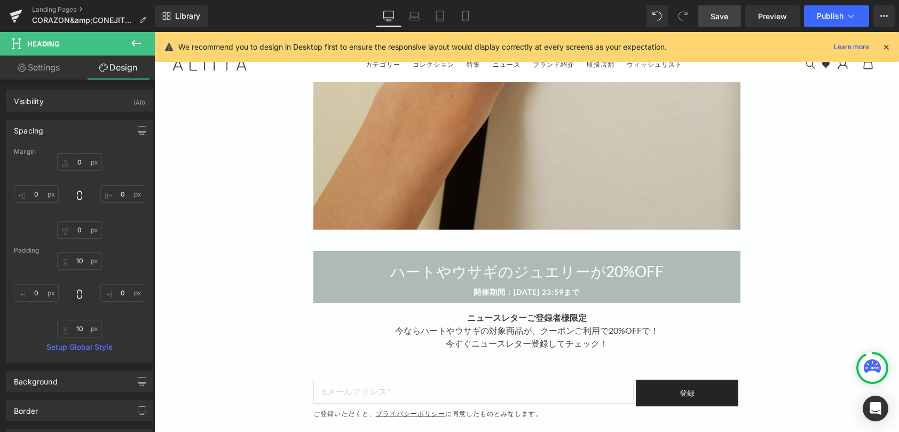
click at [725, 17] on span "Save" at bounding box center [720, 16] width 18 height 11
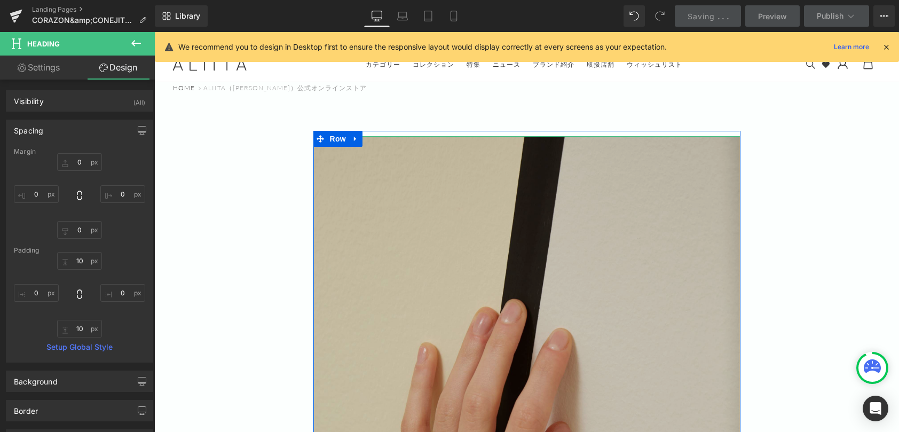
scroll to position [0, 0]
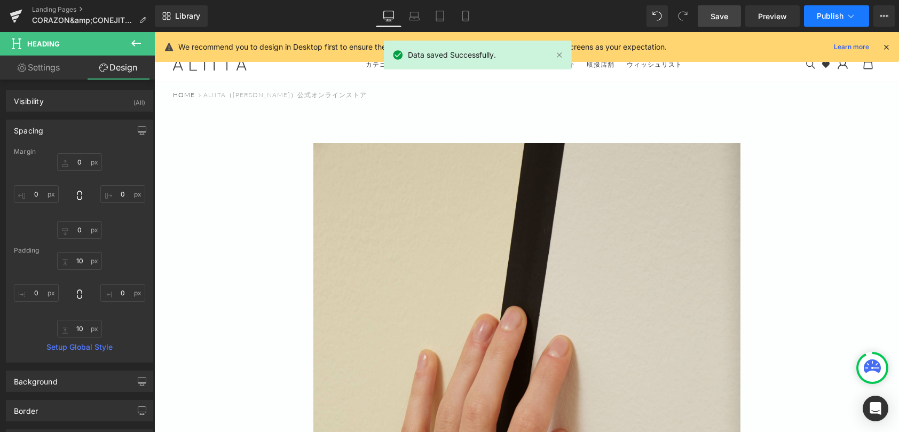
click at [855, 14] on icon at bounding box center [851, 16] width 11 height 11
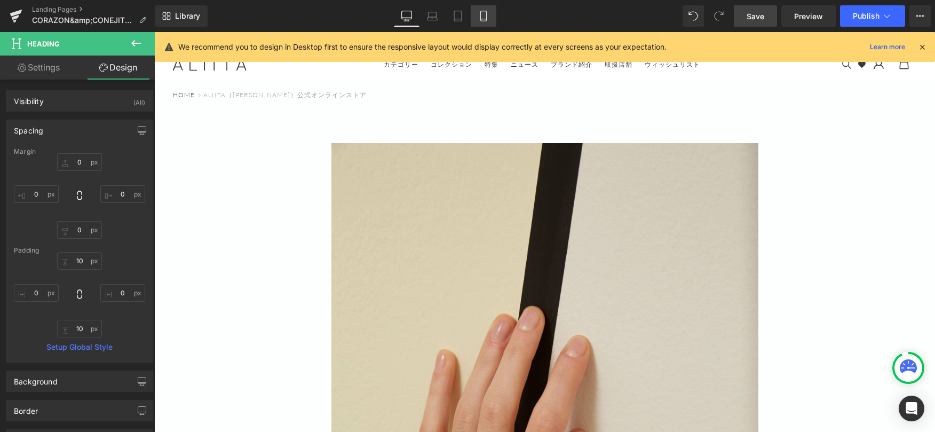
click at [486, 17] on icon at bounding box center [483, 16] width 11 height 11
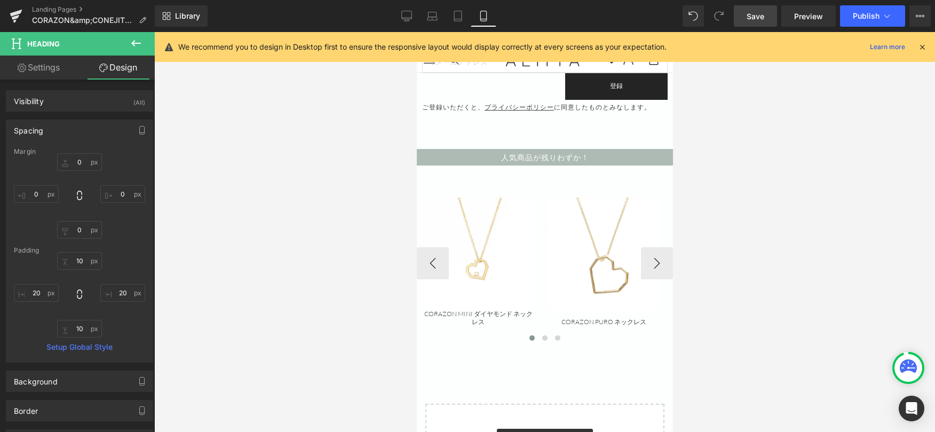
scroll to position [587, 0]
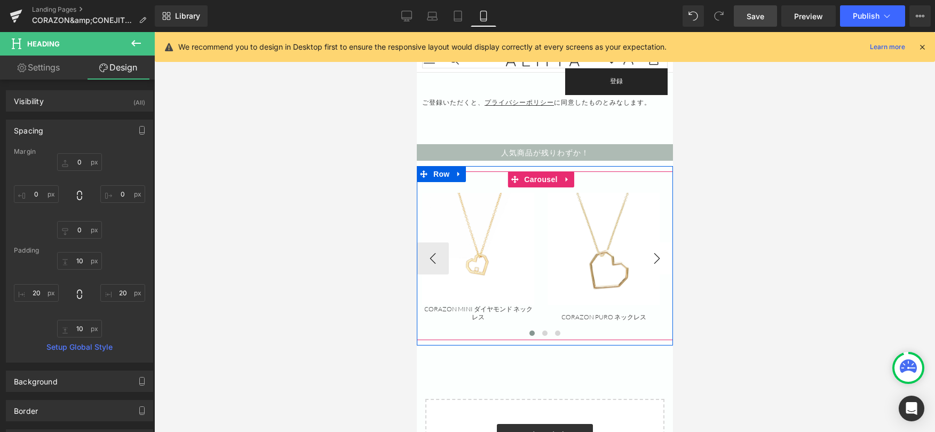
click at [645, 254] on button "›" at bounding box center [657, 258] width 32 height 32
click at [648, 253] on button "›" at bounding box center [657, 258] width 32 height 32
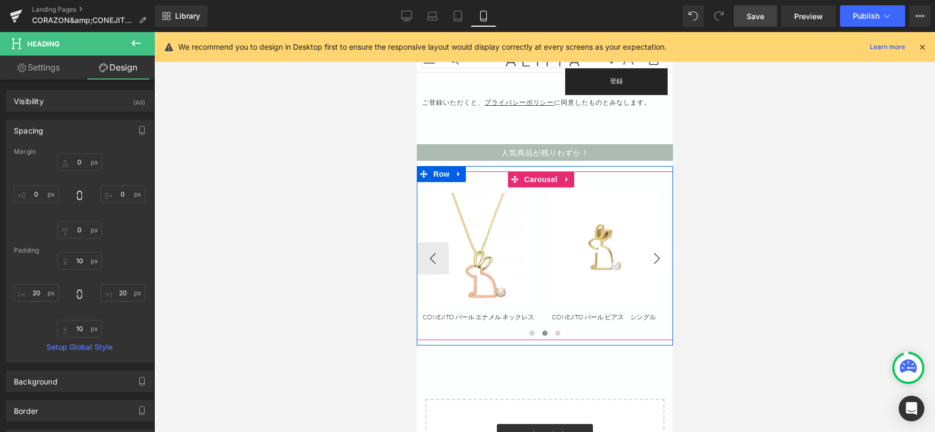
click at [652, 245] on button "›" at bounding box center [657, 258] width 32 height 32
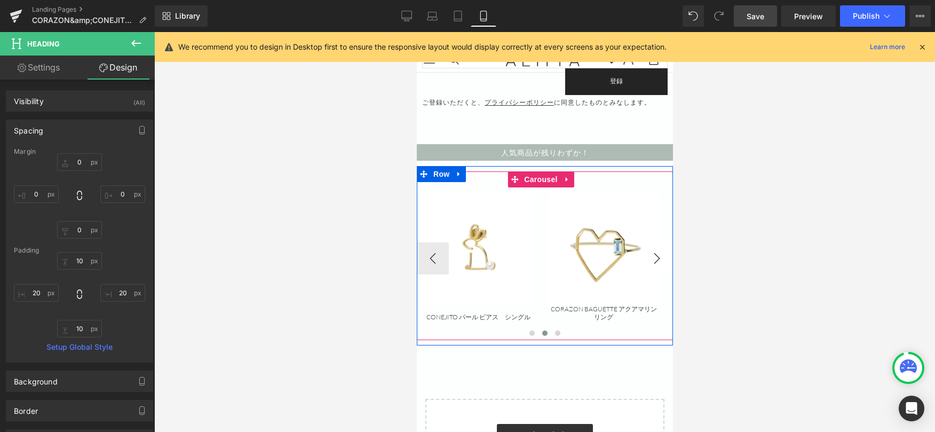
click at [655, 255] on button "›" at bounding box center [657, 258] width 32 height 32
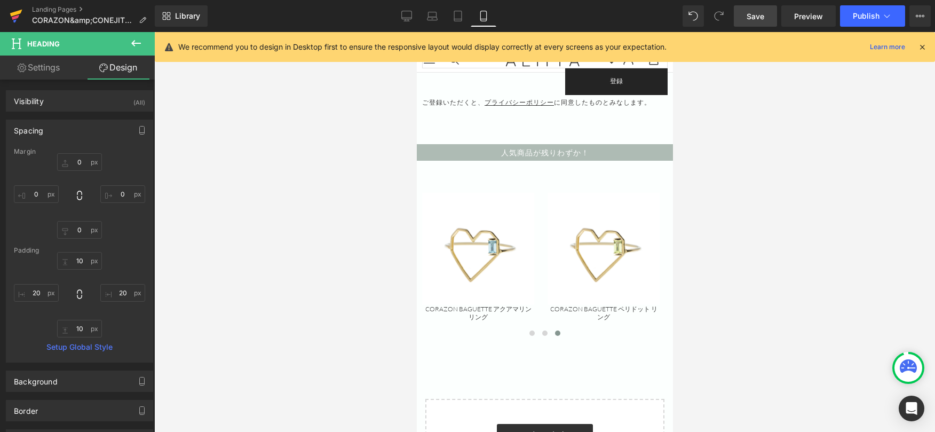
click at [18, 12] on icon at bounding box center [16, 13] width 12 height 7
click at [767, 18] on link "Save" at bounding box center [755, 15] width 43 height 21
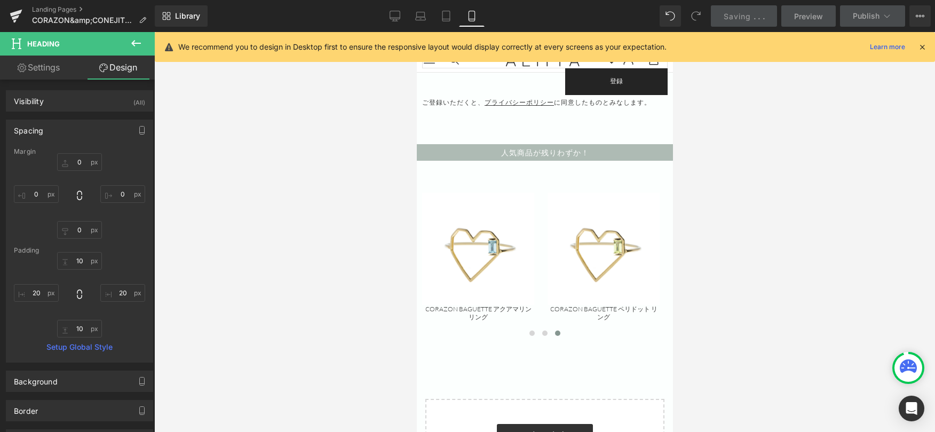
scroll to position [320, 0]
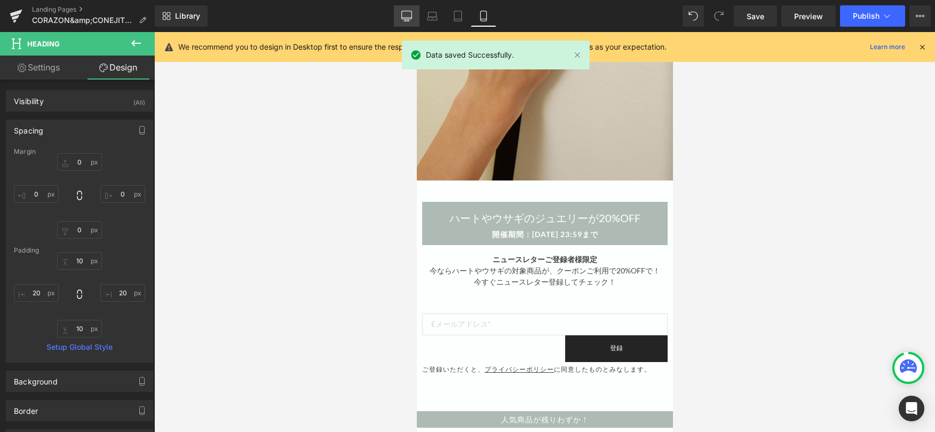
click at [397, 17] on link "Desktop" at bounding box center [407, 15] width 26 height 21
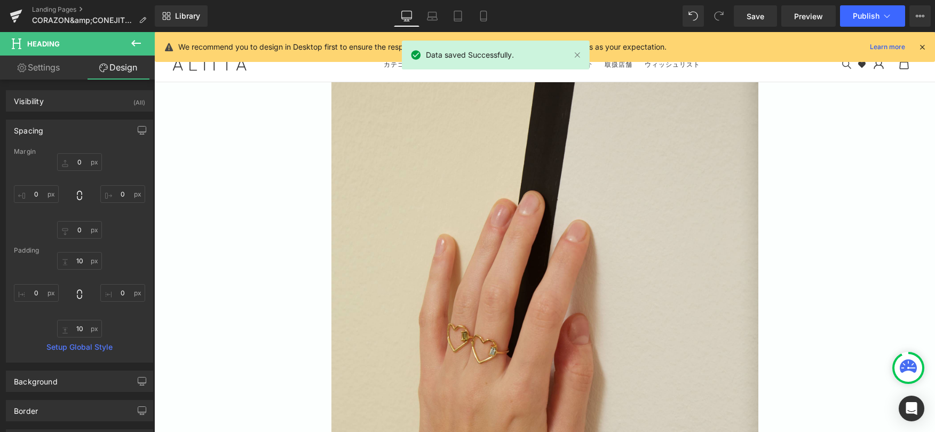
scroll to position [0, 0]
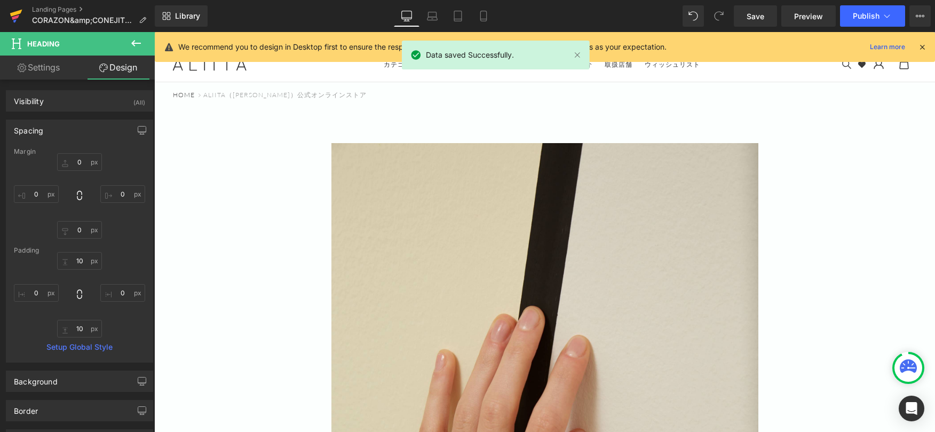
click at [20, 11] on icon at bounding box center [16, 13] width 12 height 7
